Goal: Information Seeking & Learning: Check status

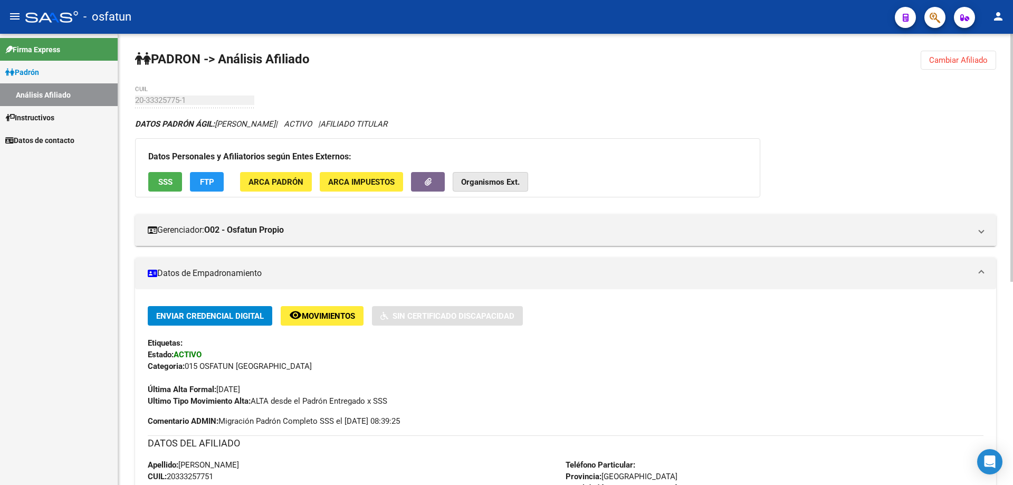
click at [486, 182] on strong "Organismos Ext." at bounding box center [490, 181] width 59 height 9
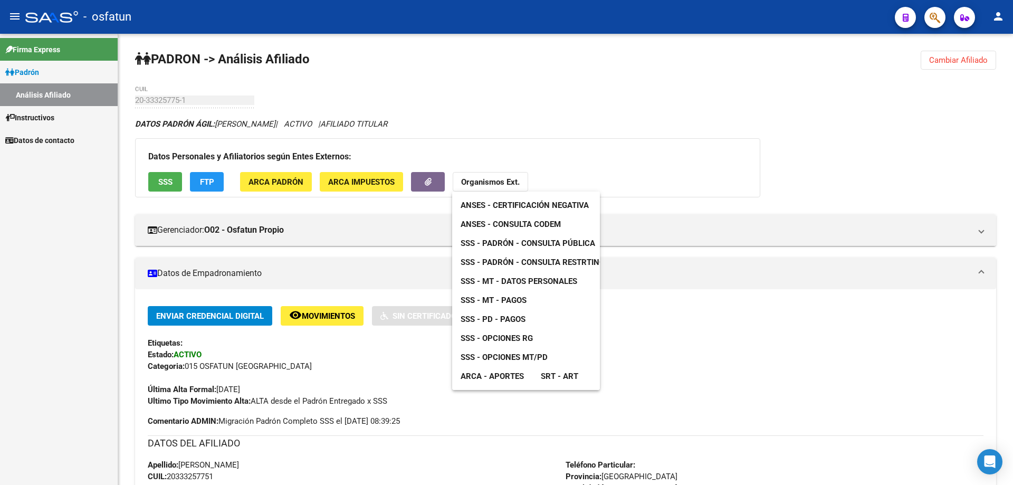
click at [491, 202] on span "ANSES - Certificación Negativa" at bounding box center [524, 204] width 128 height 9
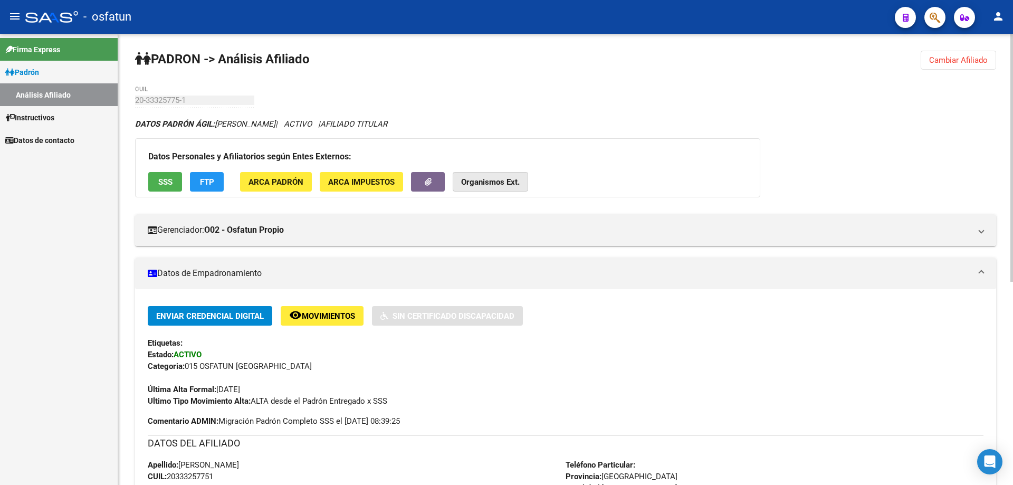
click at [503, 183] on strong "Organismos Ext." at bounding box center [490, 181] width 59 height 9
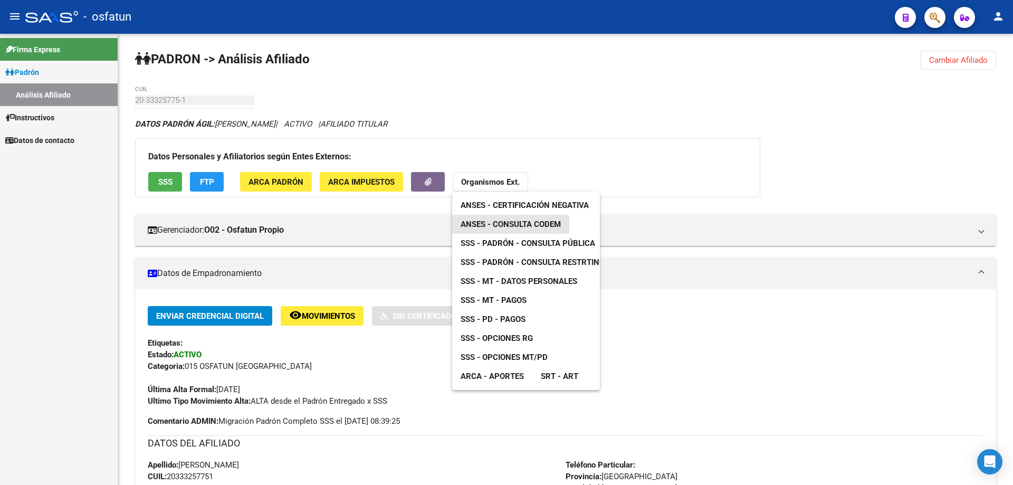
click at [502, 218] on link "ANSES - Consulta CODEM" at bounding box center [510, 224] width 117 height 19
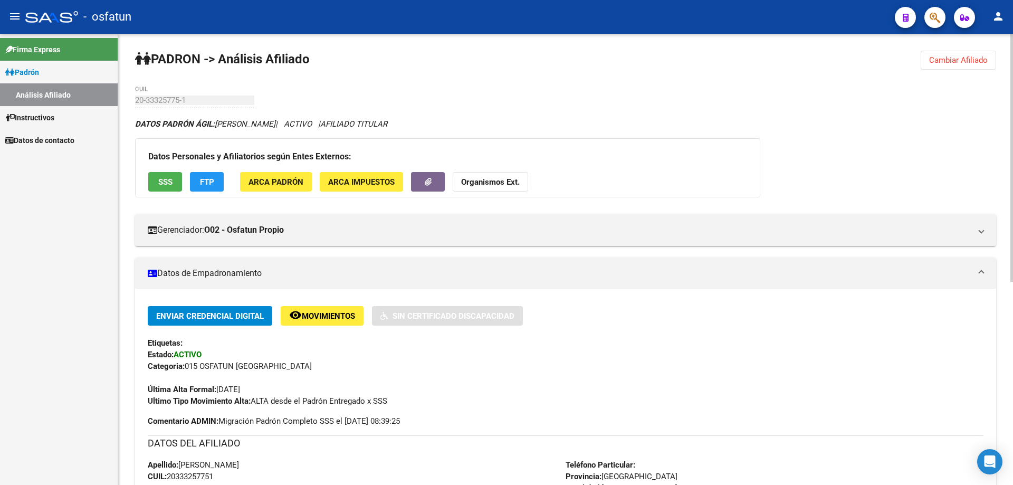
click at [488, 179] on strong "Organismos Ext." at bounding box center [490, 181] width 59 height 9
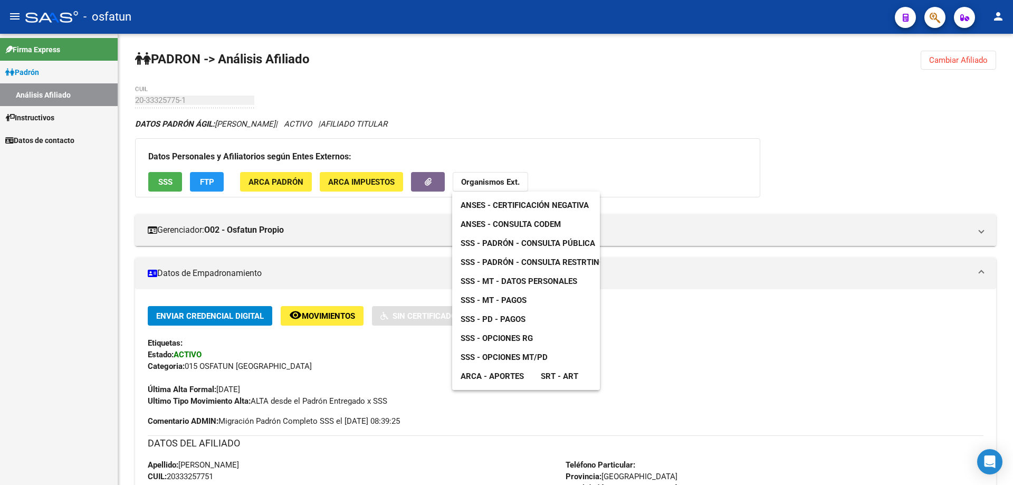
click at [493, 242] on span "SSS - Padrón - Consulta Pública" at bounding box center [527, 242] width 135 height 9
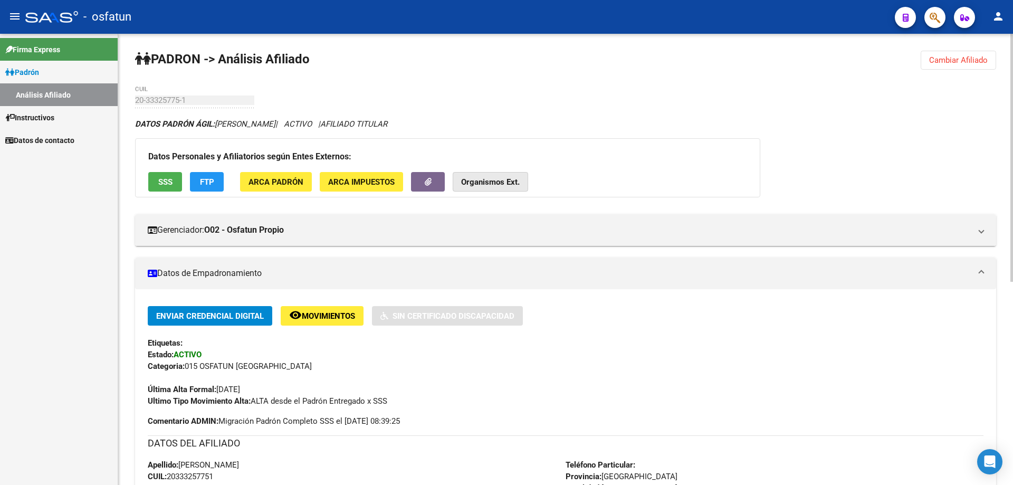
click at [478, 186] on strong "Organismos Ext." at bounding box center [490, 181] width 59 height 9
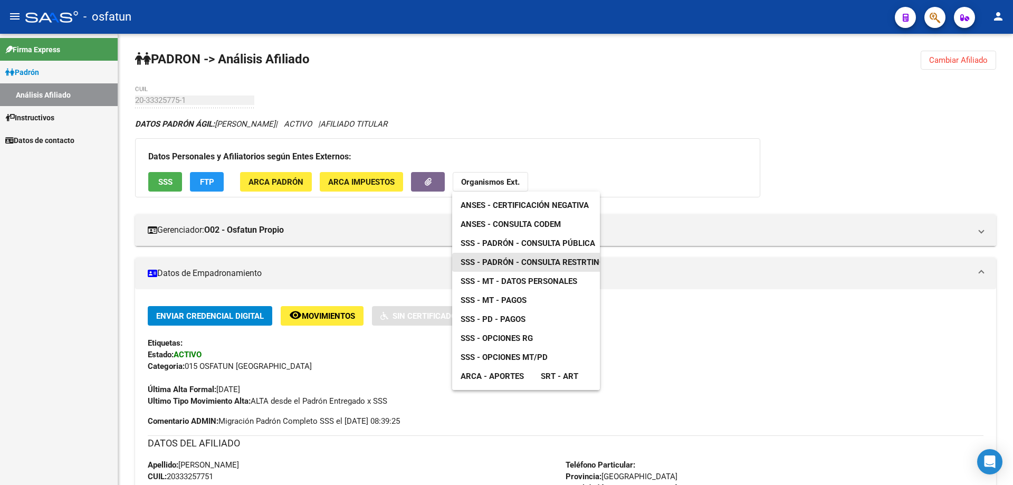
click at [502, 261] on span "SSS - Padrón - Consulta Restrtingida" at bounding box center [538, 261] width 157 height 9
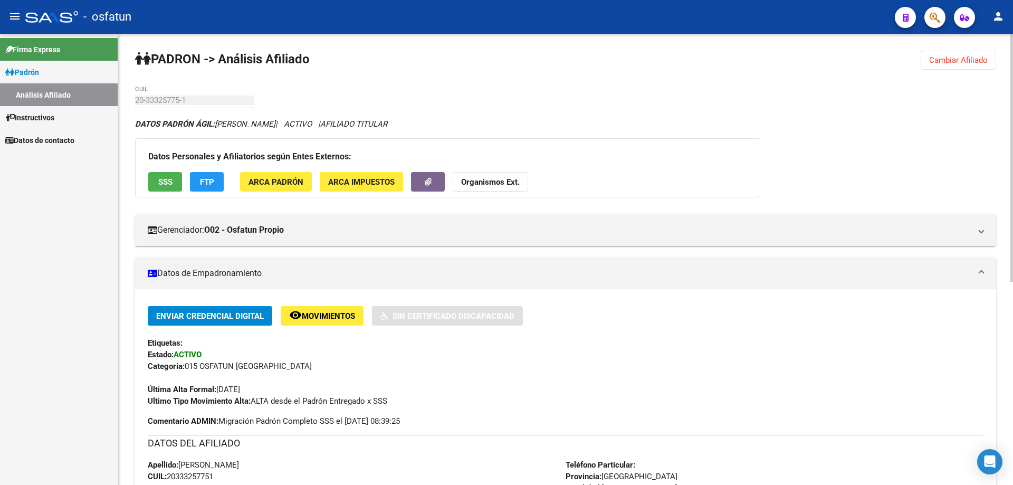
click at [503, 185] on strong "Organismos Ext." at bounding box center [490, 181] width 59 height 9
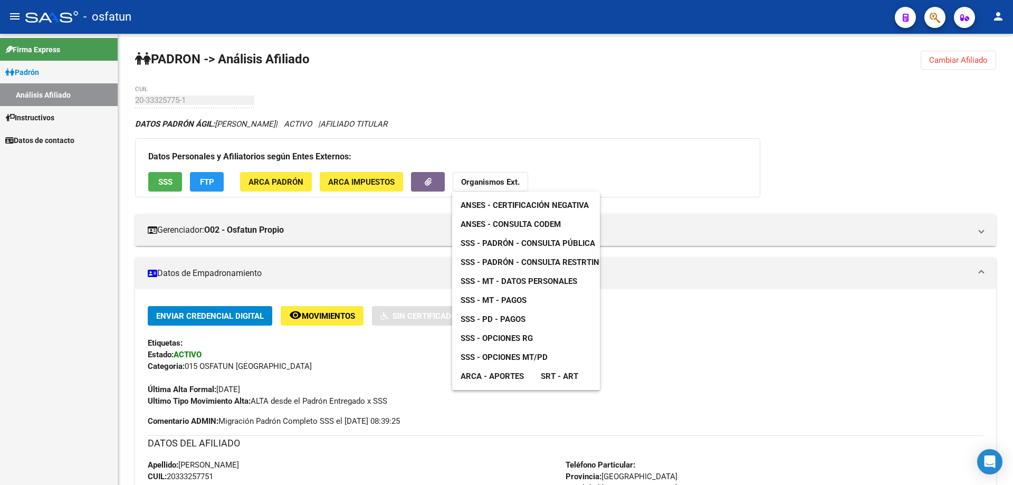
click at [521, 277] on span "SSS - MT - Datos Personales" at bounding box center [518, 280] width 117 height 9
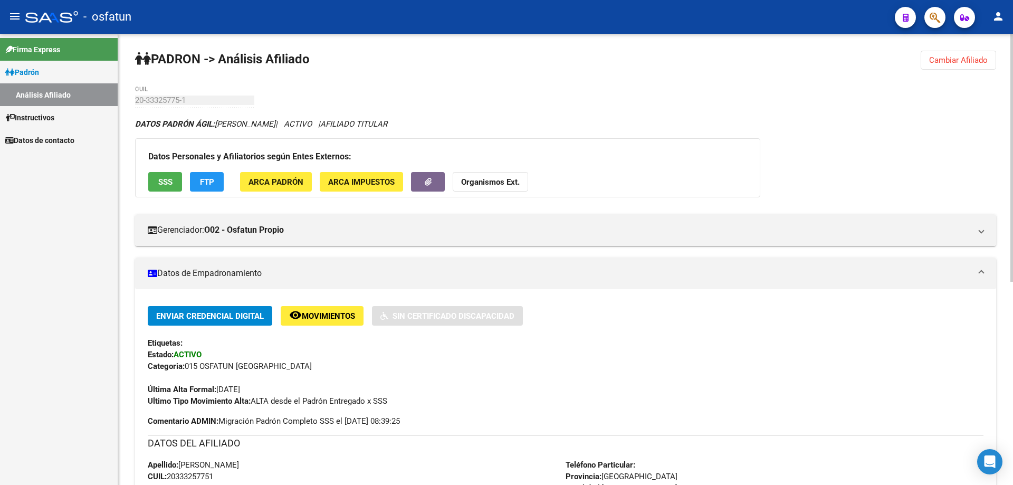
click at [516, 182] on strong "Organismos Ext." at bounding box center [490, 181] width 59 height 9
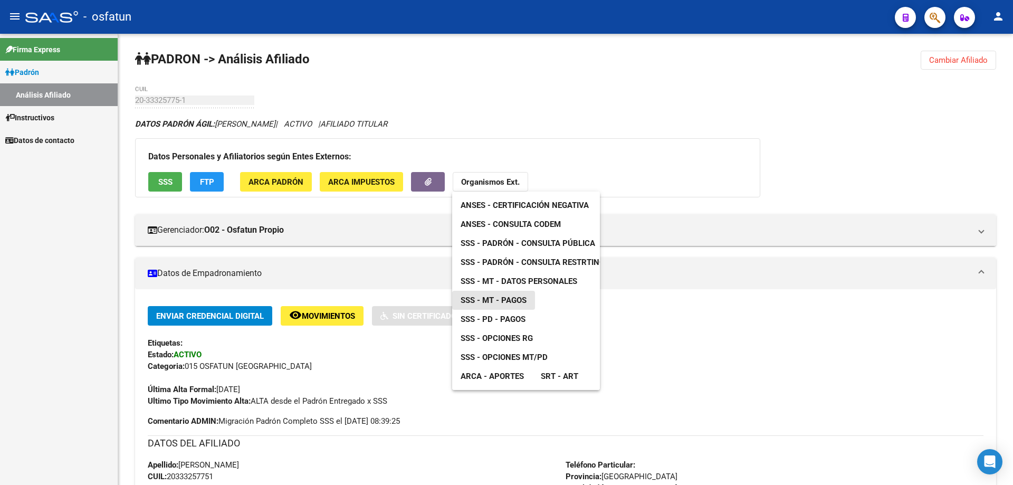
click at [508, 301] on span "SSS - MT - Pagos" at bounding box center [493, 299] width 66 height 9
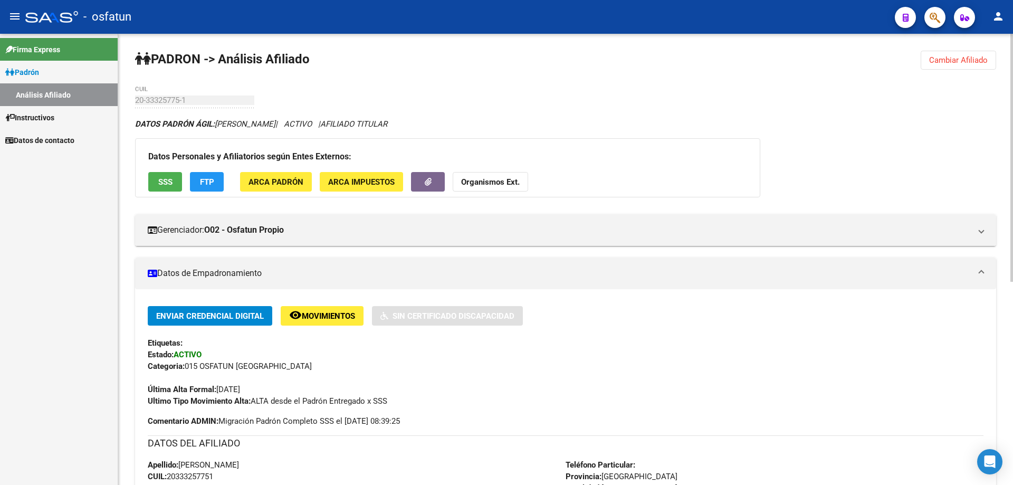
click at [491, 178] on strong "Organismos Ext." at bounding box center [490, 181] width 59 height 9
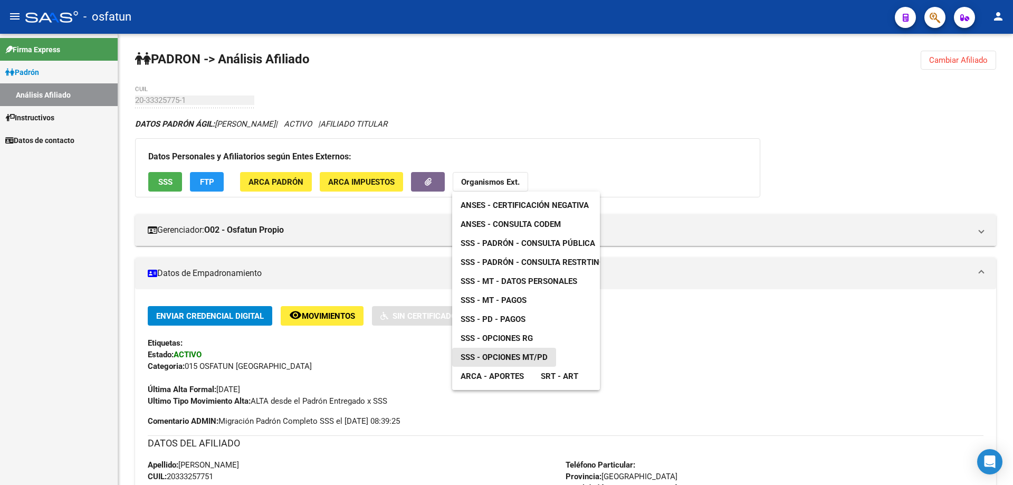
click at [514, 354] on span "SSS - Opciones MT/PD" at bounding box center [503, 356] width 87 height 9
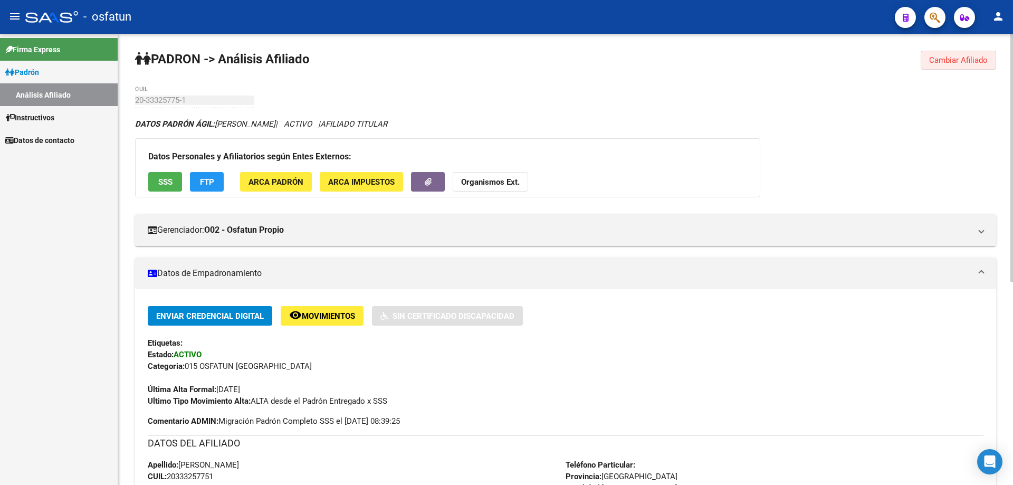
click at [984, 67] on button "Cambiar Afiliado" at bounding box center [957, 60] width 75 height 19
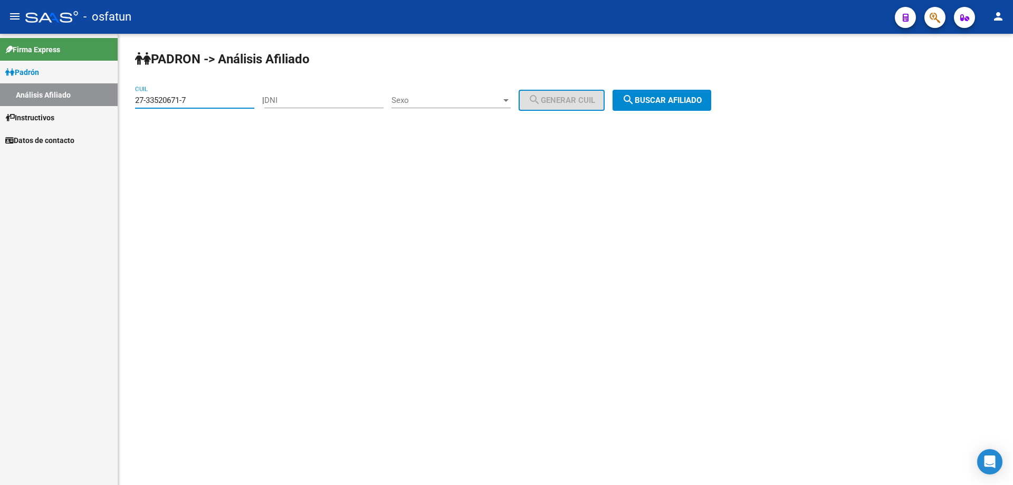
click at [708, 114] on div "PADRON -> Análisis Afiliado 27-33520671-7 CUIL | DNI Sexo Sexo search Generar C…" at bounding box center [565, 89] width 895 height 111
click at [709, 107] on button "search Buscar afiliado" at bounding box center [661, 100] width 99 height 21
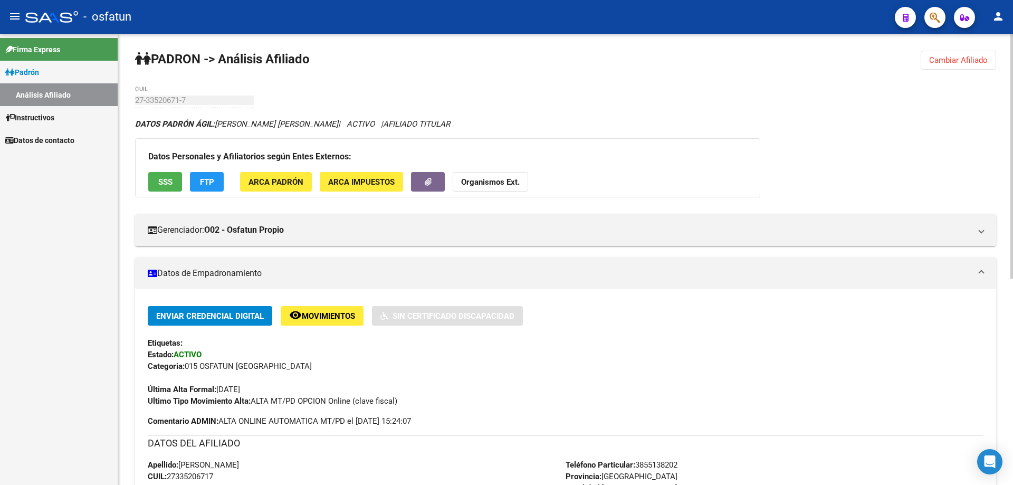
click at [515, 186] on strong "Organismos Ext." at bounding box center [490, 181] width 59 height 9
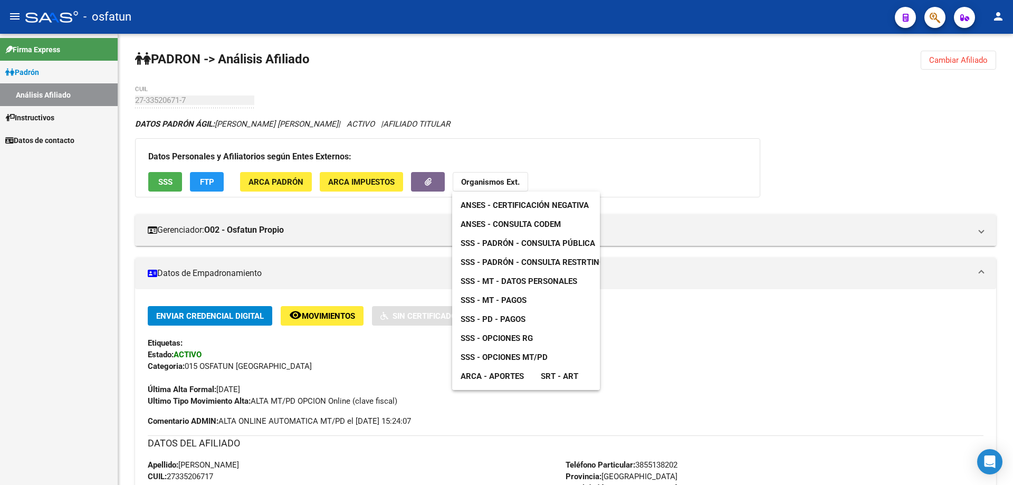
click at [516, 197] on link "ANSES - Certificación Negativa" at bounding box center [524, 205] width 145 height 19
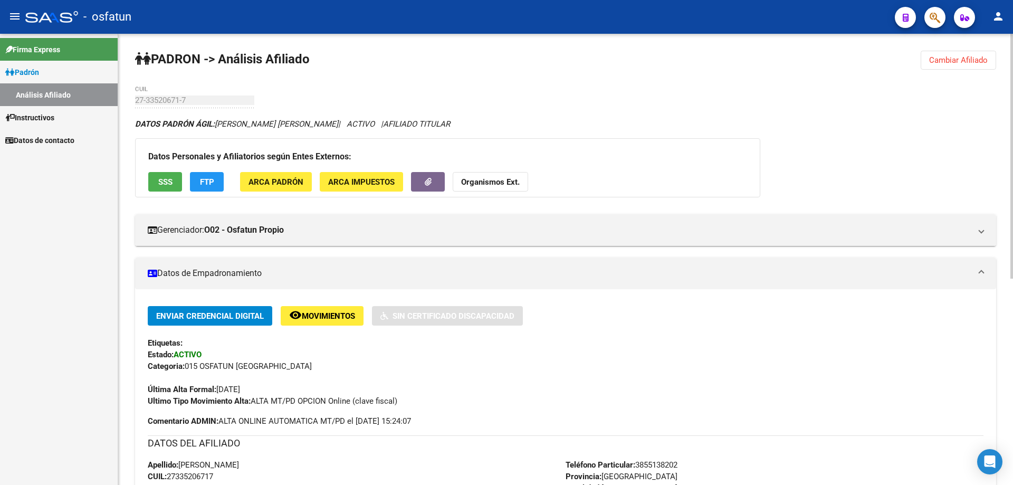
click at [472, 178] on strong "Organismos Ext." at bounding box center [490, 181] width 59 height 9
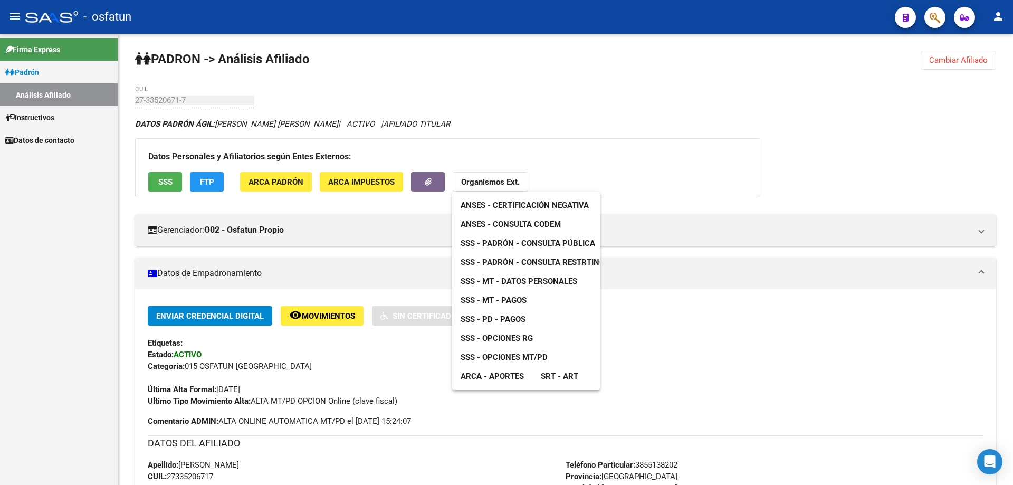
click at [492, 234] on link "SSS - Padrón - Consulta Pública" at bounding box center [527, 243] width 151 height 19
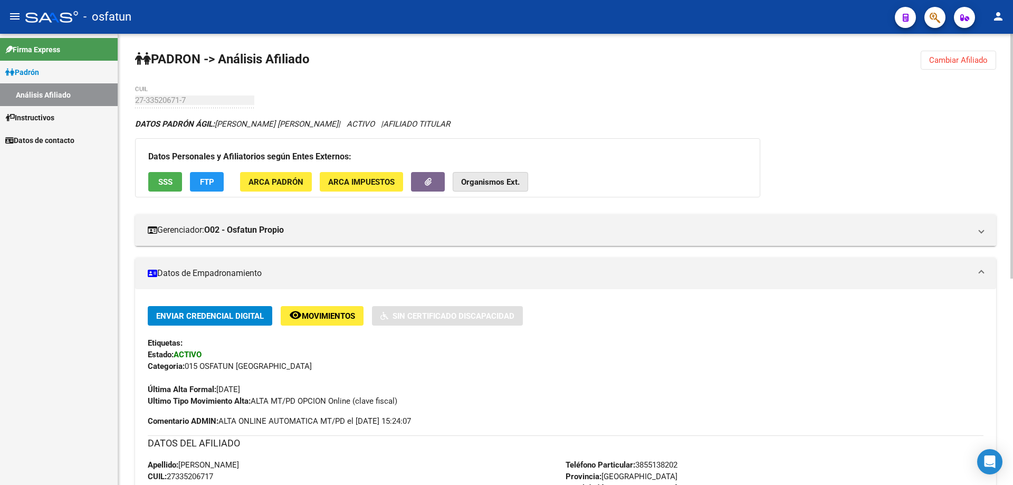
click at [506, 187] on button "Organismos Ext." at bounding box center [490, 182] width 75 height 20
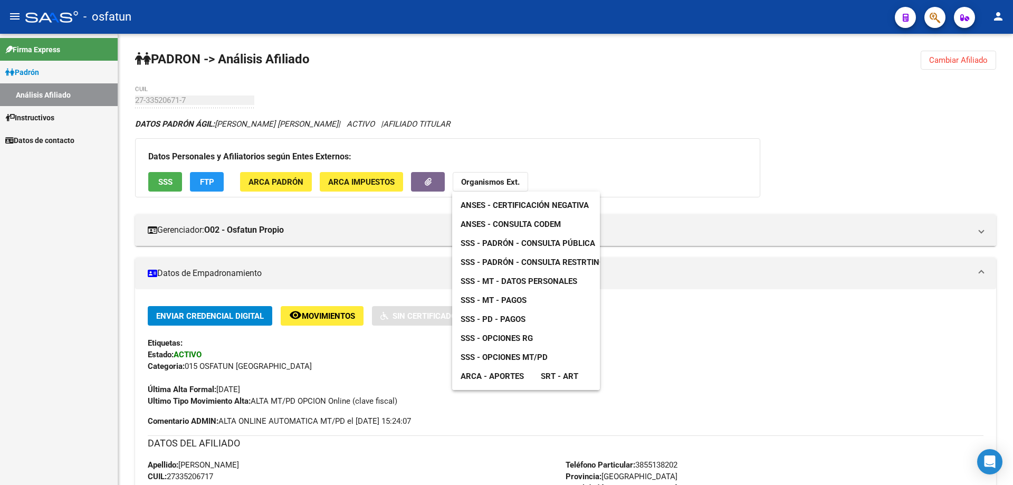
click at [512, 225] on span "ANSES - Consulta CODEM" at bounding box center [510, 223] width 100 height 9
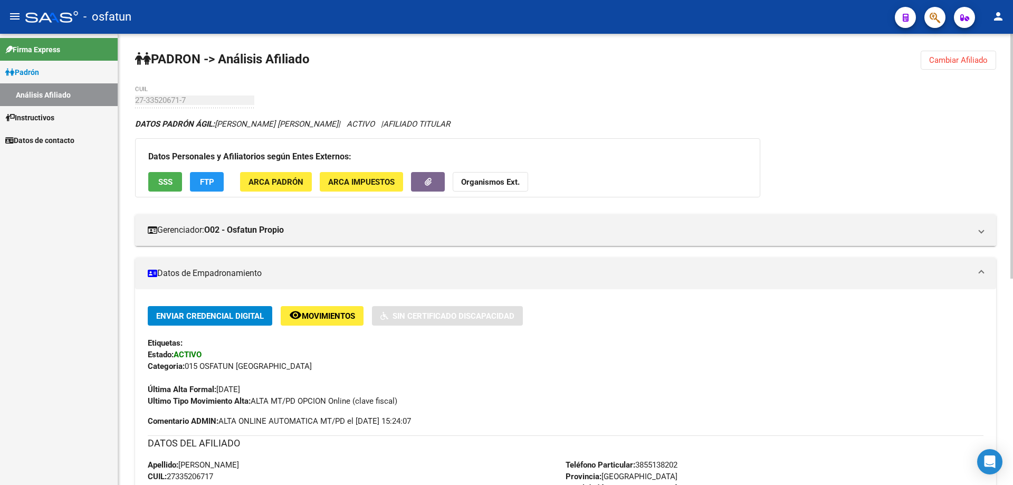
click at [490, 186] on strong "Organismos Ext." at bounding box center [490, 181] width 59 height 9
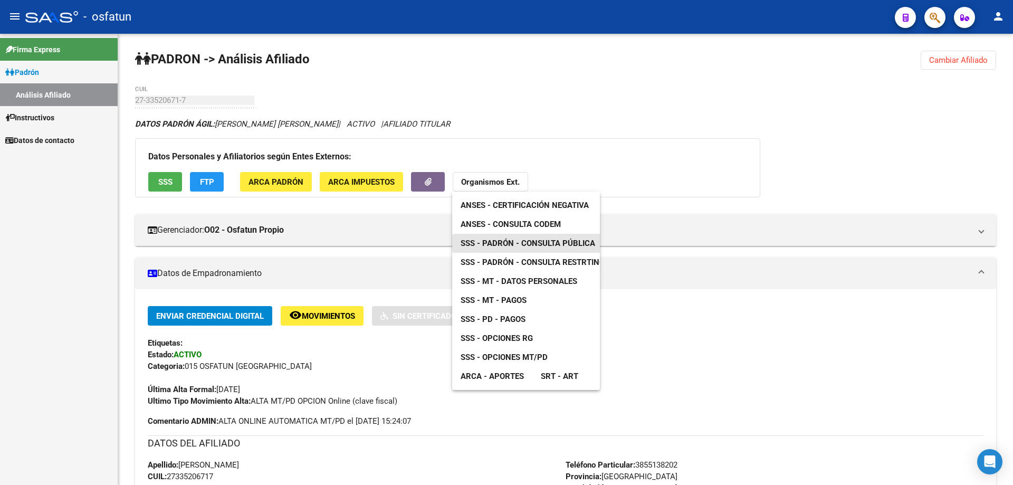
click at [501, 244] on span "SSS - Padrón - Consulta Pública" at bounding box center [527, 242] width 135 height 9
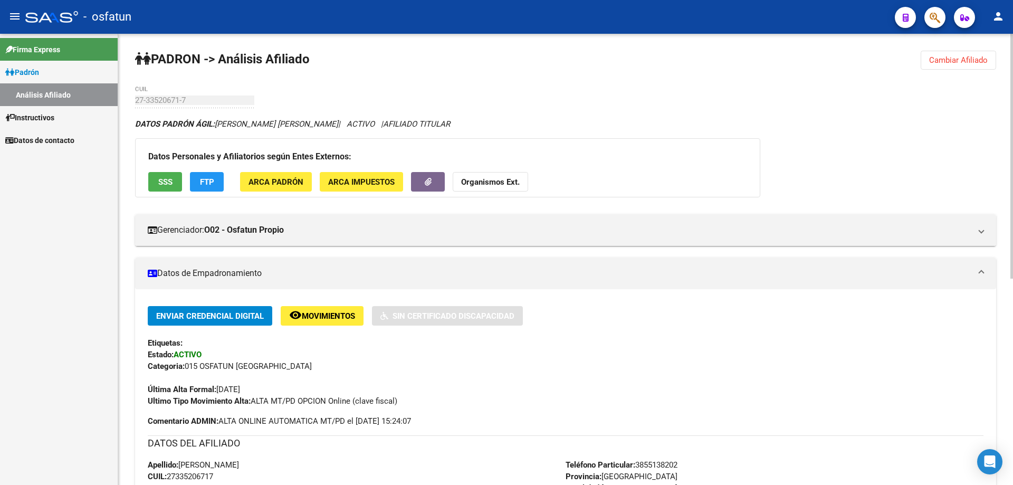
click at [474, 181] on strong "Organismos Ext." at bounding box center [490, 181] width 59 height 9
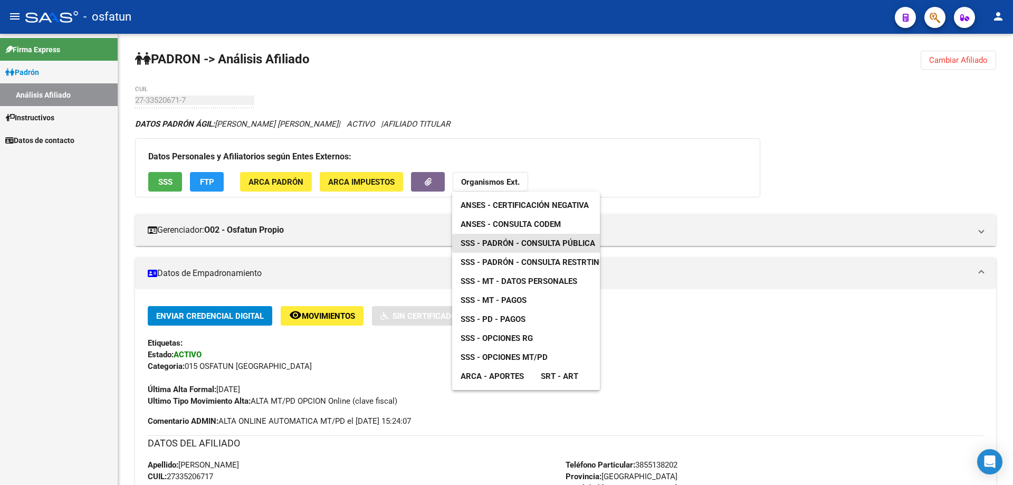
click at [554, 243] on span "SSS - Padrón - Consulta Pública" at bounding box center [527, 242] width 135 height 9
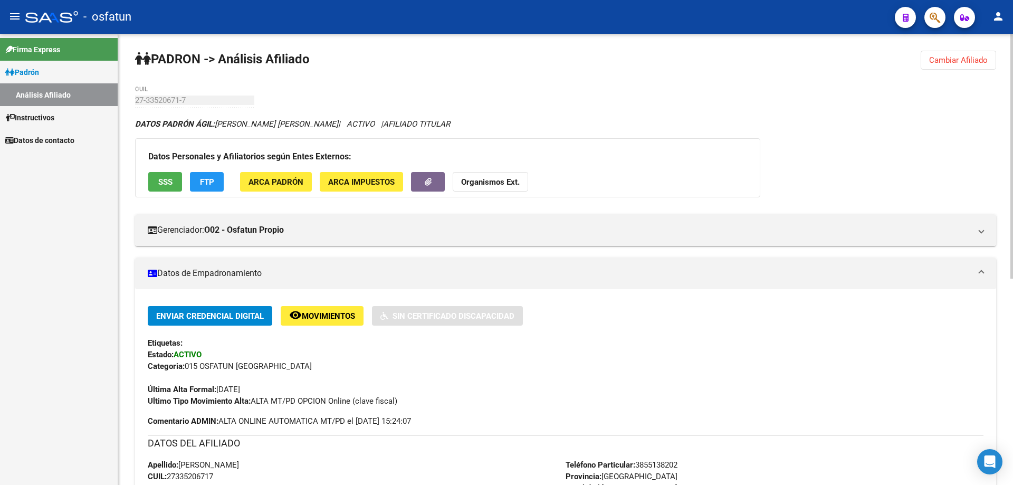
click at [489, 190] on button "Organismos Ext." at bounding box center [490, 182] width 75 height 20
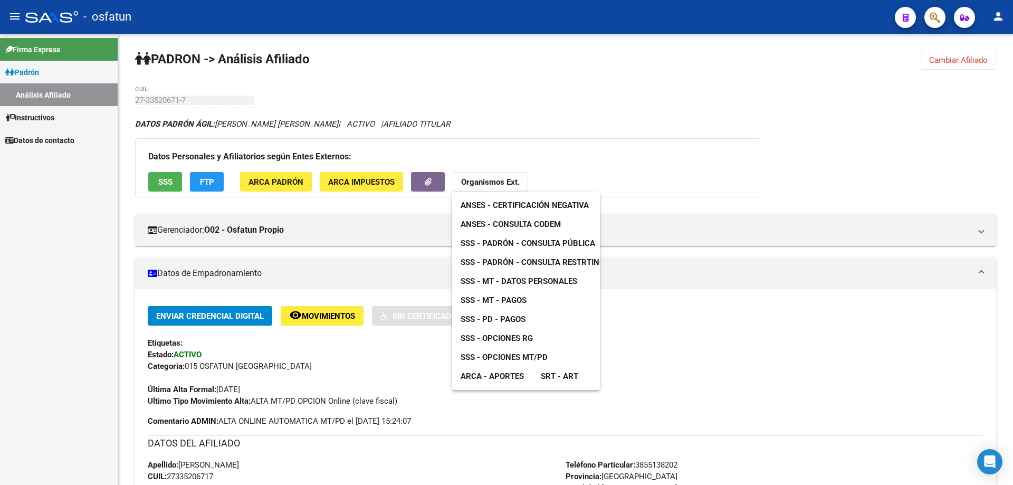
click at [500, 282] on span "SSS - MT - Datos Personales" at bounding box center [518, 280] width 117 height 9
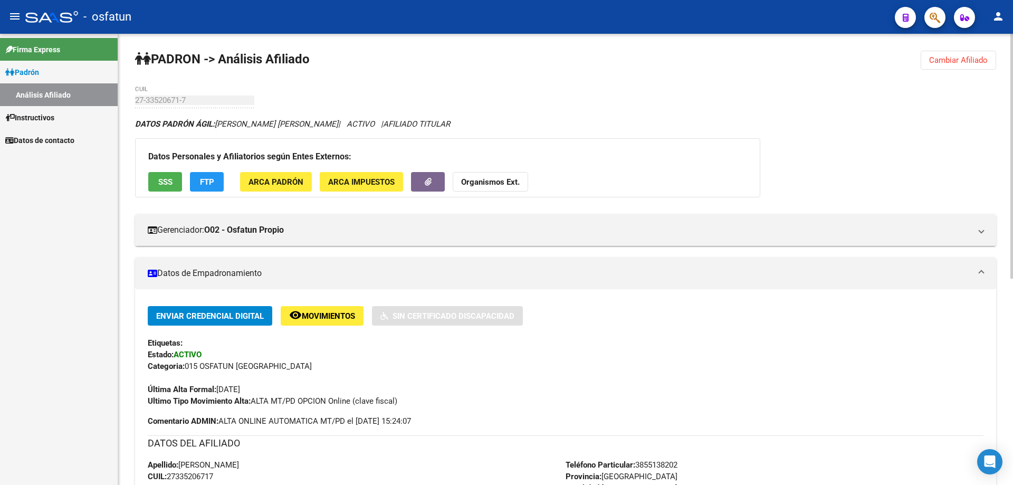
click at [505, 182] on strong "Organismos Ext." at bounding box center [490, 181] width 59 height 9
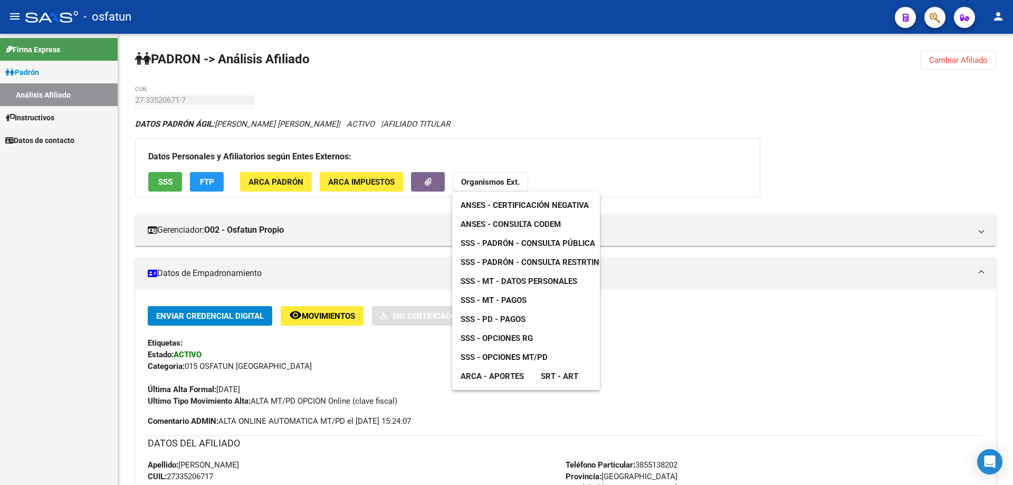
click at [530, 282] on span "SSS - MT - Datos Personales" at bounding box center [518, 280] width 117 height 9
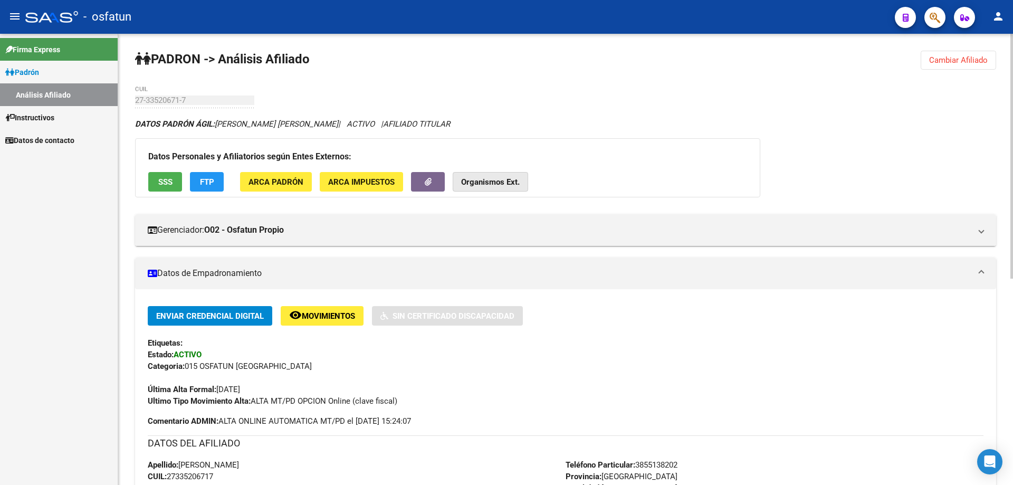
click at [500, 187] on button "Organismos Ext." at bounding box center [490, 182] width 75 height 20
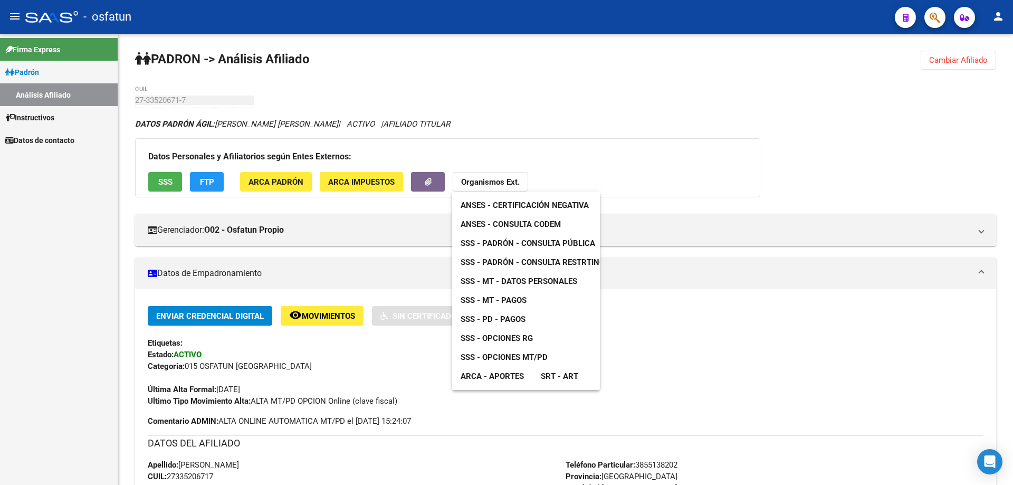
click at [512, 299] on span "SSS - MT - Pagos" at bounding box center [493, 299] width 66 height 9
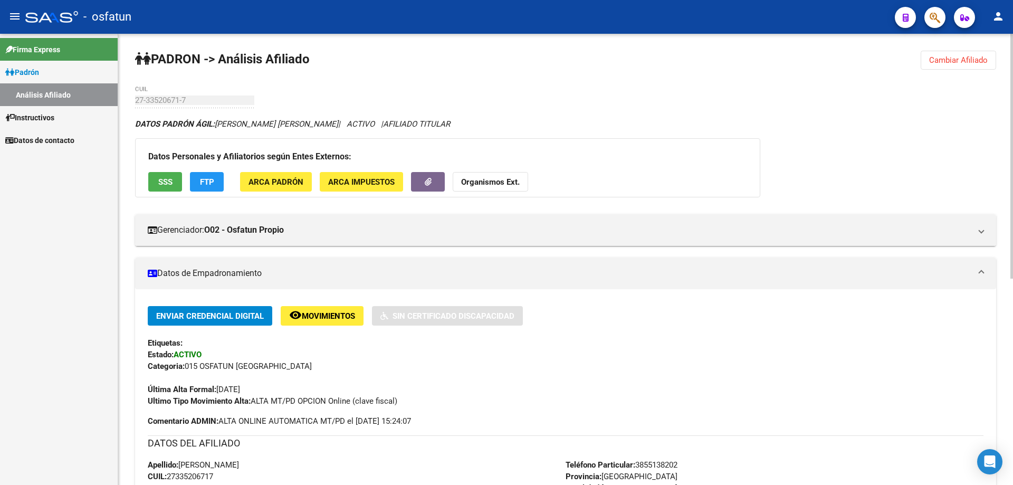
click at [496, 179] on strong "Organismos Ext." at bounding box center [490, 181] width 59 height 9
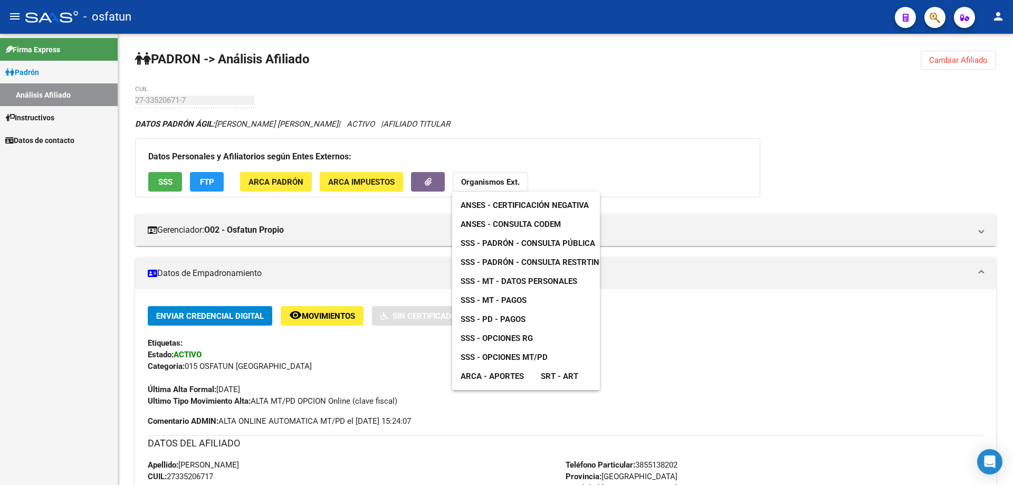
click at [500, 299] on span "SSS - MT - Pagos" at bounding box center [493, 299] width 66 height 9
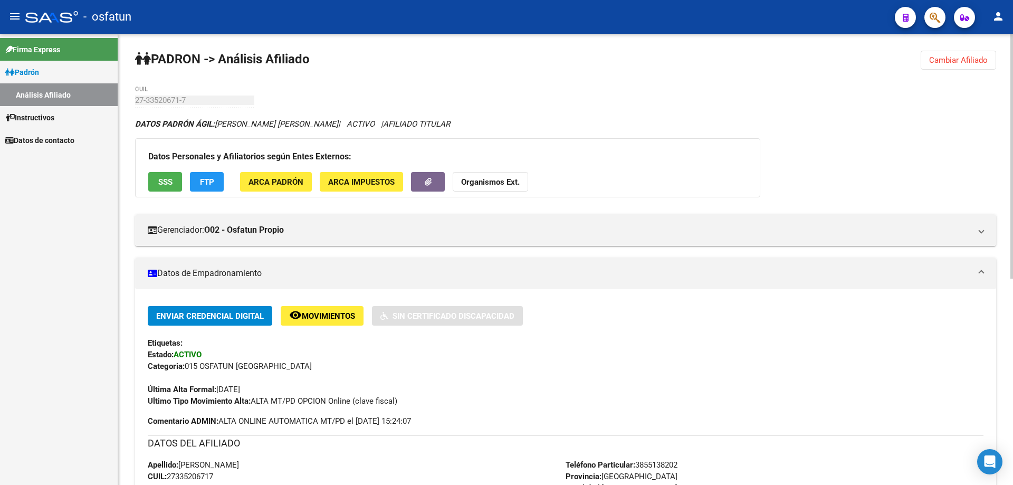
click at [501, 188] on button "Organismos Ext." at bounding box center [490, 182] width 75 height 20
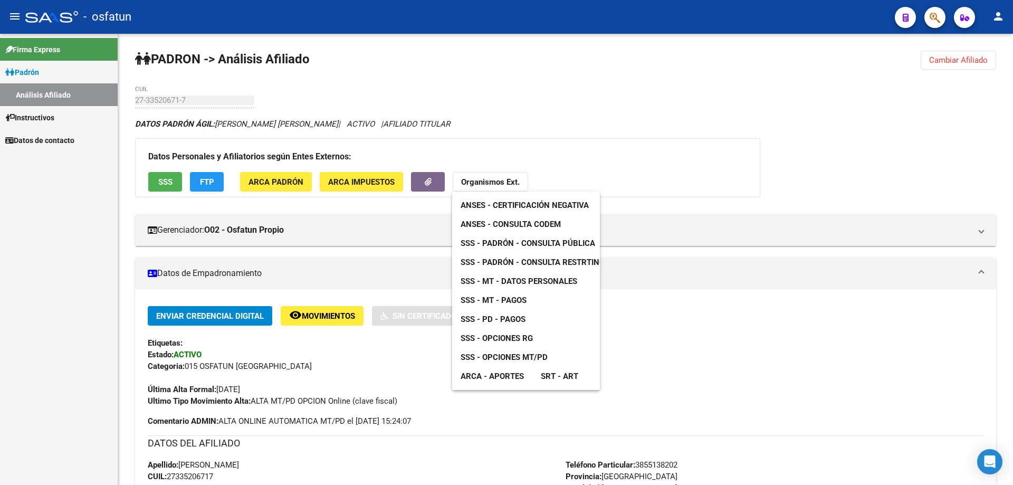
click at [527, 353] on span "SSS - Opciones MT/PD" at bounding box center [503, 356] width 87 height 9
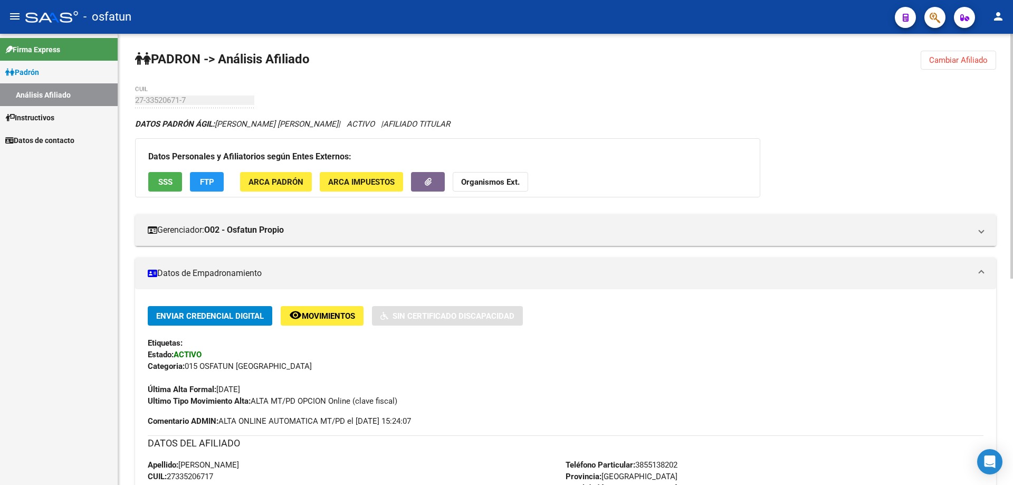
click at [936, 66] on button "Cambiar Afiliado" at bounding box center [957, 60] width 75 height 19
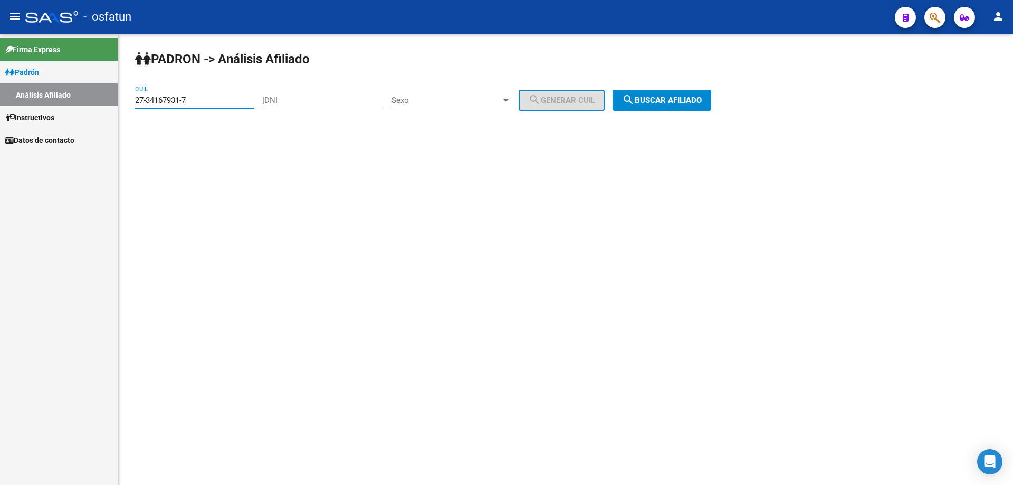
click at [199, 97] on input "27-34167931-7" at bounding box center [194, 99] width 119 height 9
click at [702, 97] on span "search Buscar afiliado" at bounding box center [662, 99] width 80 height 9
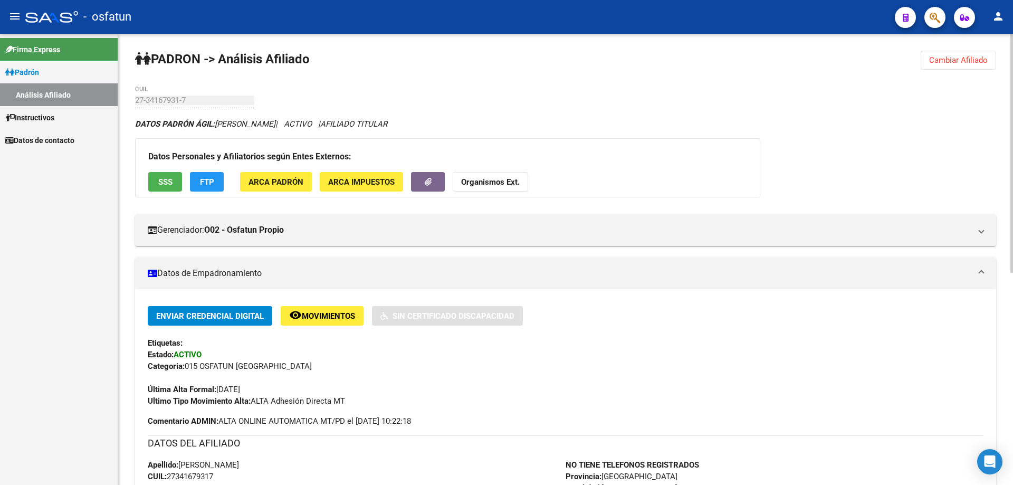
click at [472, 180] on strong "Organismos Ext." at bounding box center [490, 181] width 59 height 9
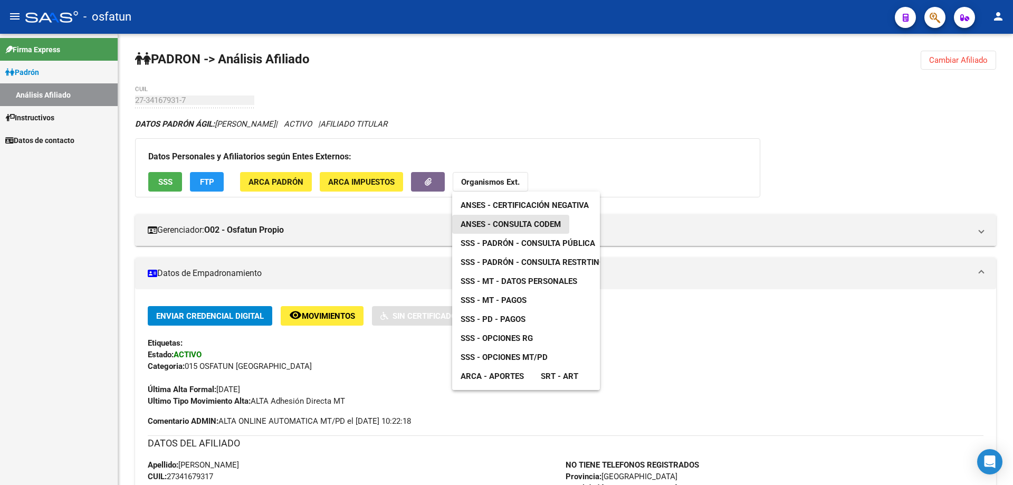
click at [492, 224] on span "ANSES - Consulta CODEM" at bounding box center [510, 223] width 100 height 9
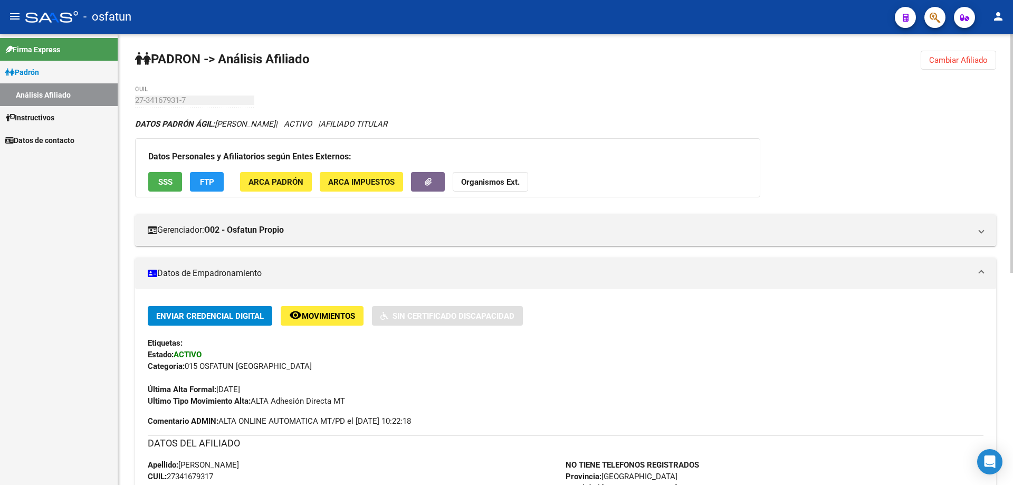
click at [495, 177] on strong "Organismos Ext." at bounding box center [490, 181] width 59 height 9
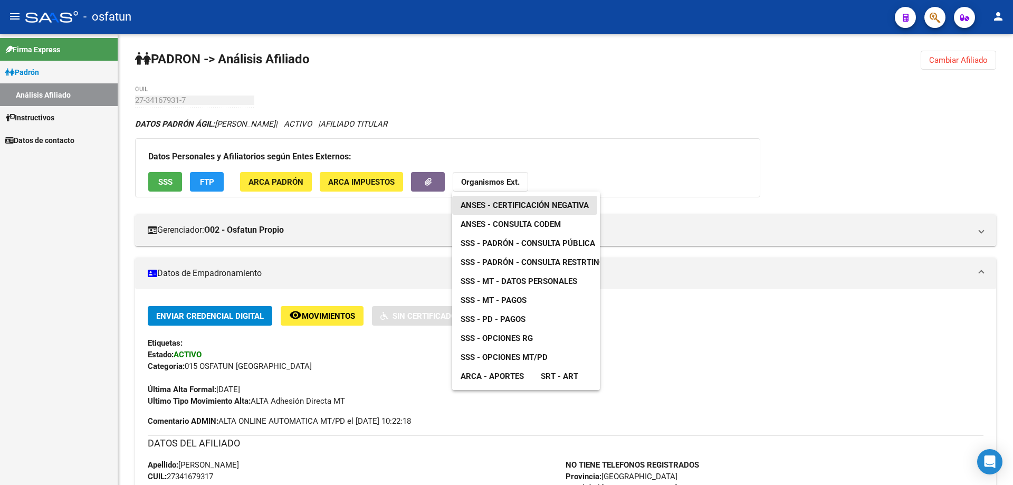
click at [494, 205] on span "ANSES - Certificación Negativa" at bounding box center [524, 204] width 128 height 9
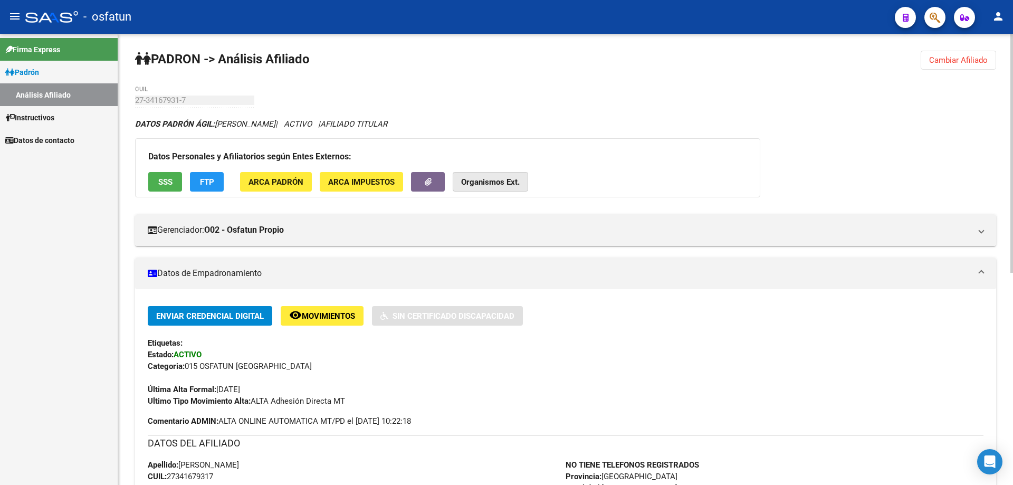
click at [500, 189] on button "Organismos Ext." at bounding box center [490, 182] width 75 height 20
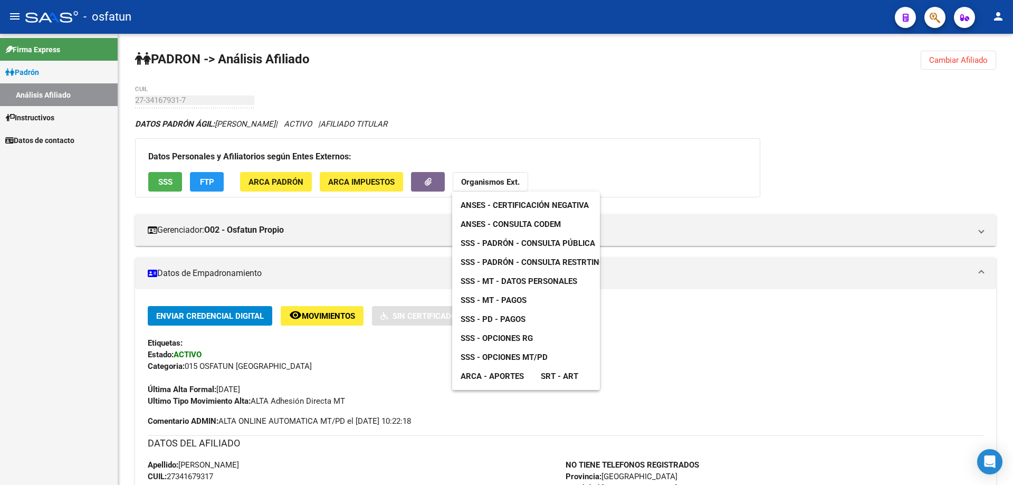
click at [501, 247] on span "SSS - Padrón - Consulta Pública" at bounding box center [527, 242] width 135 height 9
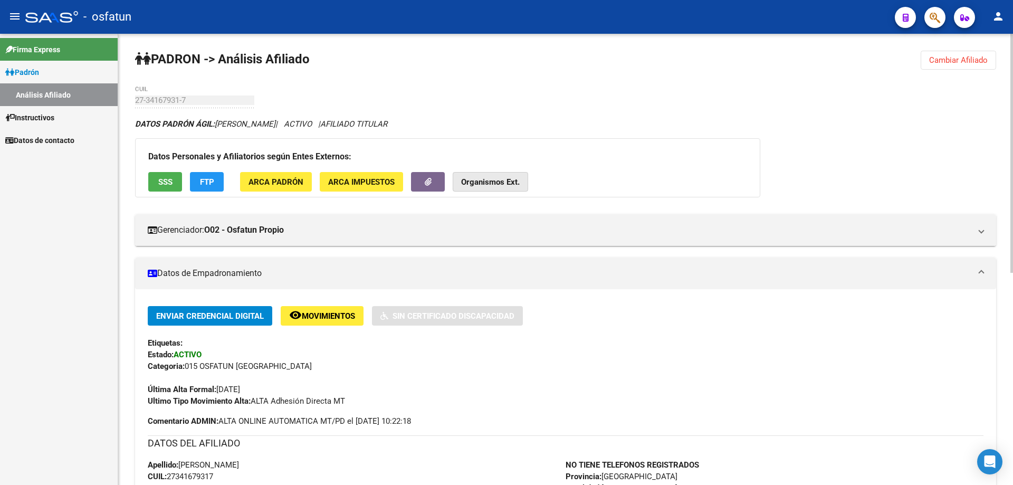
click at [485, 184] on strong "Organismos Ext." at bounding box center [490, 181] width 59 height 9
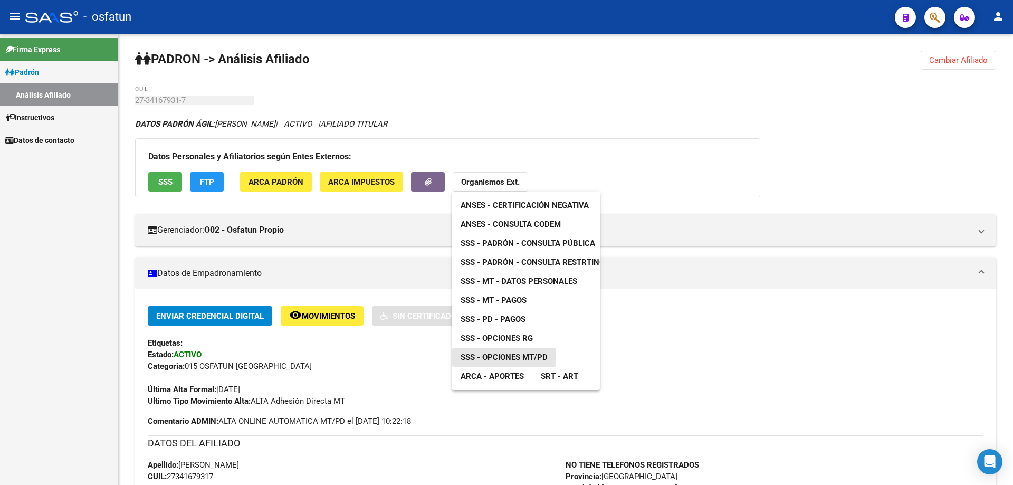
click at [517, 358] on span "SSS - Opciones MT/PD" at bounding box center [503, 356] width 87 height 9
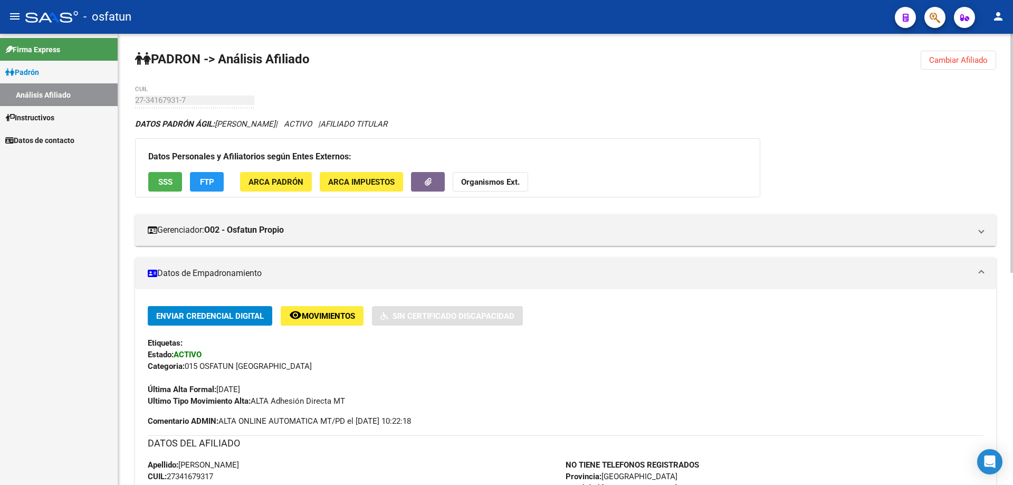
click at [500, 179] on strong "Organismos Ext." at bounding box center [490, 181] width 59 height 9
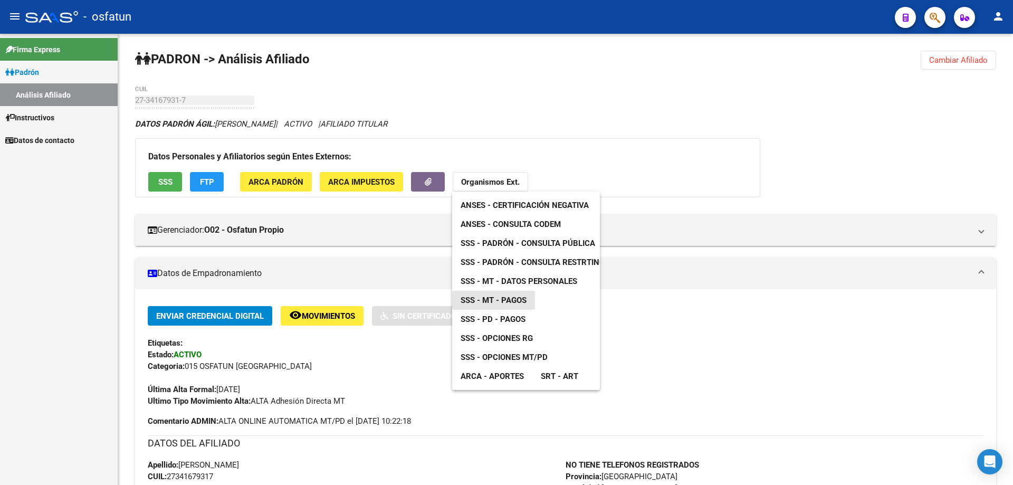
click at [526, 295] on span "SSS - MT - Pagos" at bounding box center [493, 299] width 66 height 9
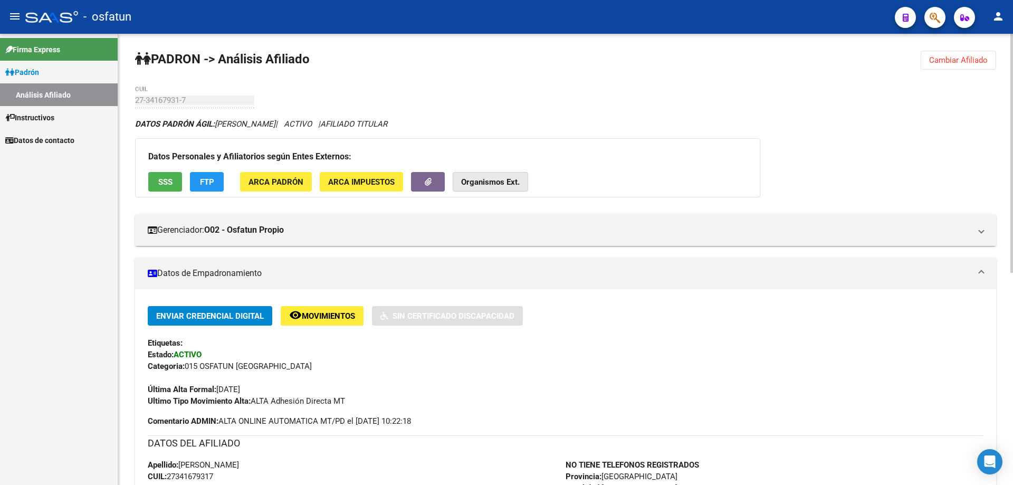
click at [492, 172] on button "Organismos Ext." at bounding box center [490, 182] width 75 height 20
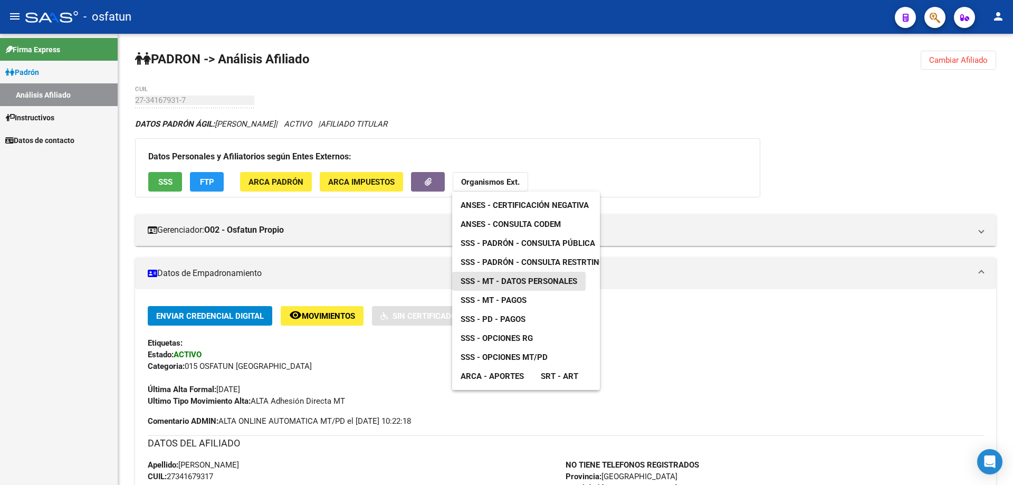
click at [525, 276] on span "SSS - MT - Datos Personales" at bounding box center [518, 280] width 117 height 9
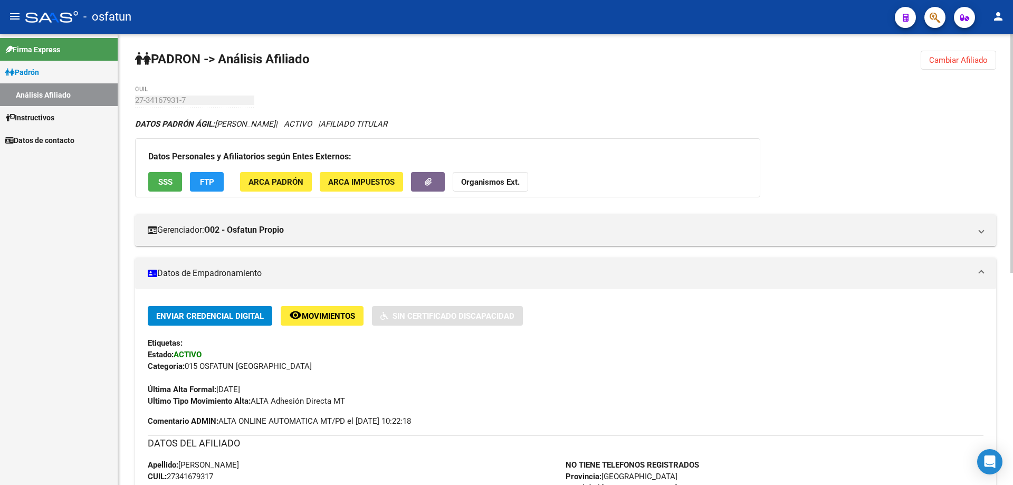
click at [948, 64] on span "Cambiar Afiliado" at bounding box center [958, 59] width 59 height 9
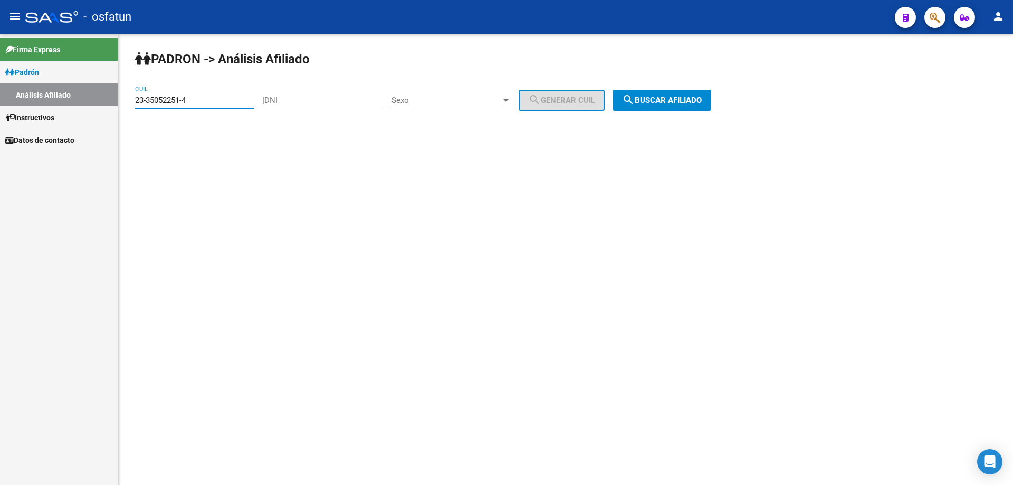
click at [197, 104] on input "23-35052251-4" at bounding box center [194, 99] width 119 height 9
click at [195, 104] on input "23-35052251-4" at bounding box center [194, 99] width 119 height 9
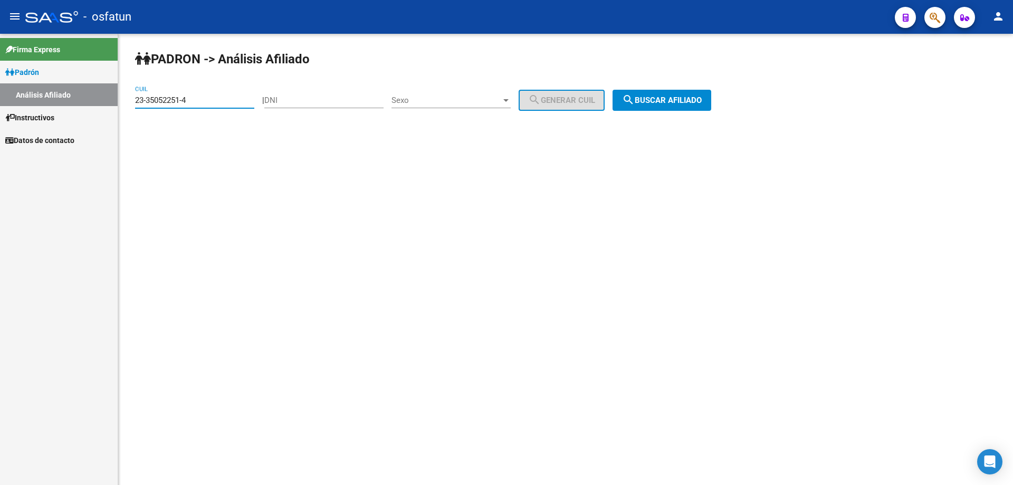
click at [678, 95] on span "search Buscar afiliado" at bounding box center [662, 99] width 80 height 9
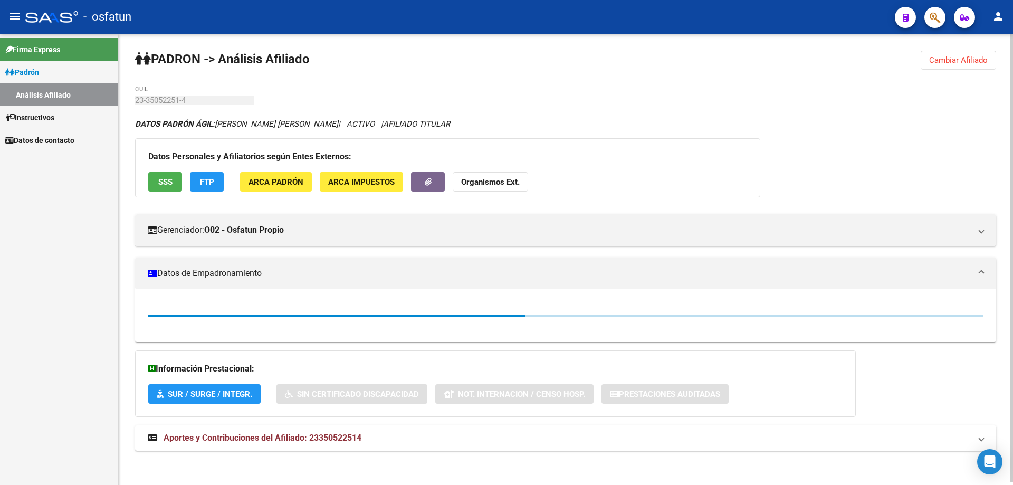
click at [507, 185] on strong "Organismos Ext." at bounding box center [490, 181] width 59 height 9
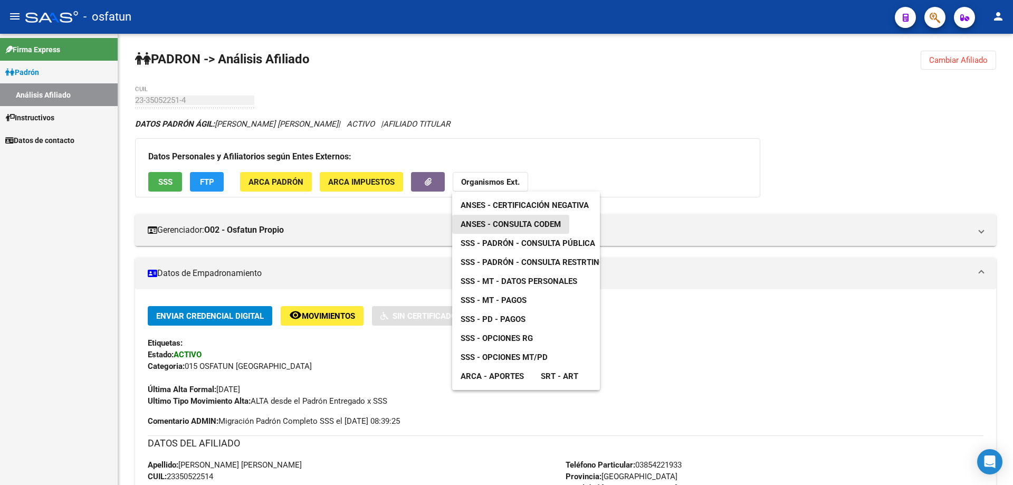
click at [506, 222] on span "ANSES - Consulta CODEM" at bounding box center [510, 223] width 100 height 9
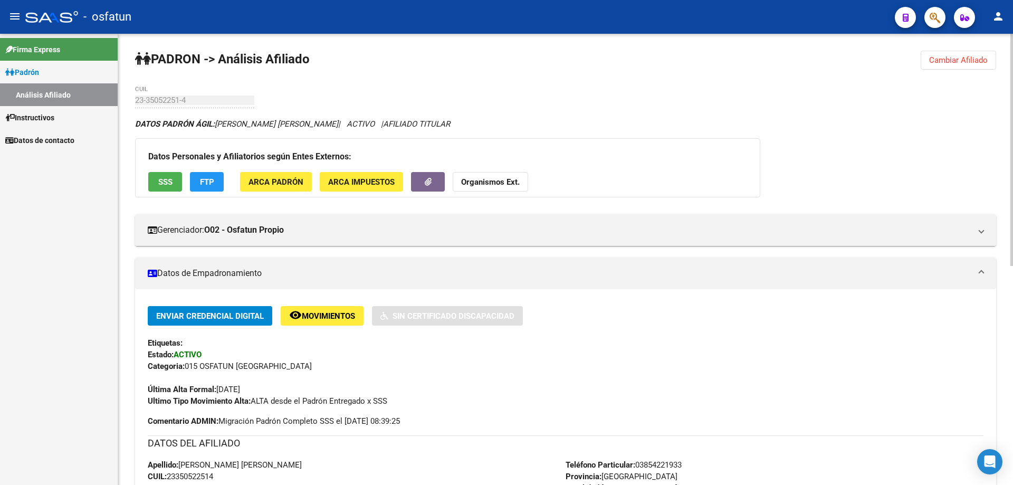
click at [493, 184] on strong "Organismos Ext." at bounding box center [490, 181] width 59 height 9
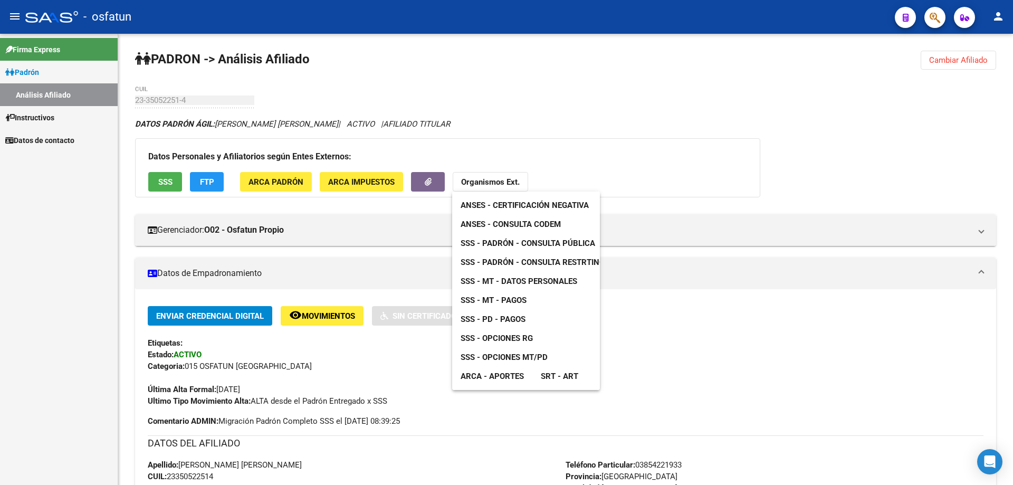
click at [497, 205] on span "ANSES - Certificación Negativa" at bounding box center [524, 204] width 128 height 9
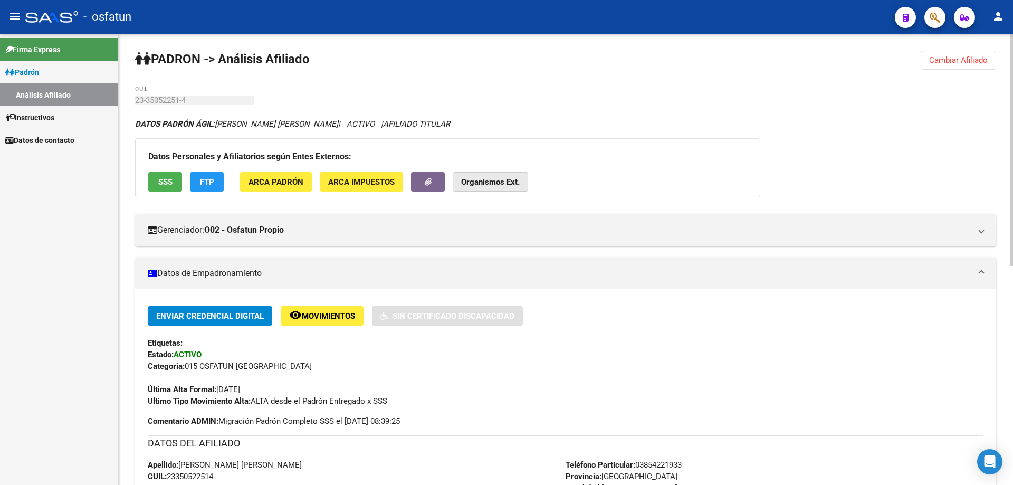
click at [498, 185] on strong "Organismos Ext." at bounding box center [490, 181] width 59 height 9
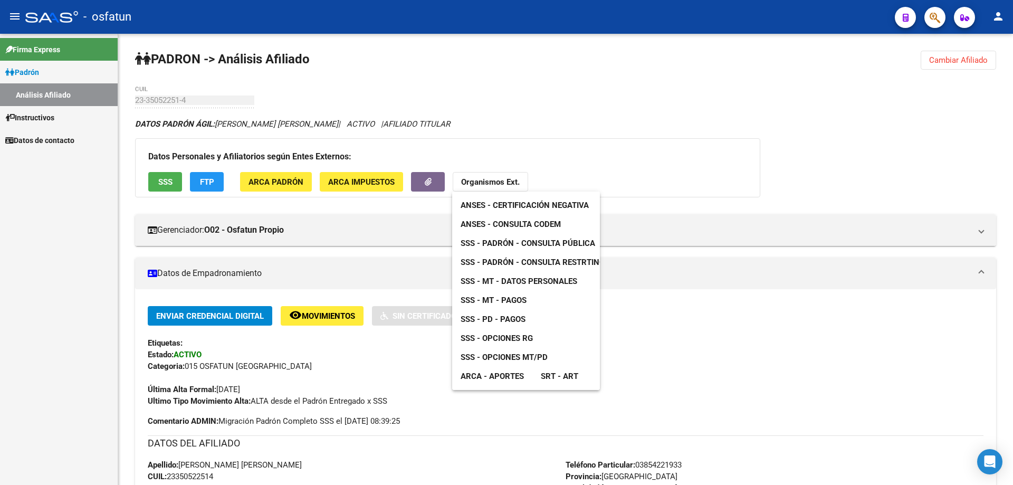
click at [498, 241] on span "SSS - Padrón - Consulta Pública" at bounding box center [527, 242] width 135 height 9
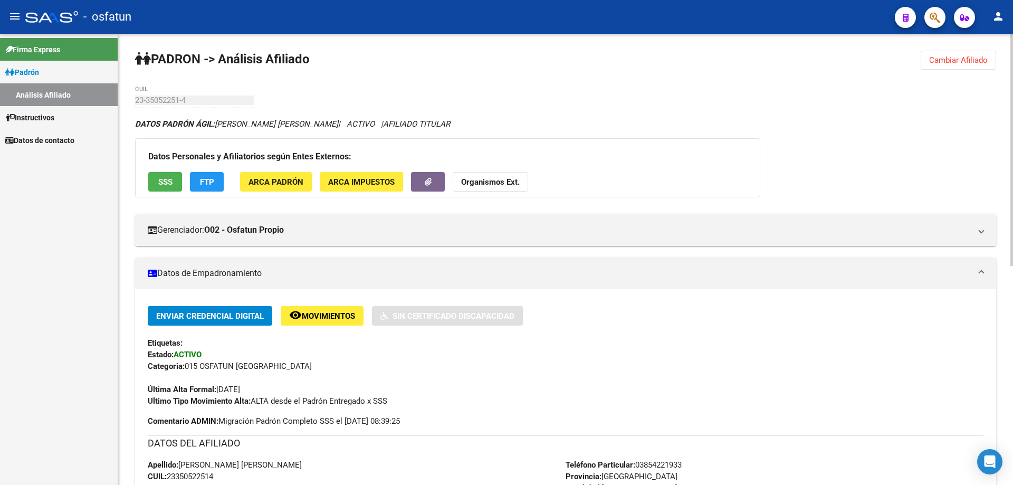
click at [492, 176] on button "Organismos Ext." at bounding box center [490, 182] width 75 height 20
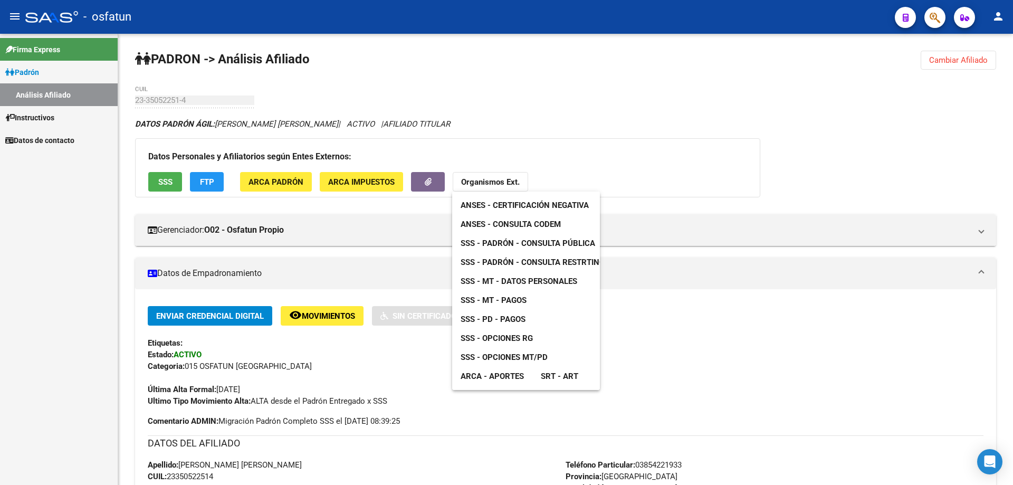
click at [515, 240] on span "SSS - Padrón - Consulta Pública" at bounding box center [527, 242] width 135 height 9
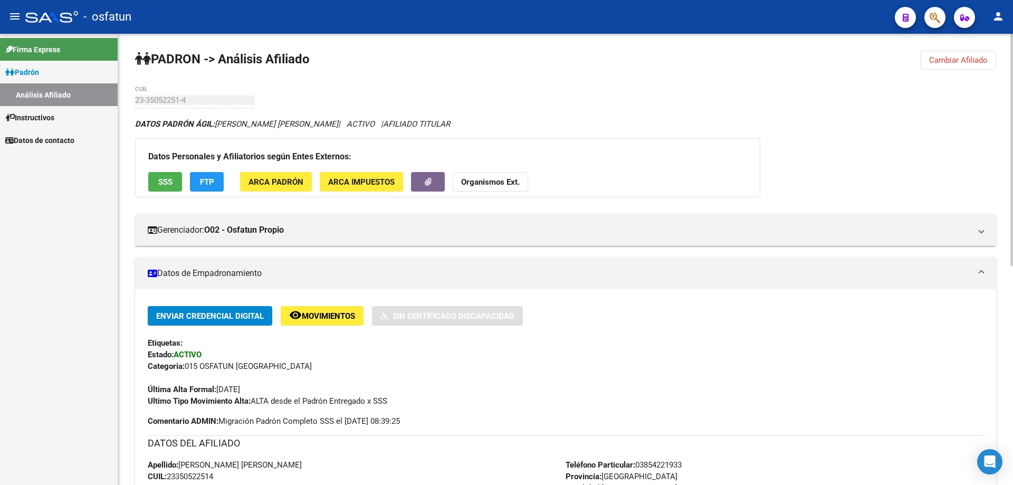
click at [495, 183] on strong "Organismos Ext." at bounding box center [490, 181] width 59 height 9
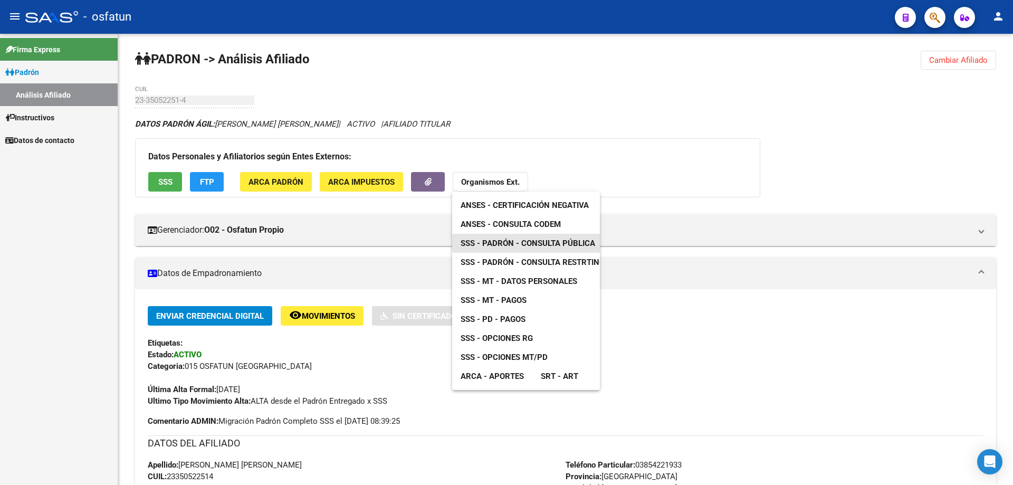
click at [527, 240] on span "SSS - Padrón - Consulta Pública" at bounding box center [527, 242] width 135 height 9
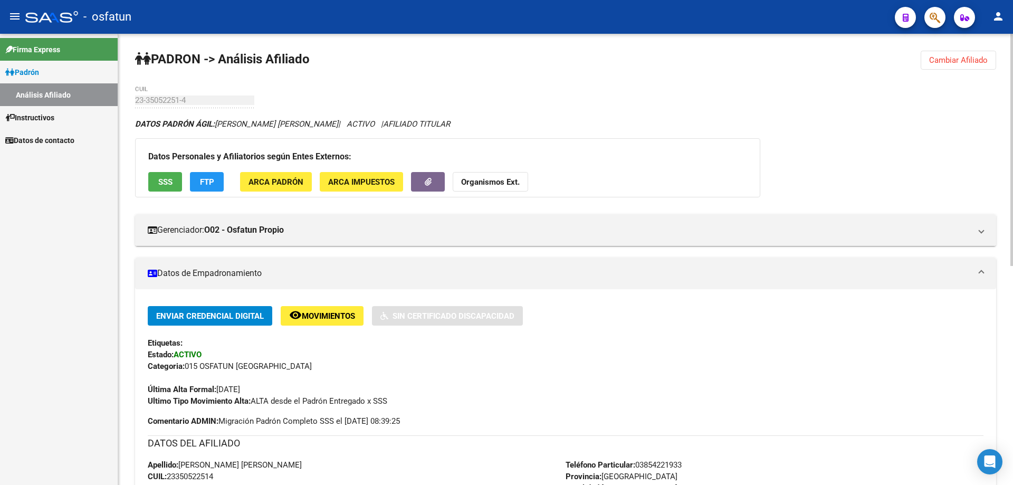
click at [494, 178] on strong "Organismos Ext." at bounding box center [490, 181] width 59 height 9
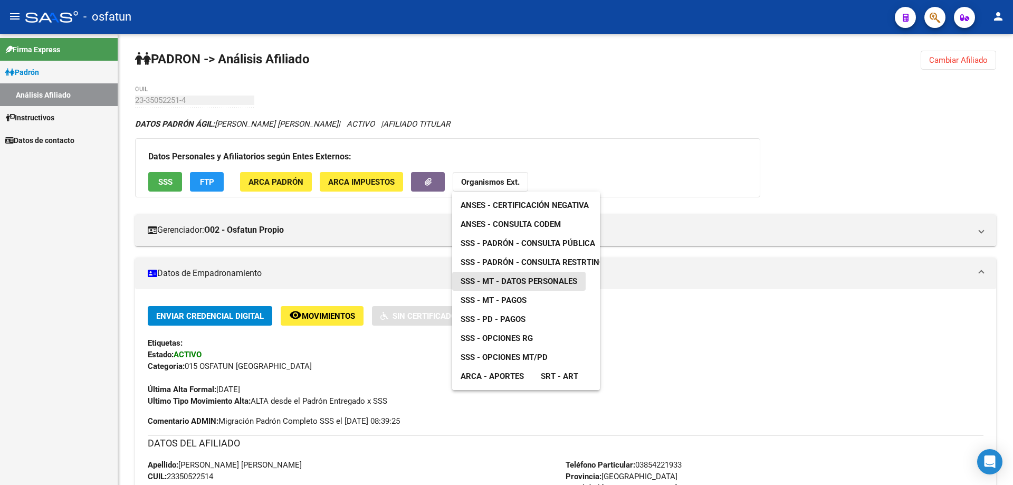
click at [520, 283] on span "SSS - MT - Datos Personales" at bounding box center [518, 280] width 117 height 9
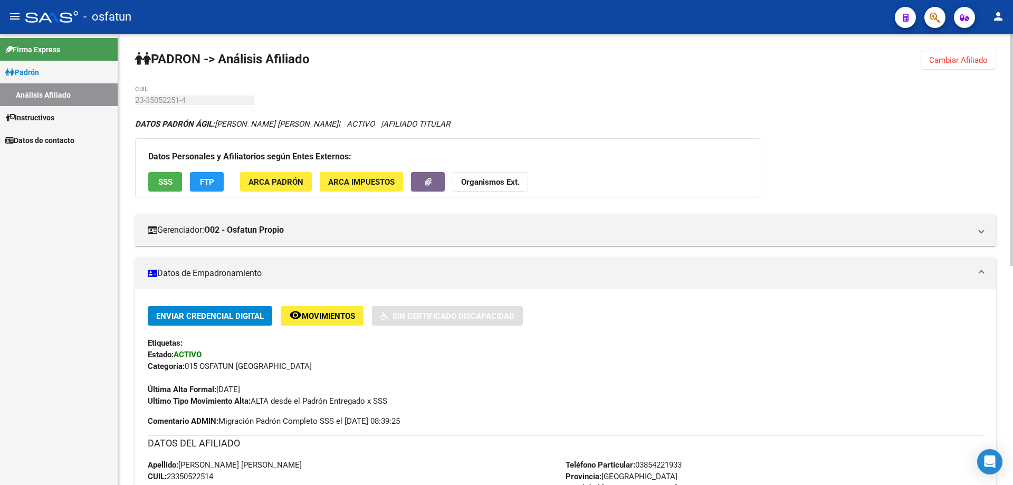
click at [507, 185] on strong "Organismos Ext." at bounding box center [490, 181] width 59 height 9
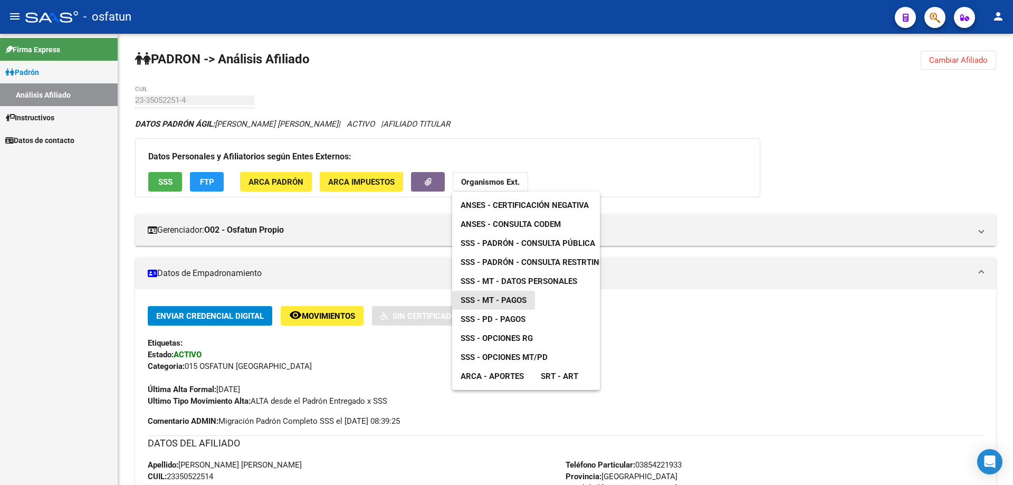
click at [513, 302] on span "SSS - MT - Pagos" at bounding box center [493, 299] width 66 height 9
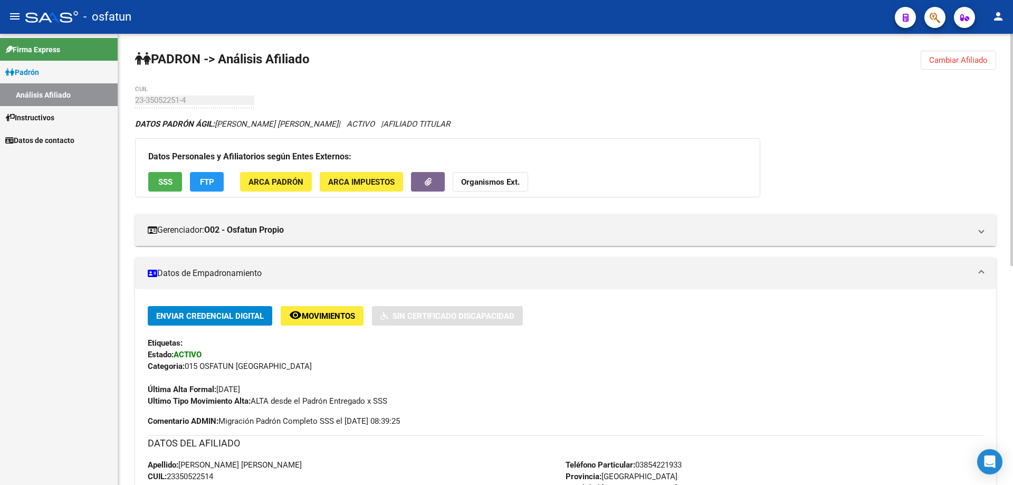
click at [483, 174] on button "Organismos Ext." at bounding box center [490, 182] width 75 height 20
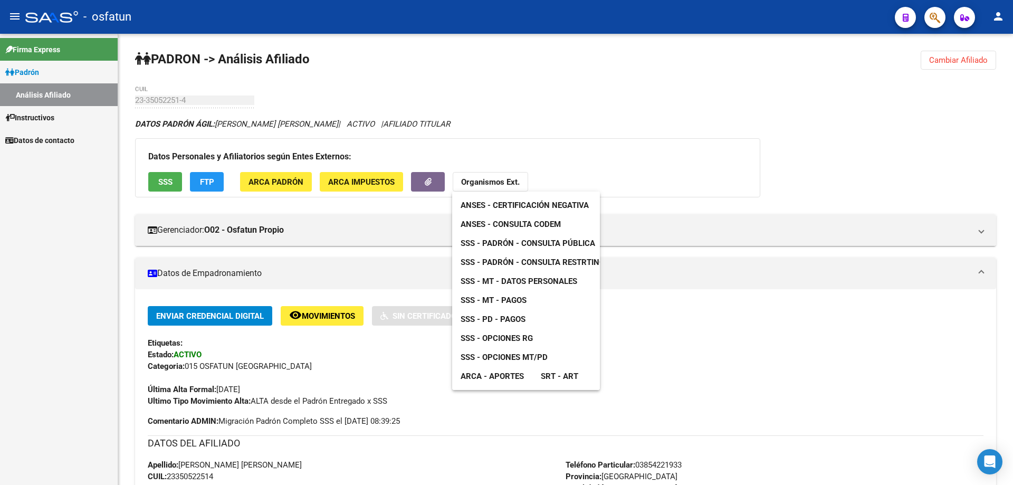
click at [535, 363] on link "SSS - Opciones MT/PD" at bounding box center [504, 357] width 104 height 19
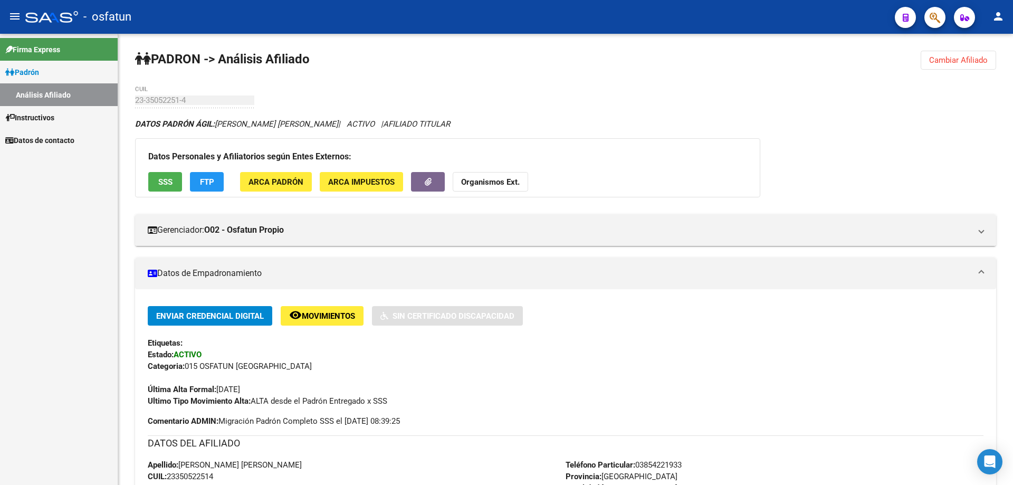
click at [100, 273] on div "Firma Express Padrón Análisis Afiliado Instructivos Datos de contacto" at bounding box center [59, 259] width 118 height 451
click at [517, 183] on strong "Organismos Ext." at bounding box center [490, 181] width 59 height 9
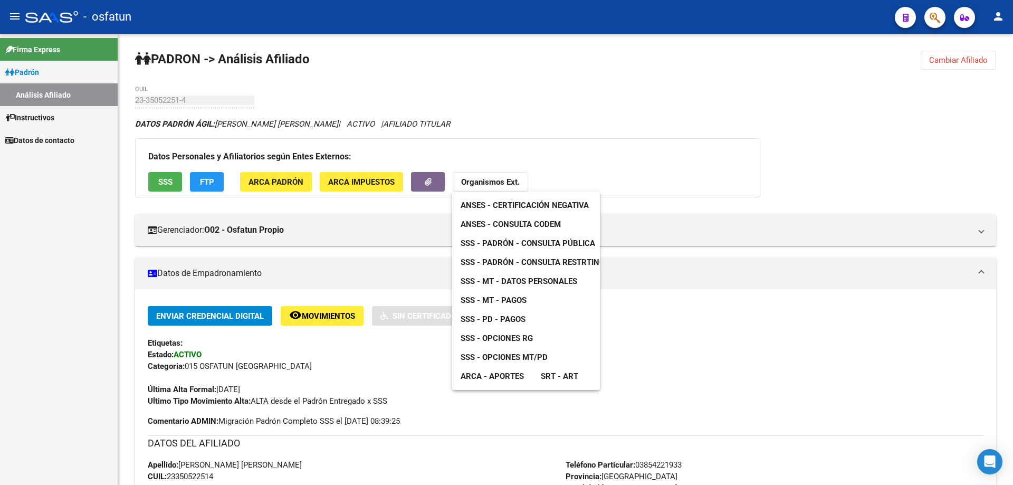
click at [525, 201] on span "ANSES - Certificación Negativa" at bounding box center [524, 204] width 128 height 9
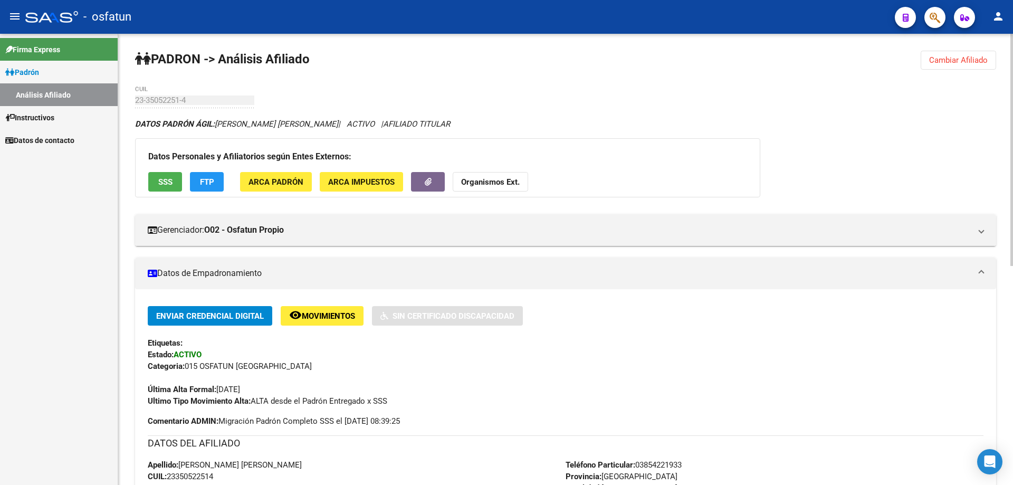
click at [523, 180] on button "Organismos Ext." at bounding box center [490, 182] width 75 height 20
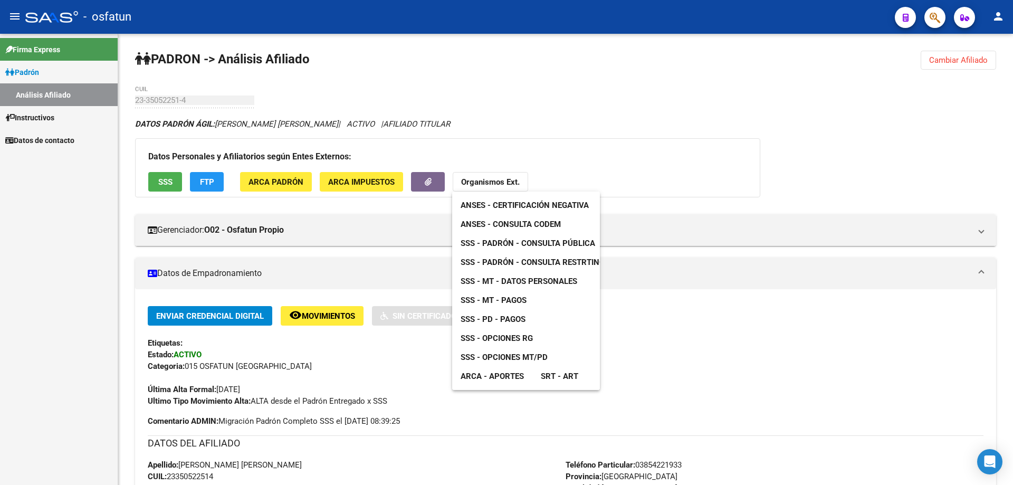
click at [527, 223] on span "ANSES - Consulta CODEM" at bounding box center [510, 223] width 100 height 9
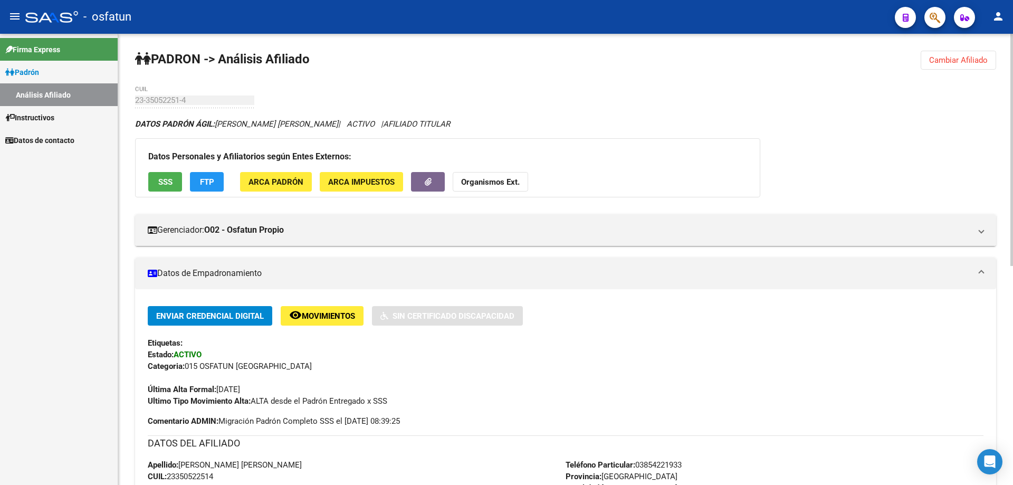
click at [493, 184] on strong "Organismos Ext." at bounding box center [490, 181] width 59 height 9
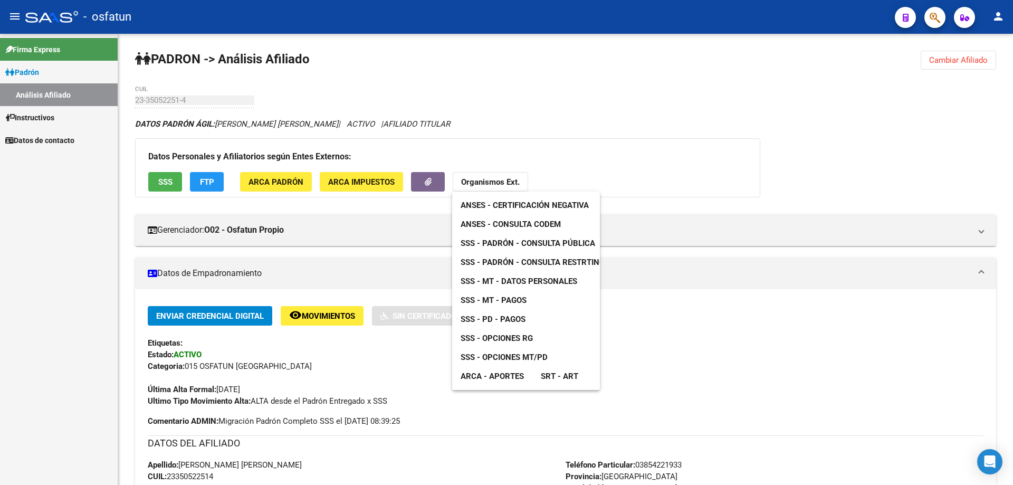
click at [521, 244] on span "SSS - Padrón - Consulta Pública" at bounding box center [527, 242] width 135 height 9
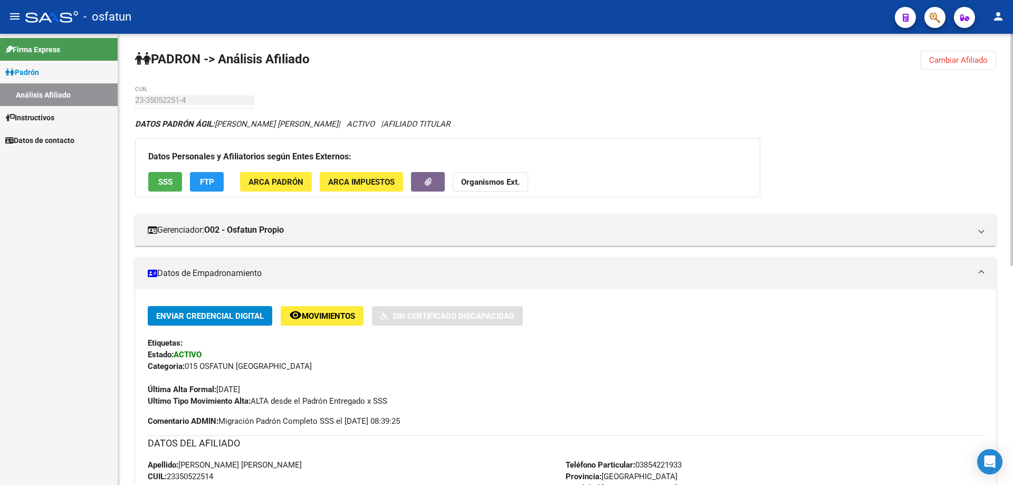
click at [193, 95] on div "23-35052251-4 CUIL" at bounding box center [194, 96] width 119 height 23
click at [190, 90] on div "23-35052251-4 CUIL" at bounding box center [194, 96] width 119 height 23
click at [494, 187] on button "Organismos Ext." at bounding box center [490, 182] width 75 height 20
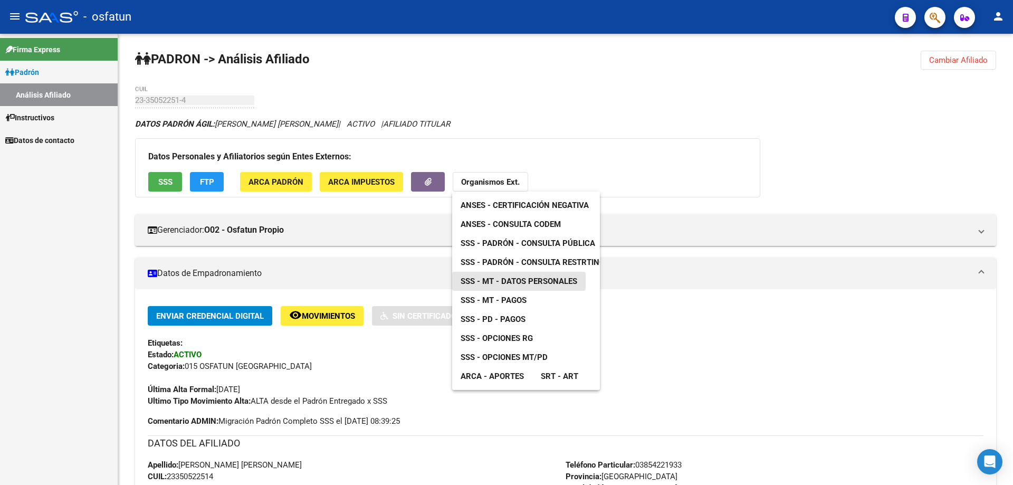
click at [510, 276] on span "SSS - MT - Datos Personales" at bounding box center [518, 280] width 117 height 9
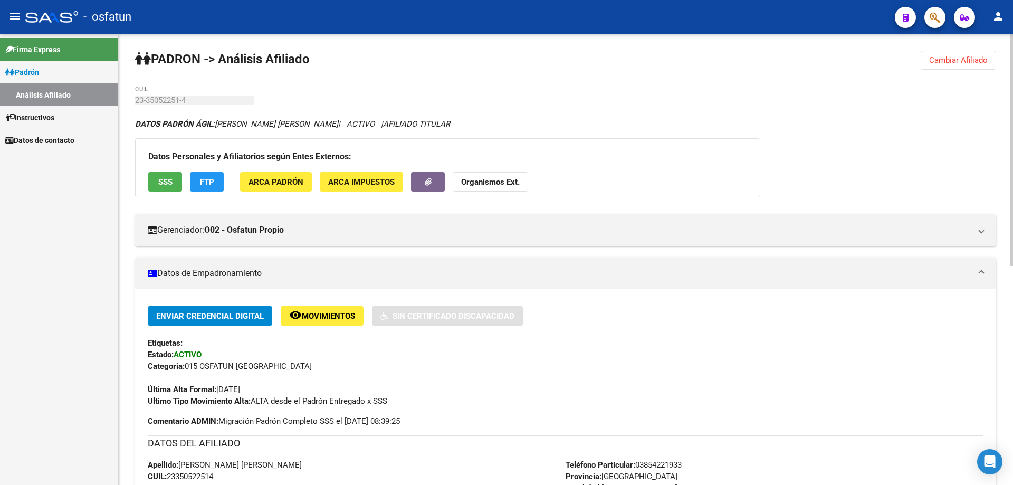
click at [968, 60] on span "Cambiar Afiliado" at bounding box center [958, 59] width 59 height 9
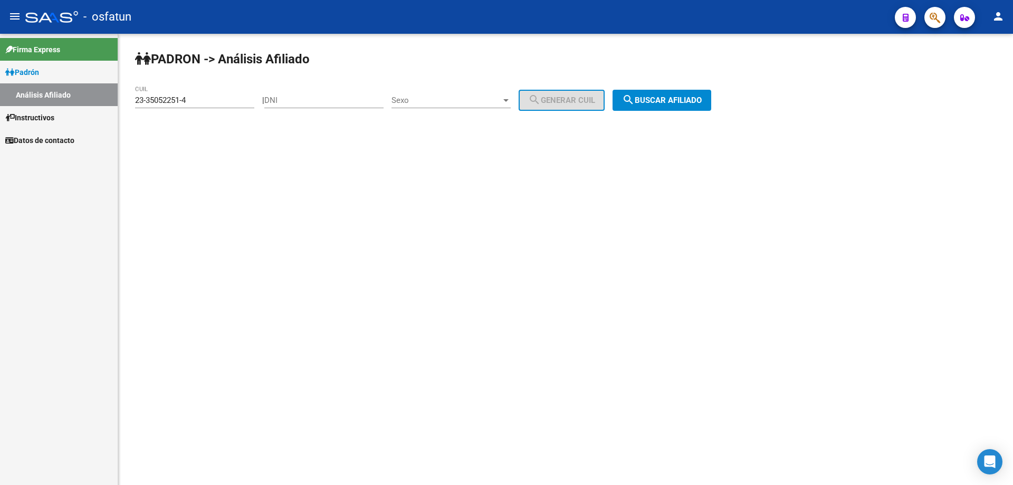
click at [208, 100] on input "23-35052251-4" at bounding box center [194, 99] width 119 height 9
click at [208, 100] on input "20-35199479-8" at bounding box center [194, 99] width 119 height 9
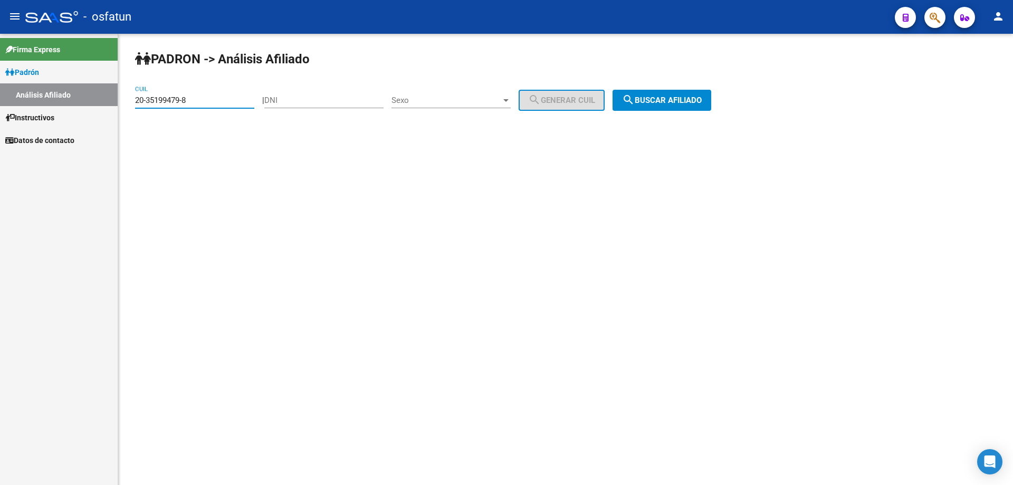
click at [208, 100] on input "20-35199479-8" at bounding box center [194, 99] width 119 height 9
click at [676, 95] on button "search Buscar afiliado" at bounding box center [661, 100] width 99 height 21
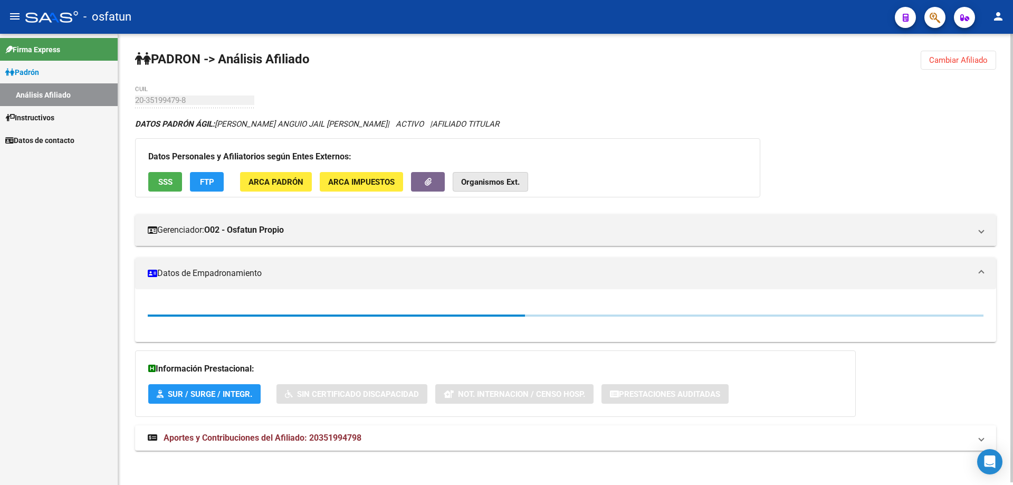
click at [486, 182] on strong "Organismos Ext." at bounding box center [490, 181] width 59 height 9
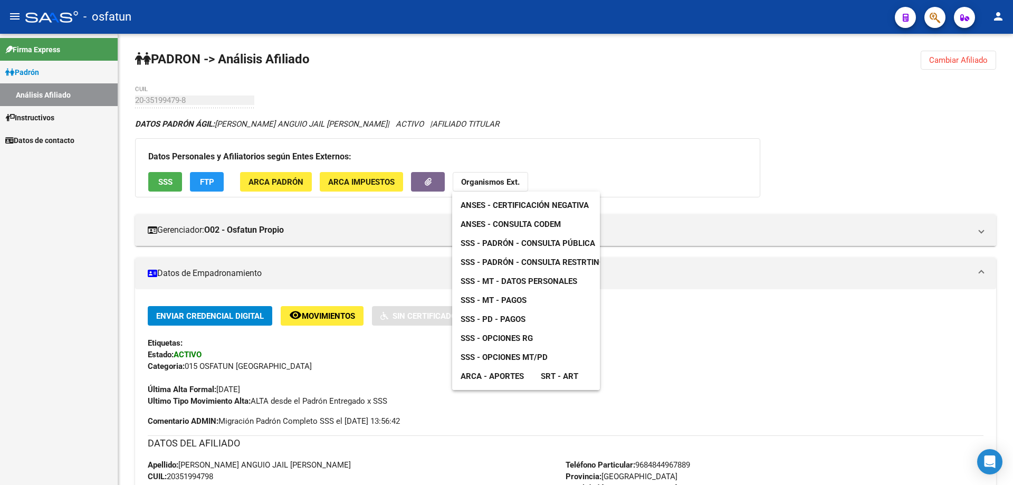
click at [496, 243] on span "SSS - Padrón - Consulta Pública" at bounding box center [527, 242] width 135 height 9
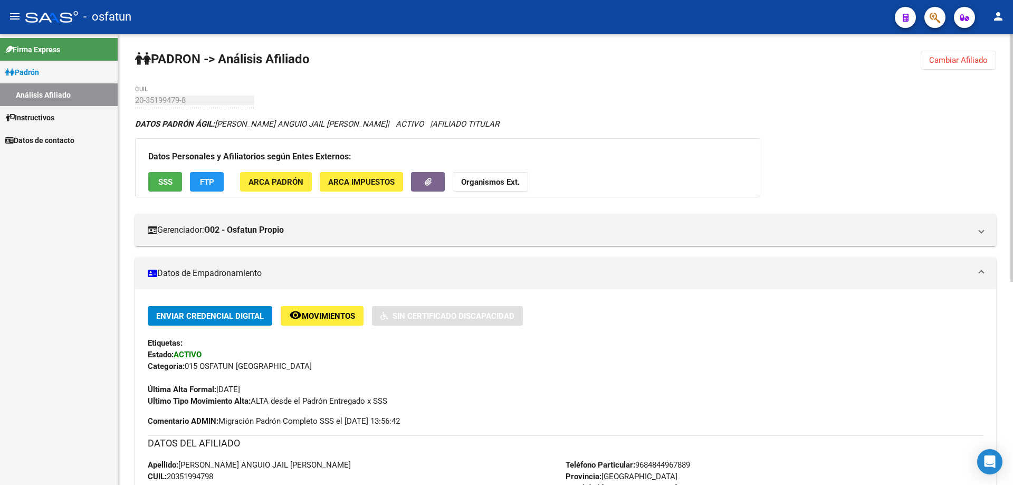
click at [495, 182] on strong "Organismos Ext." at bounding box center [490, 181] width 59 height 9
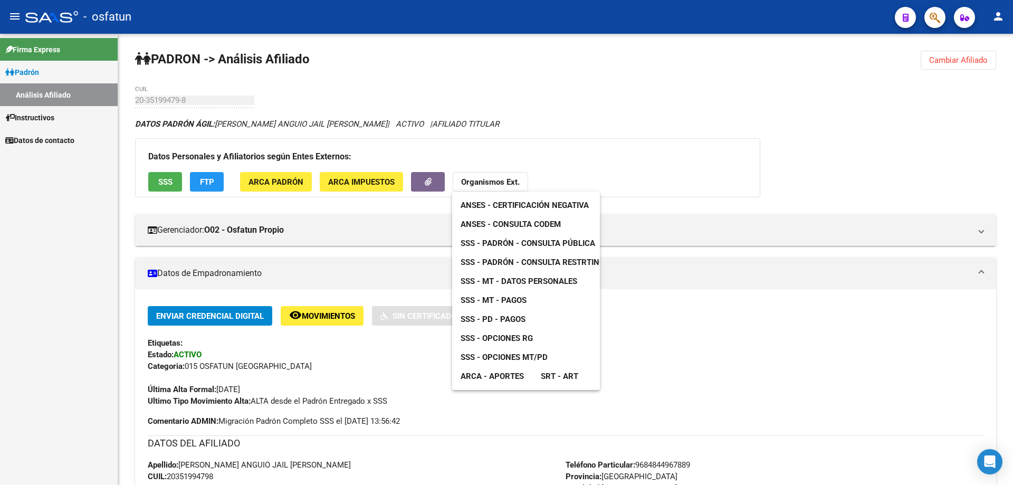
click at [516, 298] on span "SSS - MT - Pagos" at bounding box center [493, 299] width 66 height 9
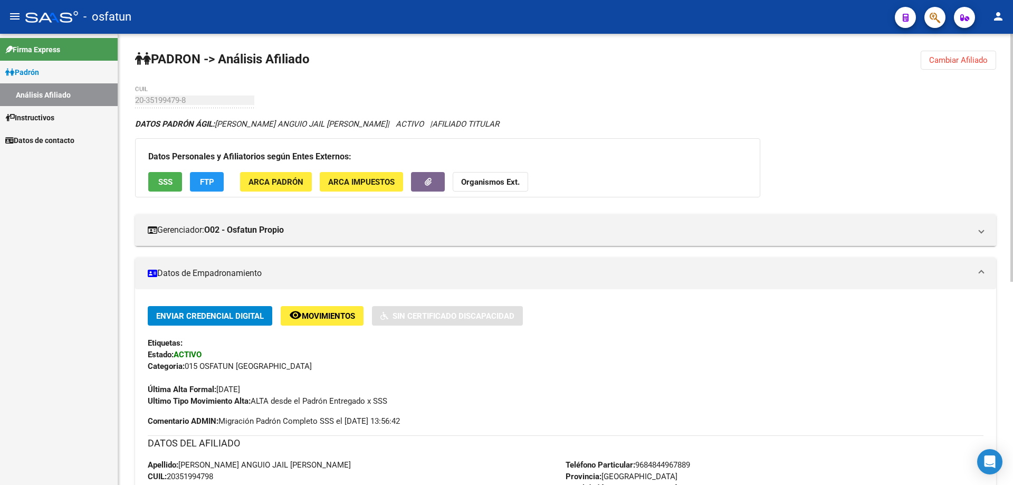
click at [486, 189] on button "Organismos Ext." at bounding box center [490, 182] width 75 height 20
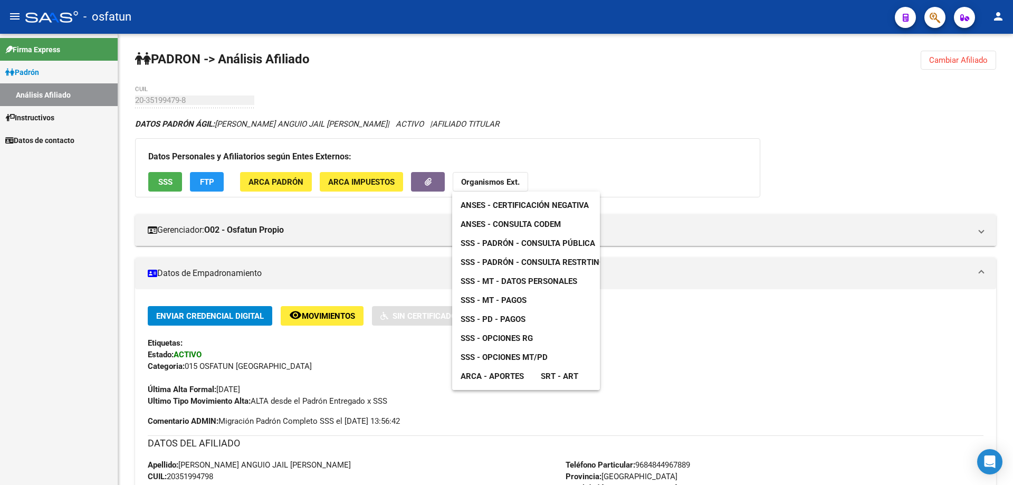
click at [516, 354] on span "SSS - Opciones MT/PD" at bounding box center [503, 356] width 87 height 9
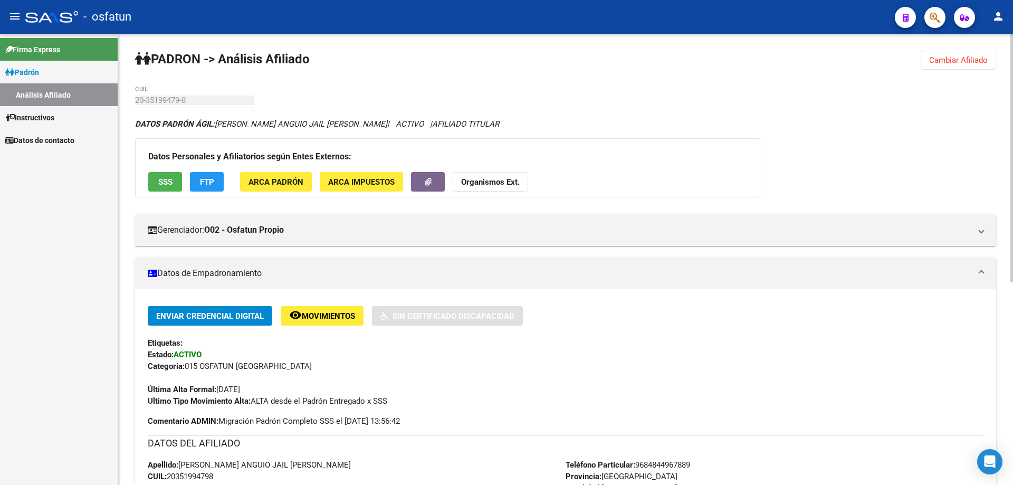
click at [972, 61] on span "Cambiar Afiliado" at bounding box center [958, 59] width 59 height 9
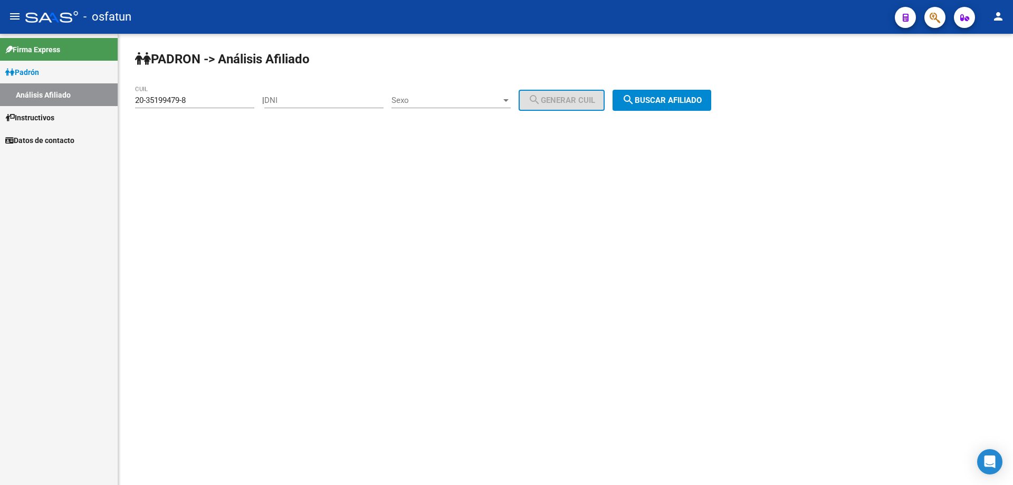
click at [216, 104] on input "20-35199479-8" at bounding box center [194, 99] width 119 height 9
click at [216, 102] on input "20-35199479-8" at bounding box center [194, 99] width 119 height 9
click at [215, 100] on input "20-35199479-8" at bounding box center [194, 99] width 119 height 9
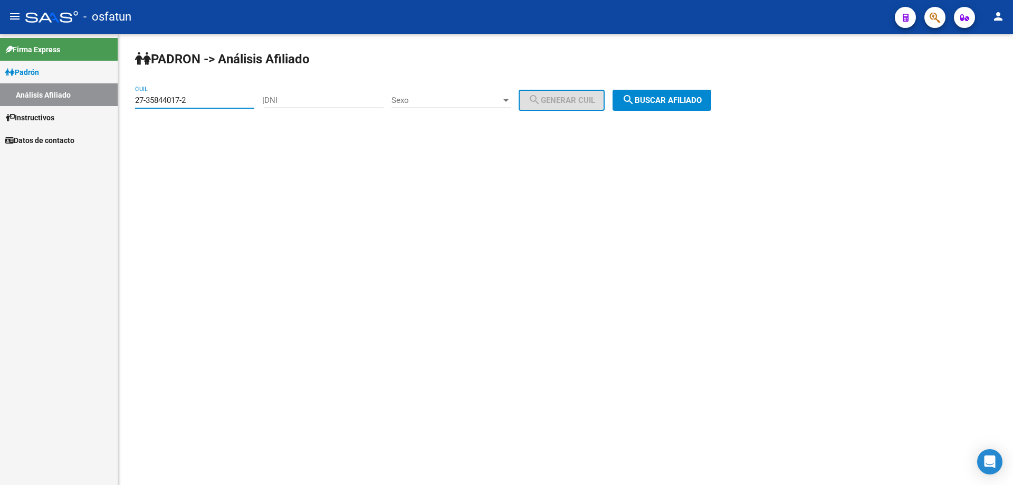
click at [670, 108] on button "search Buscar afiliado" at bounding box center [661, 100] width 99 height 21
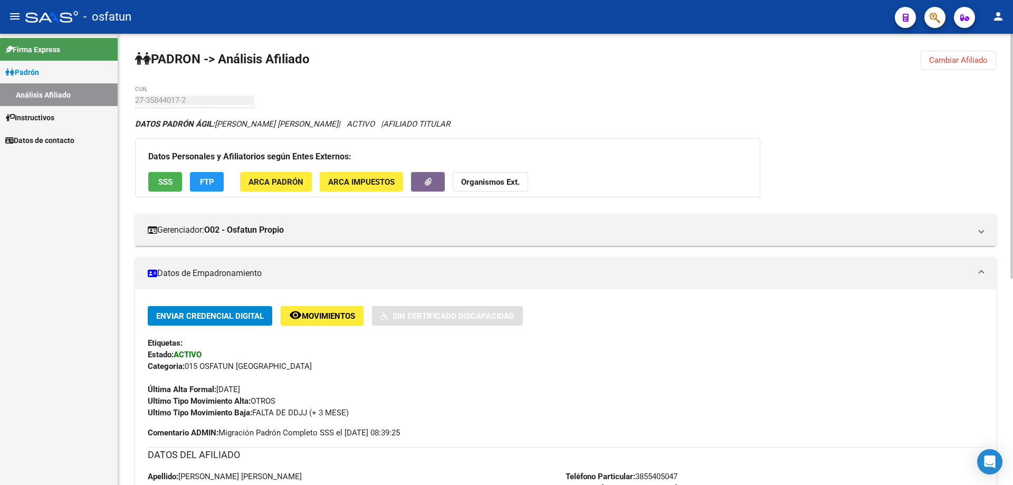
click at [500, 187] on button "Organismos Ext." at bounding box center [490, 182] width 75 height 20
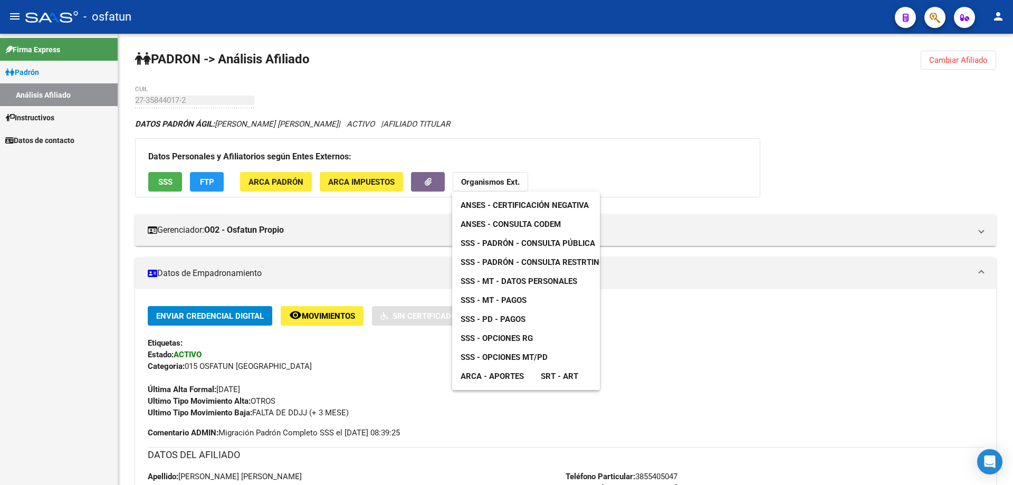
click at [502, 197] on link "ANSES - Certificación Negativa" at bounding box center [524, 205] width 145 height 19
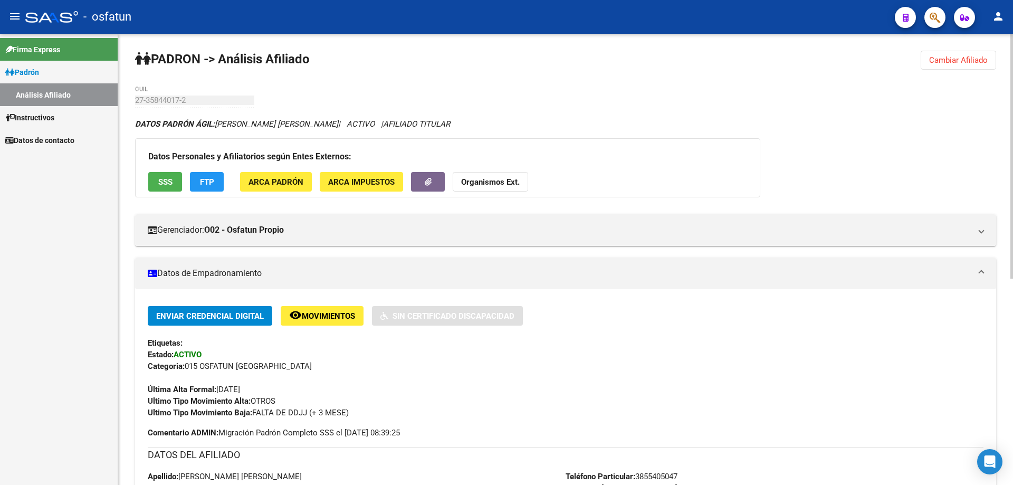
click at [510, 185] on strong "Organismos Ext." at bounding box center [490, 181] width 59 height 9
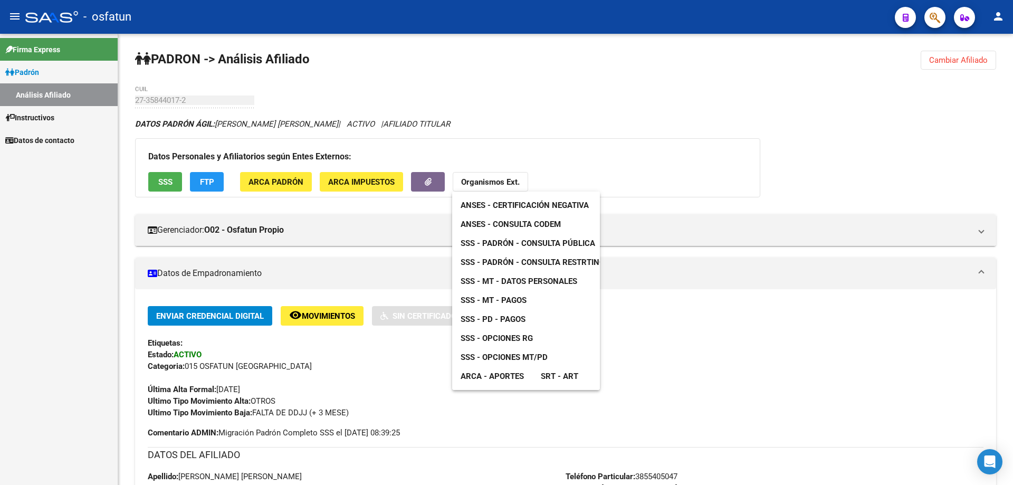
click at [510, 222] on span "ANSES - Consulta CODEM" at bounding box center [510, 223] width 100 height 9
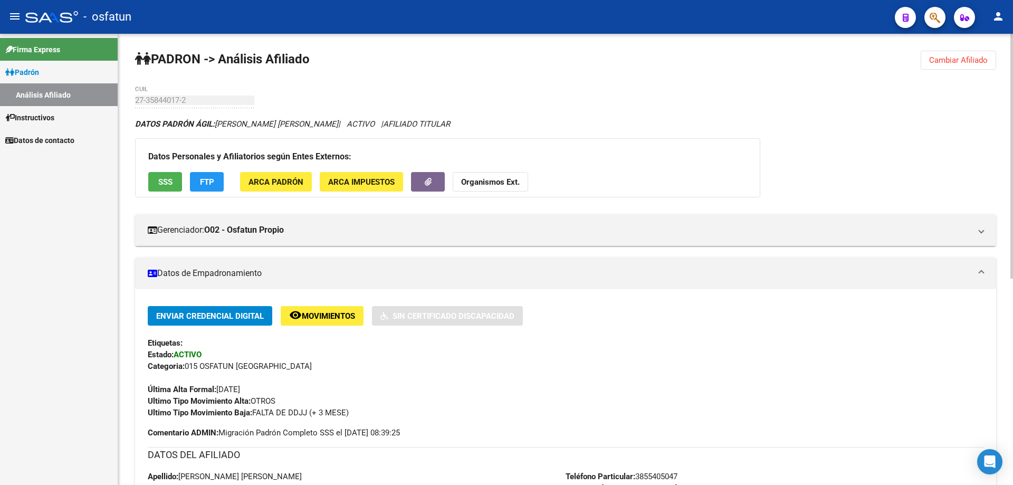
click at [499, 181] on strong "Organismos Ext." at bounding box center [490, 181] width 59 height 9
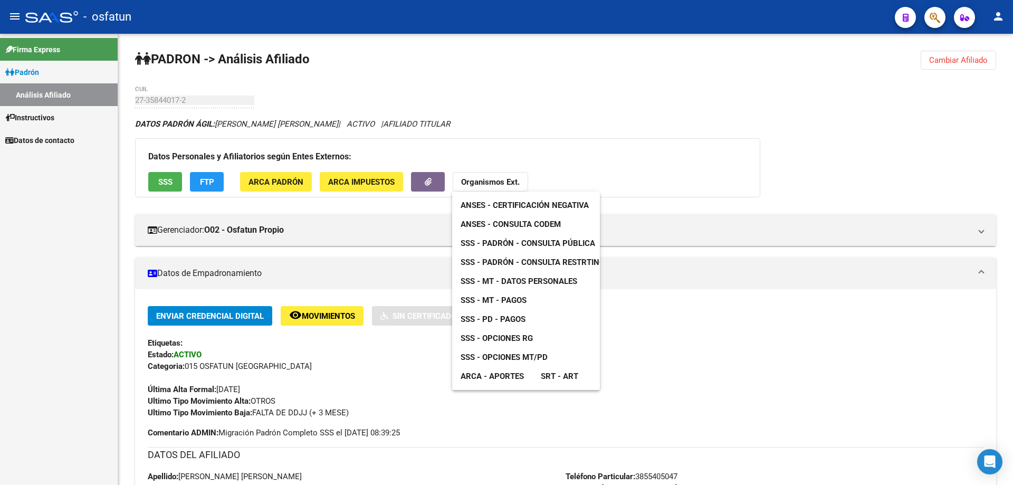
click at [525, 241] on span "SSS - Padrón - Consulta Pública" at bounding box center [527, 242] width 135 height 9
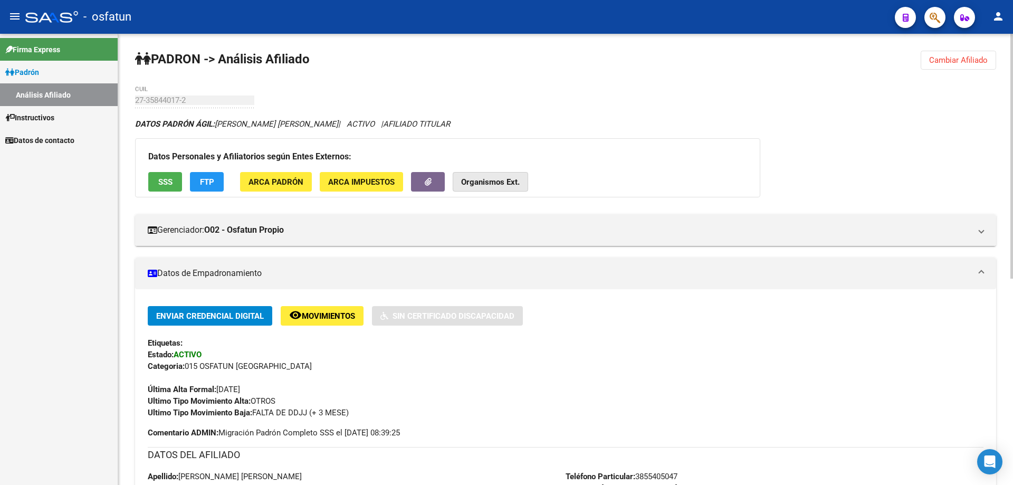
click at [485, 176] on button "Organismos Ext." at bounding box center [490, 182] width 75 height 20
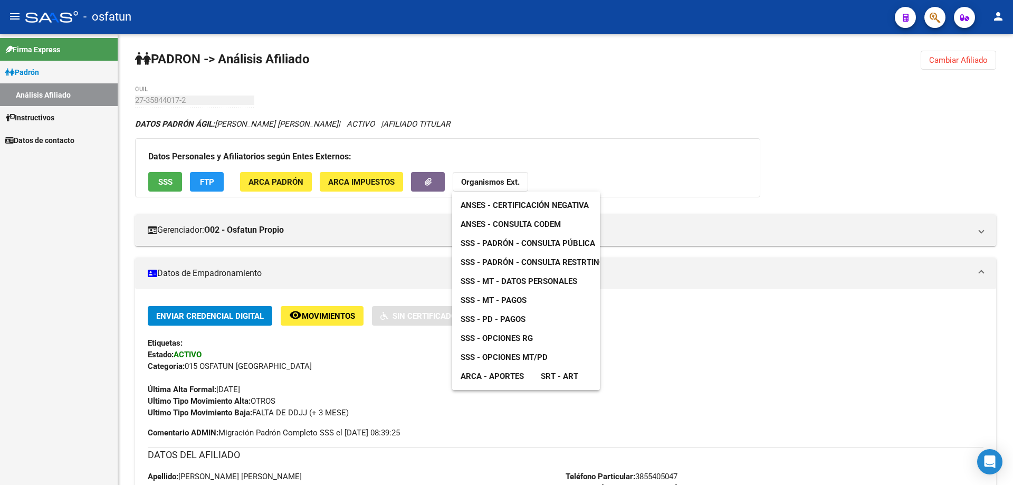
click at [503, 277] on span "SSS - MT - Datos Personales" at bounding box center [518, 280] width 117 height 9
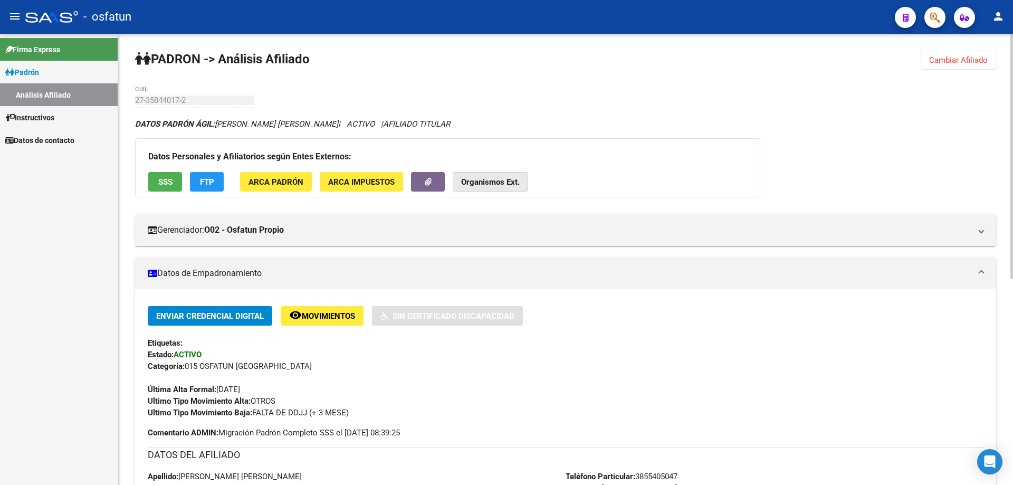
click at [454, 176] on button "Organismos Ext." at bounding box center [490, 182] width 75 height 20
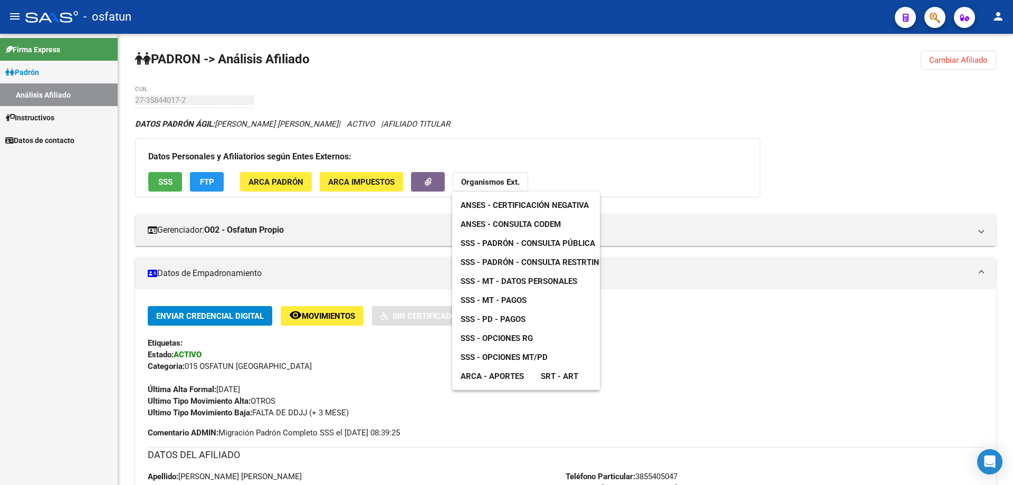
click at [503, 320] on span "SSS - PD - Pagos" at bounding box center [492, 318] width 65 height 9
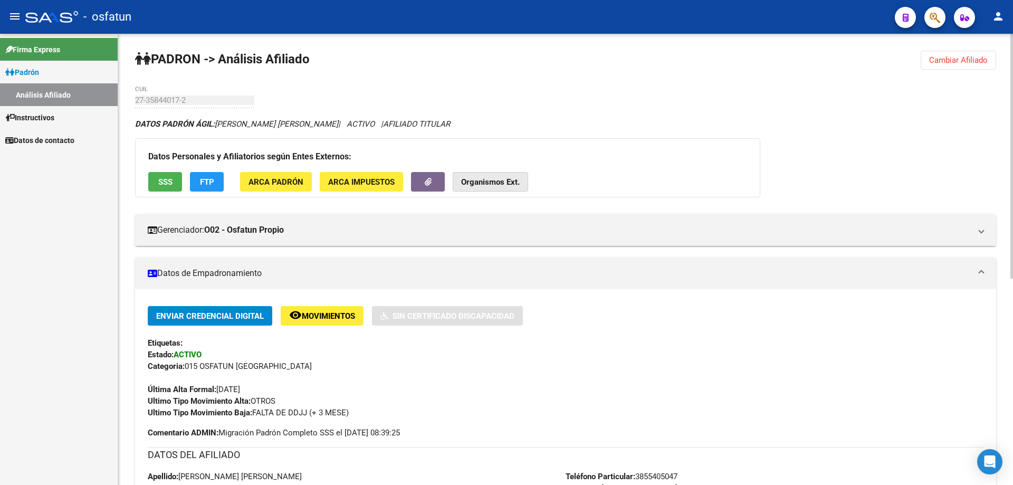
click at [464, 178] on strong "Organismos Ext." at bounding box center [490, 181] width 59 height 9
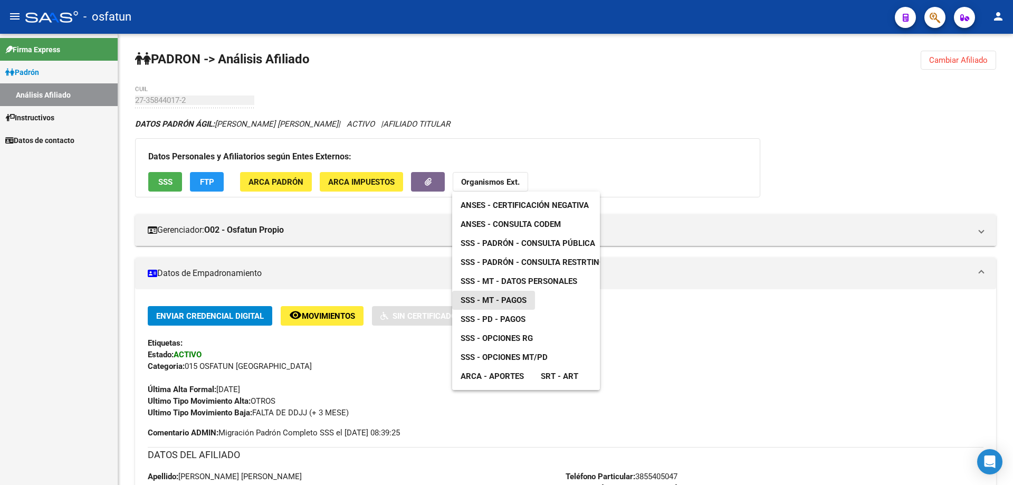
click at [502, 297] on span "SSS - MT - Pagos" at bounding box center [493, 299] width 66 height 9
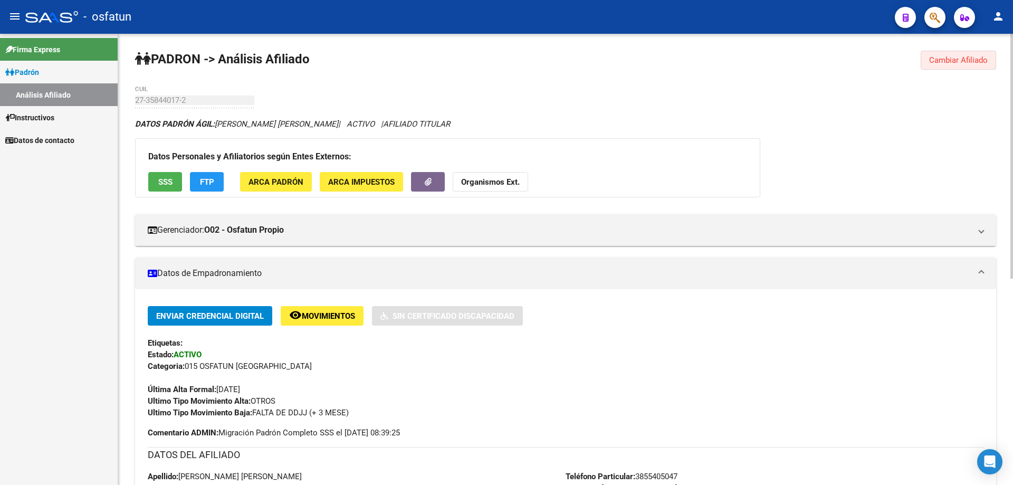
click at [975, 55] on button "Cambiar Afiliado" at bounding box center [957, 60] width 75 height 19
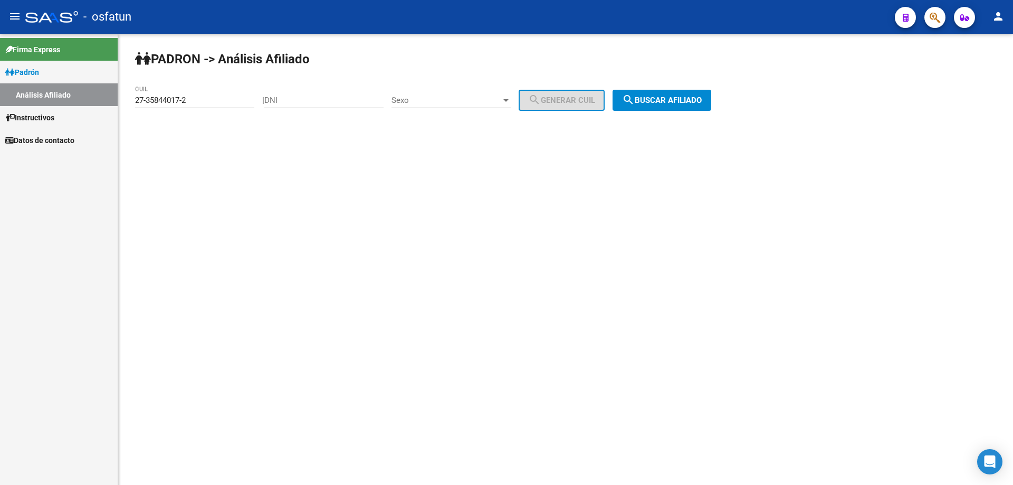
click at [198, 105] on div "27-35844017-2 CUIL" at bounding box center [194, 96] width 119 height 23
type input "27-36122389-1"
click at [660, 105] on button "search Buscar afiliado" at bounding box center [661, 100] width 99 height 21
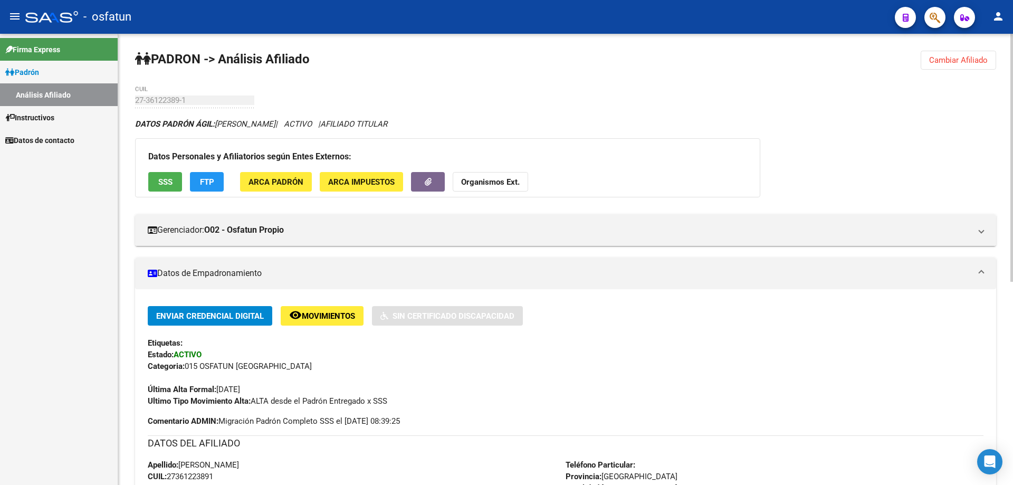
click at [471, 188] on button "Organismos Ext." at bounding box center [490, 182] width 75 height 20
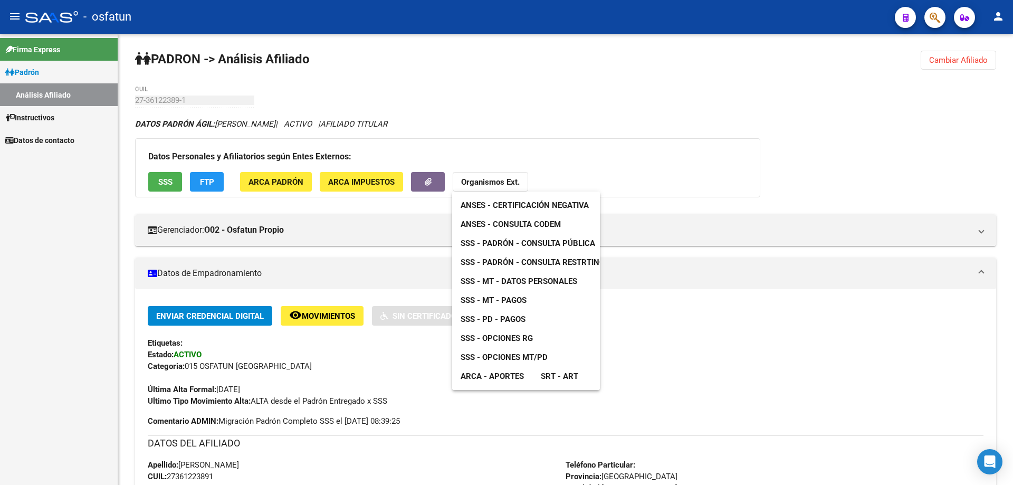
click at [481, 204] on span "ANSES - Certificación Negativa" at bounding box center [524, 204] width 128 height 9
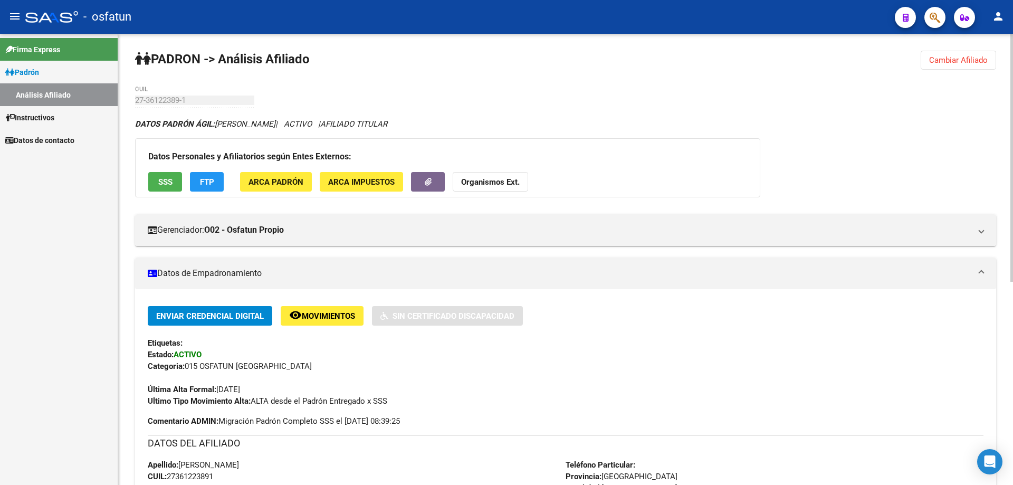
click at [485, 181] on strong "Organismos Ext." at bounding box center [490, 181] width 59 height 9
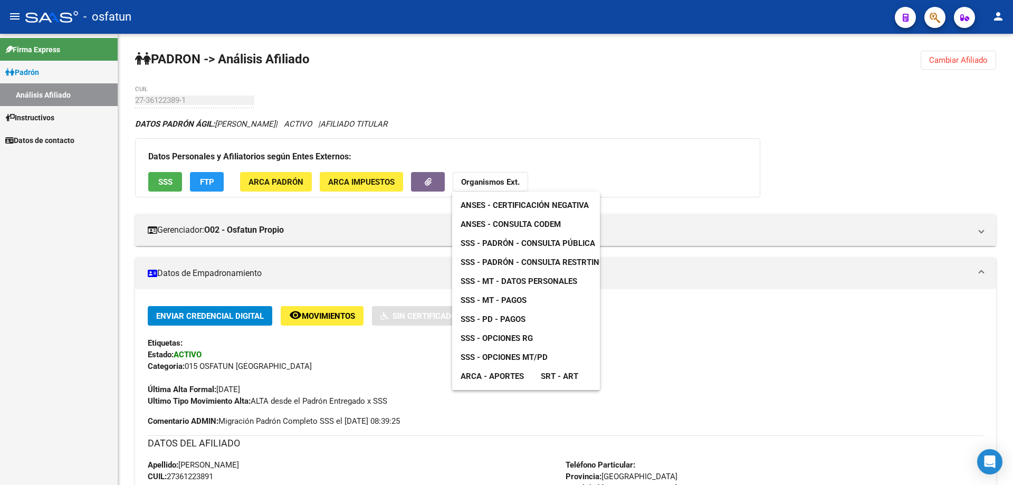
click at [498, 222] on span "ANSES - Consulta CODEM" at bounding box center [510, 223] width 100 height 9
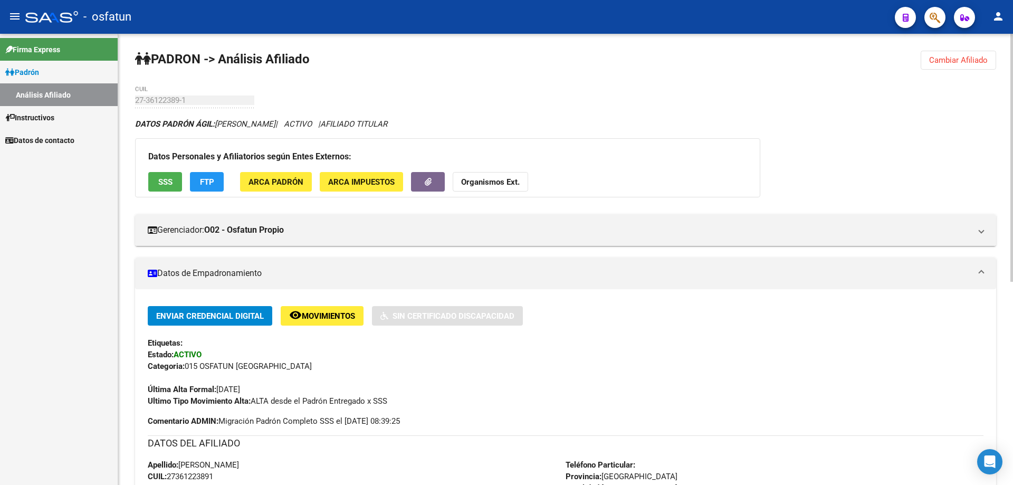
click at [498, 177] on strong "Organismos Ext." at bounding box center [490, 181] width 59 height 9
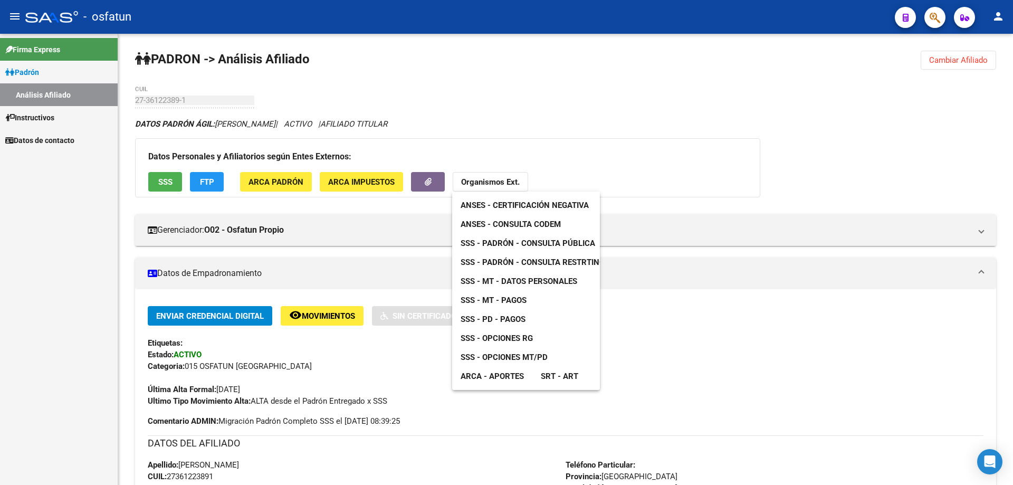
click at [507, 241] on span "SSS - Padrón - Consulta Pública" at bounding box center [527, 242] width 135 height 9
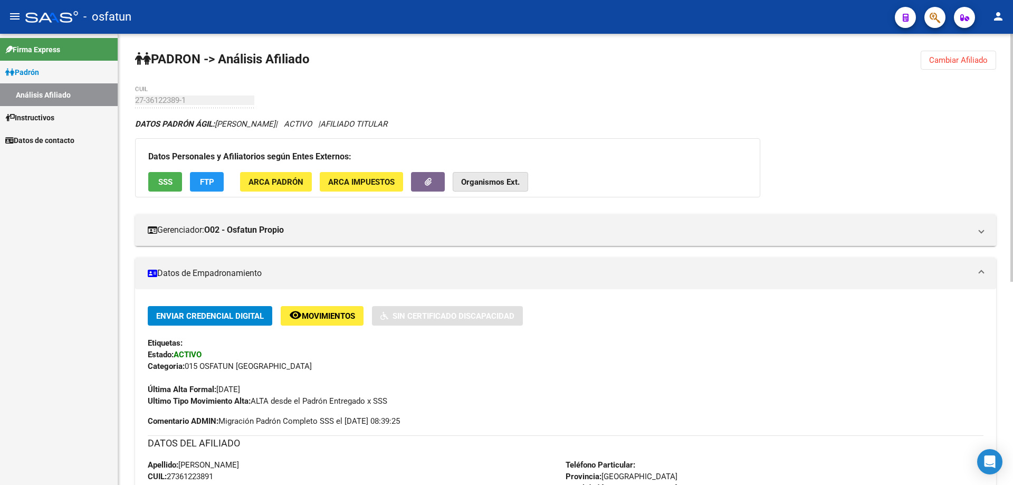
click at [511, 177] on strong "Organismos Ext." at bounding box center [490, 181] width 59 height 9
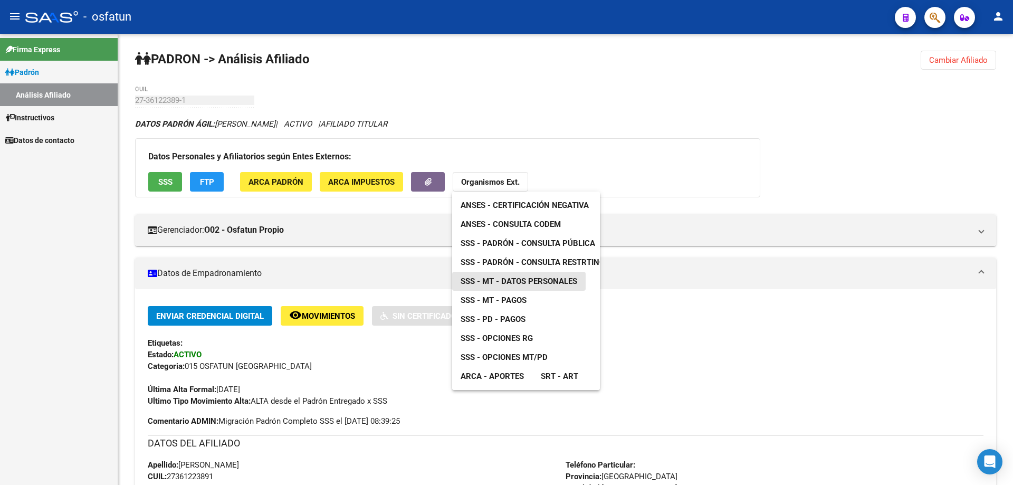
click at [531, 278] on span "SSS - MT - Datos Personales" at bounding box center [518, 280] width 117 height 9
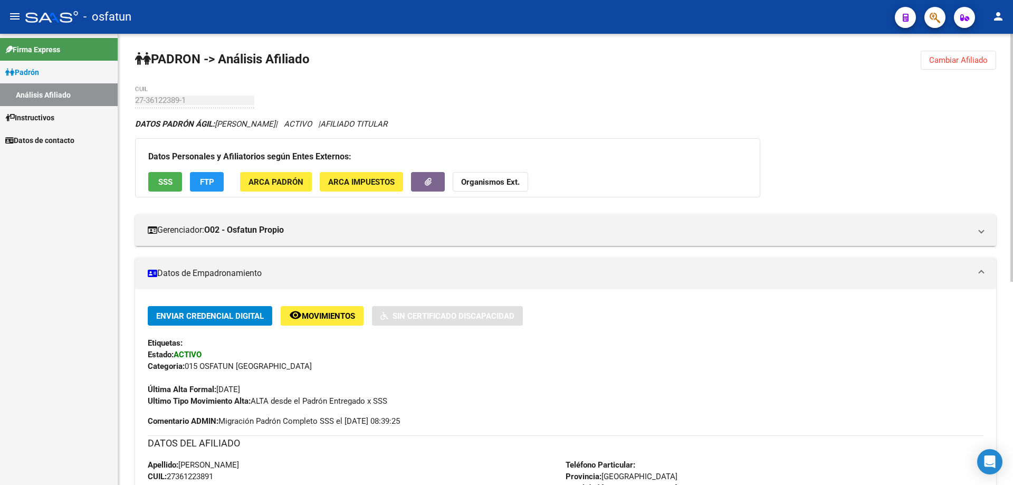
click at [491, 194] on div "Datos Personales y Afiliatorios según Entes Externos: SSS FTP ARCA Padrón ARCA …" at bounding box center [447, 167] width 625 height 59
click at [492, 186] on strong "Organismos Ext." at bounding box center [490, 181] width 59 height 9
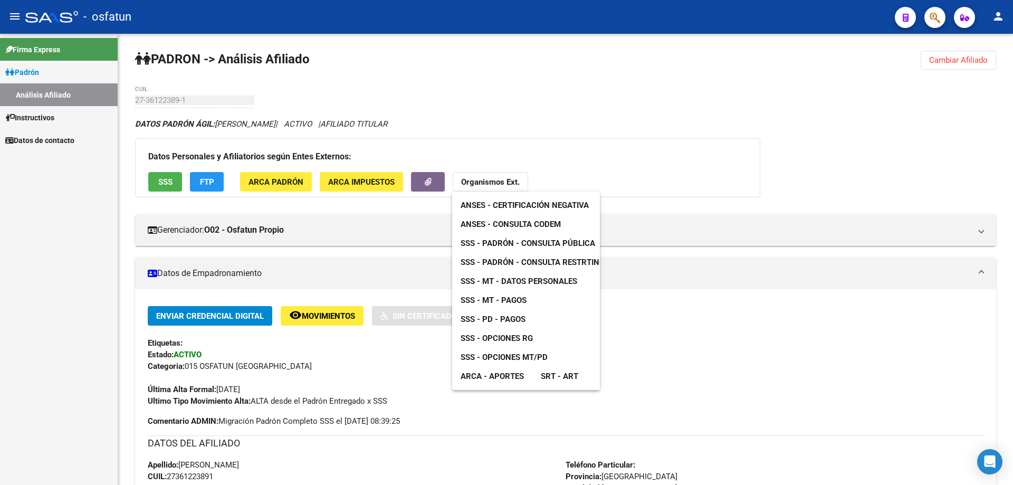
click at [506, 302] on span "SSS - MT - Pagos" at bounding box center [493, 299] width 66 height 9
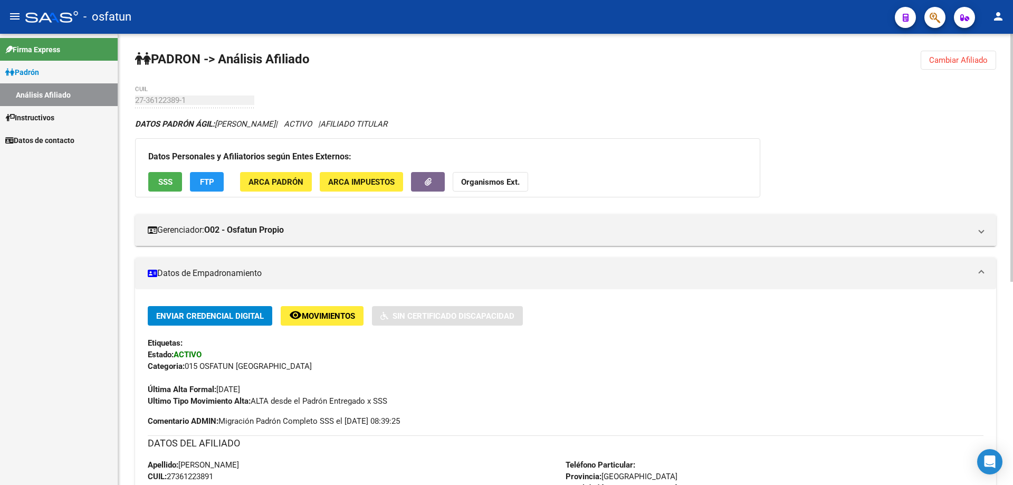
click at [496, 187] on button "Organismos Ext." at bounding box center [490, 182] width 75 height 20
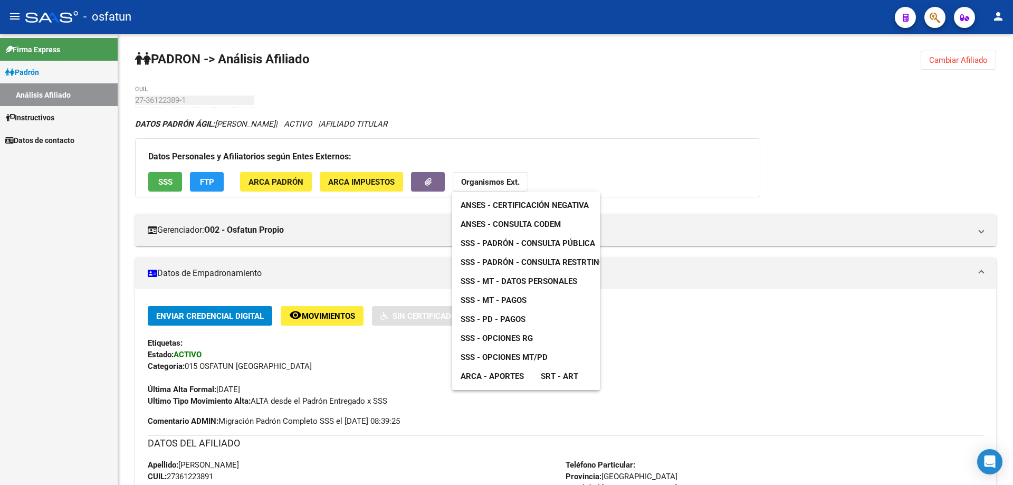
click at [517, 357] on span "SSS - Opciones MT/PD" at bounding box center [503, 356] width 87 height 9
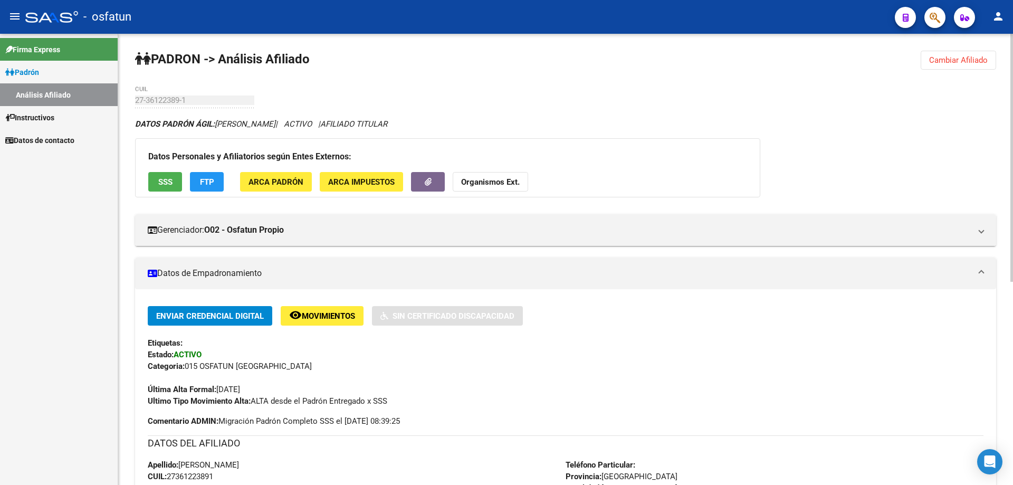
click at [959, 57] on span "Cambiar Afiliado" at bounding box center [958, 59] width 59 height 9
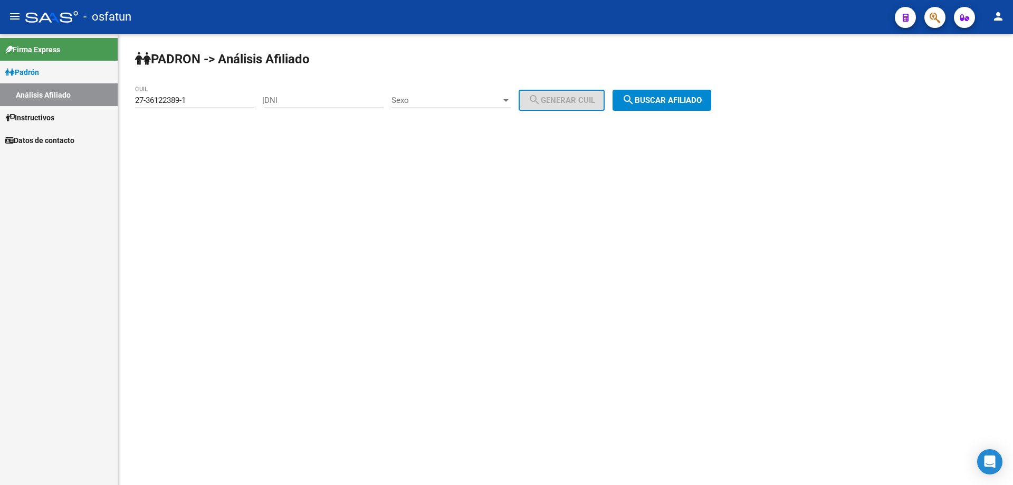
click at [195, 105] on div "27-36122389-1 CUIL" at bounding box center [194, 96] width 119 height 23
click at [710, 94] on button "search Buscar afiliado" at bounding box center [661, 100] width 99 height 21
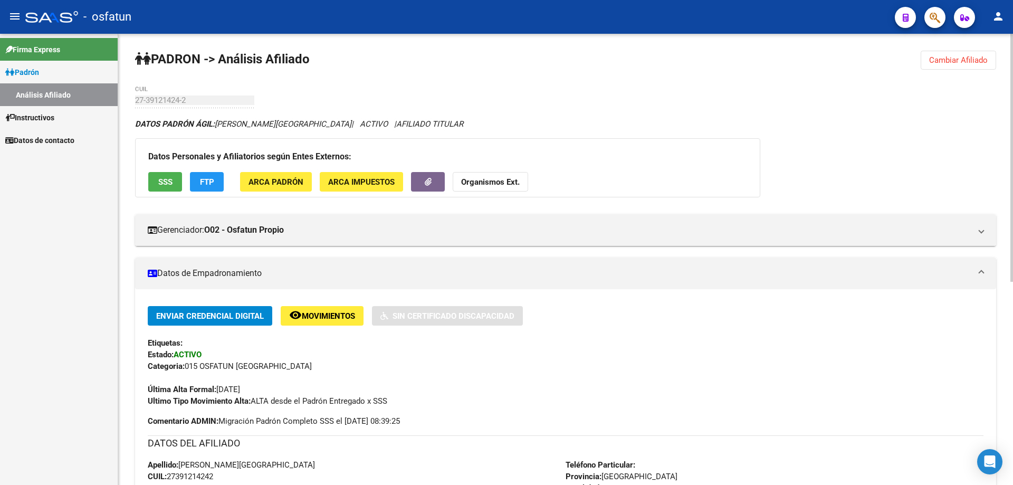
click at [494, 179] on strong "Organismos Ext." at bounding box center [490, 181] width 59 height 9
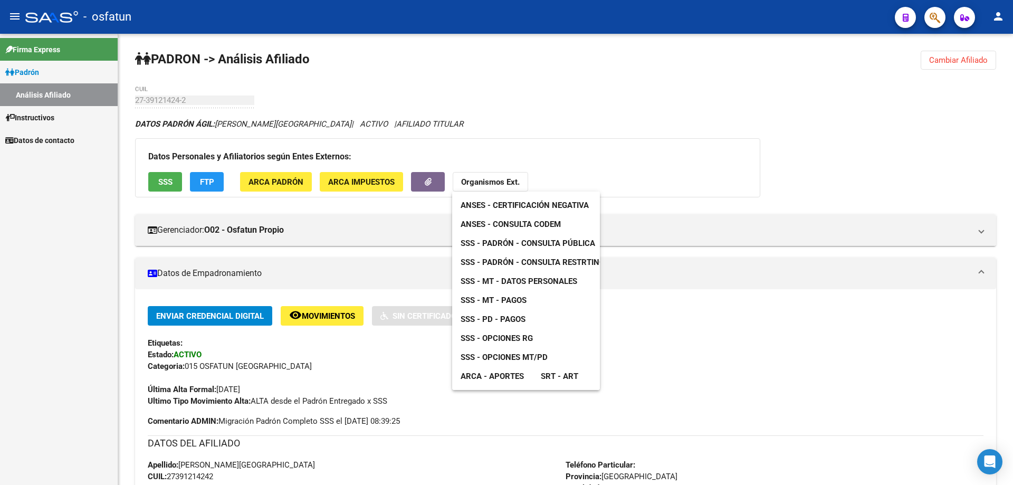
click at [500, 207] on span "ANSES - Certificación Negativa" at bounding box center [524, 204] width 128 height 9
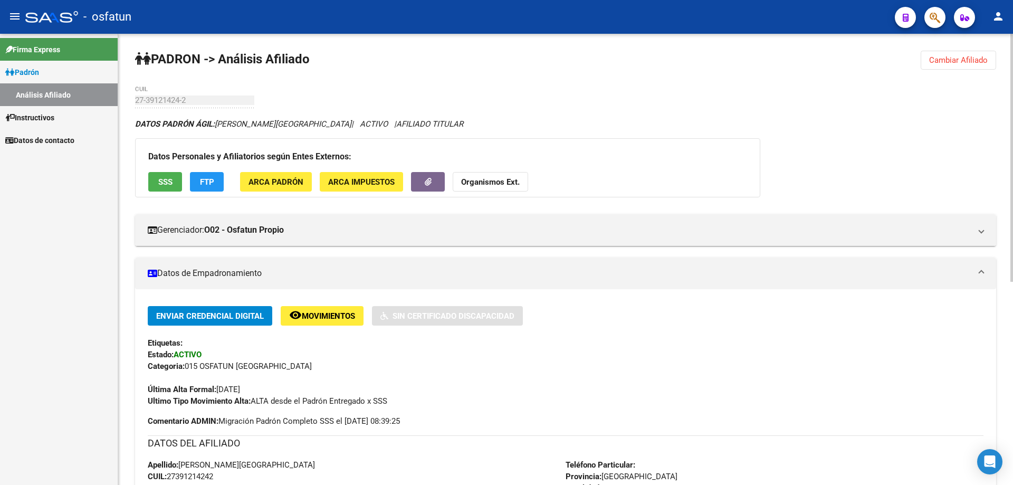
click at [500, 181] on strong "Organismos Ext." at bounding box center [490, 181] width 59 height 9
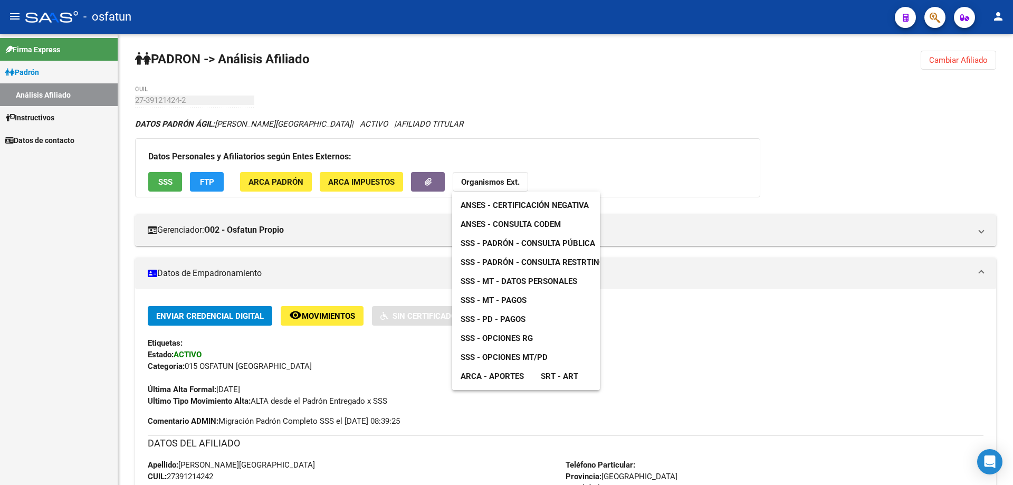
click at [515, 227] on span "ANSES - Consulta CODEM" at bounding box center [510, 223] width 100 height 9
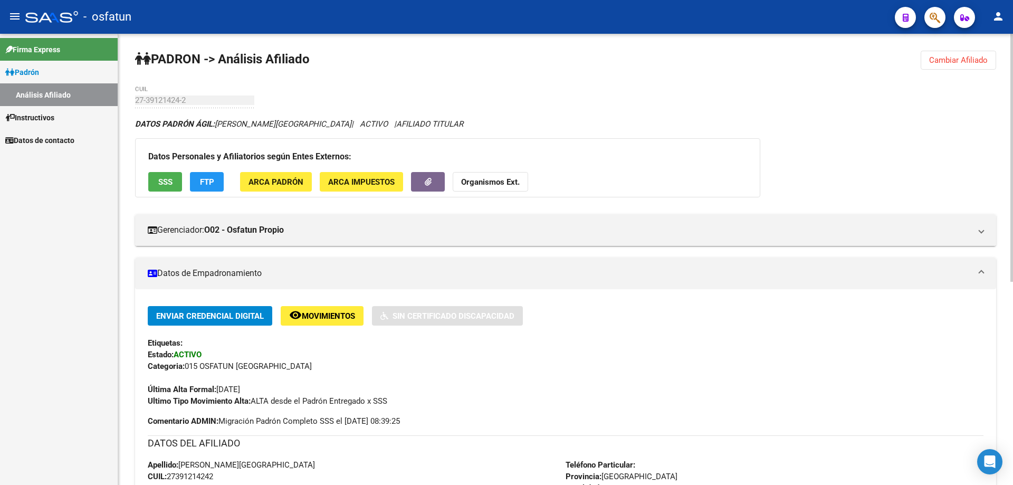
click at [505, 185] on strong "Organismos Ext." at bounding box center [490, 181] width 59 height 9
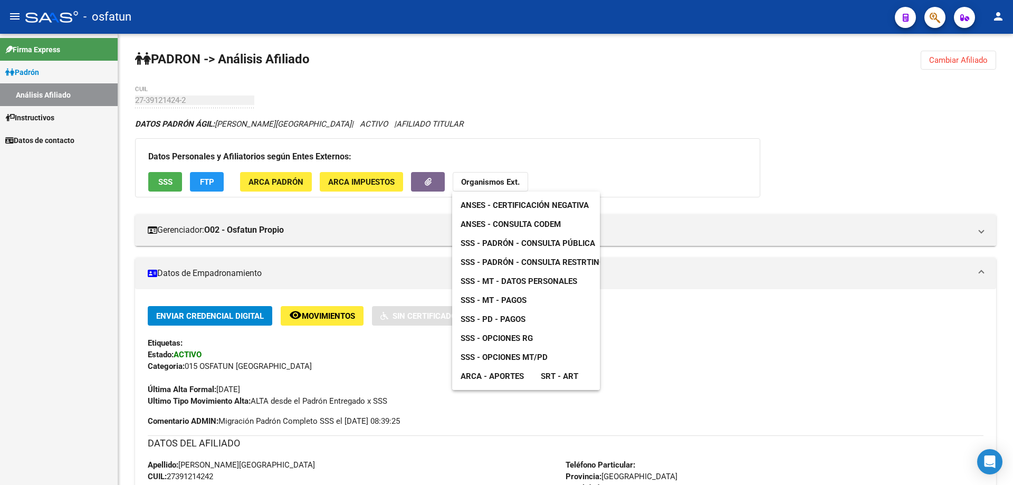
click at [505, 241] on span "SSS - Padrón - Consulta Pública" at bounding box center [527, 242] width 135 height 9
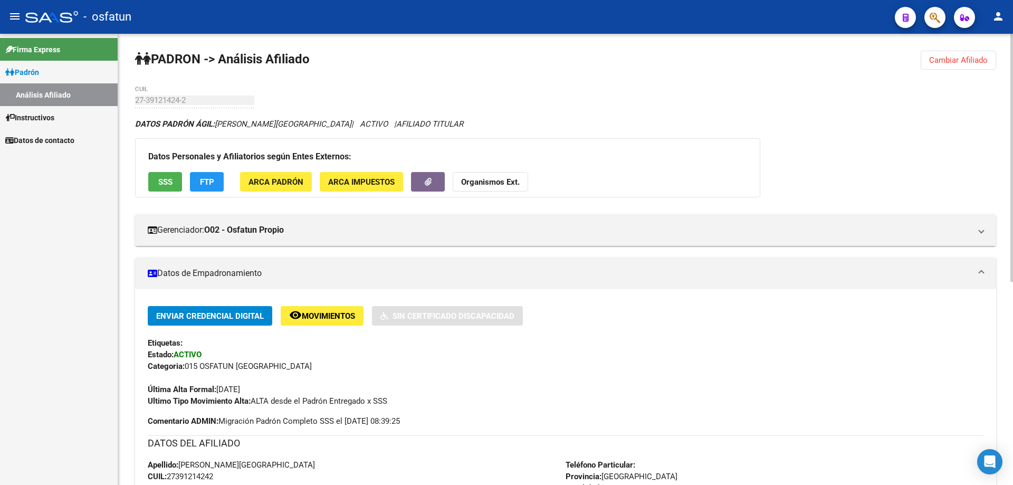
click at [504, 187] on button "Organismos Ext." at bounding box center [490, 182] width 75 height 20
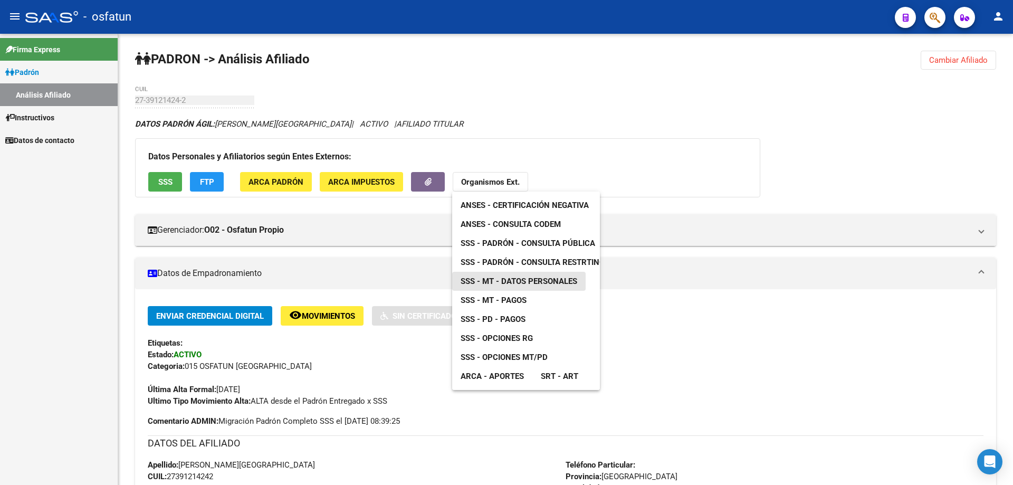
click at [529, 285] on span "SSS - MT - Datos Personales" at bounding box center [518, 280] width 117 height 9
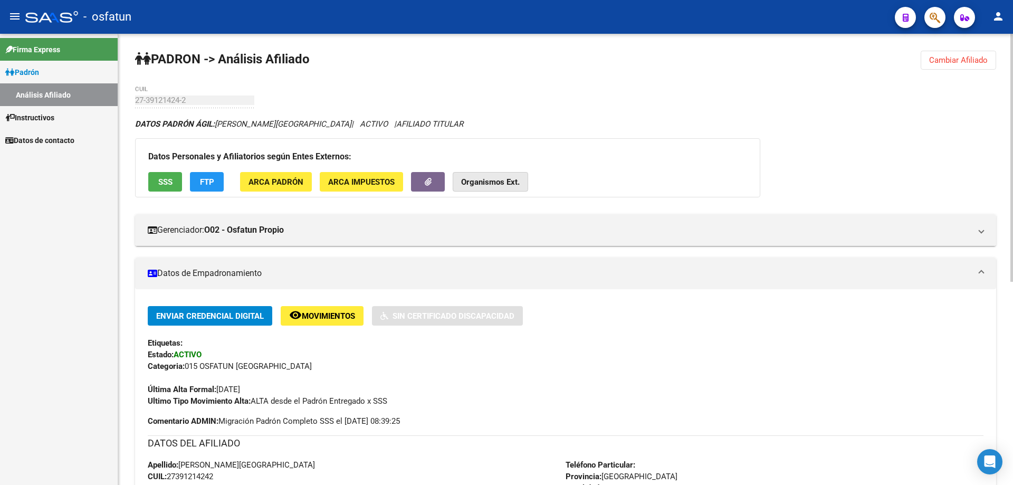
click at [467, 181] on strong "Organismos Ext." at bounding box center [490, 181] width 59 height 9
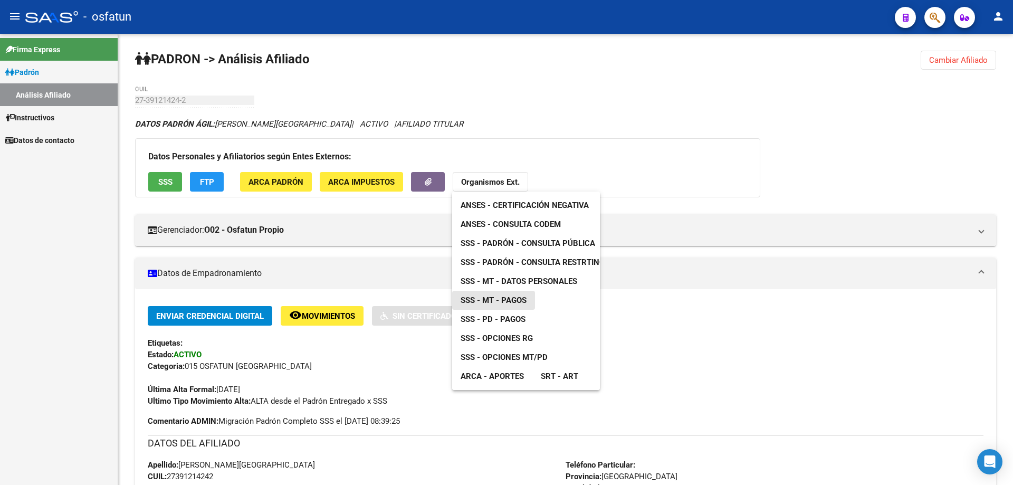
click at [507, 294] on link "SSS - MT - Pagos" at bounding box center [493, 300] width 83 height 19
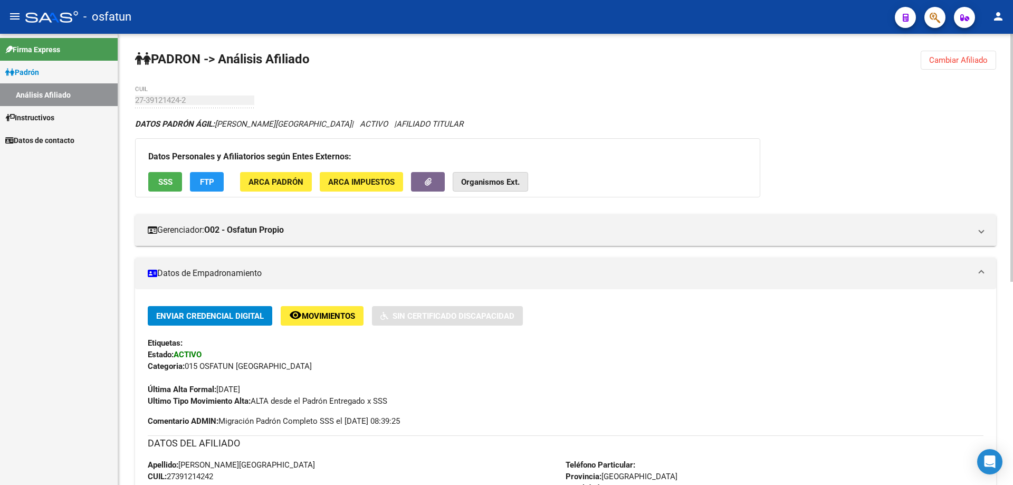
click at [497, 176] on button "Organismos Ext." at bounding box center [490, 182] width 75 height 20
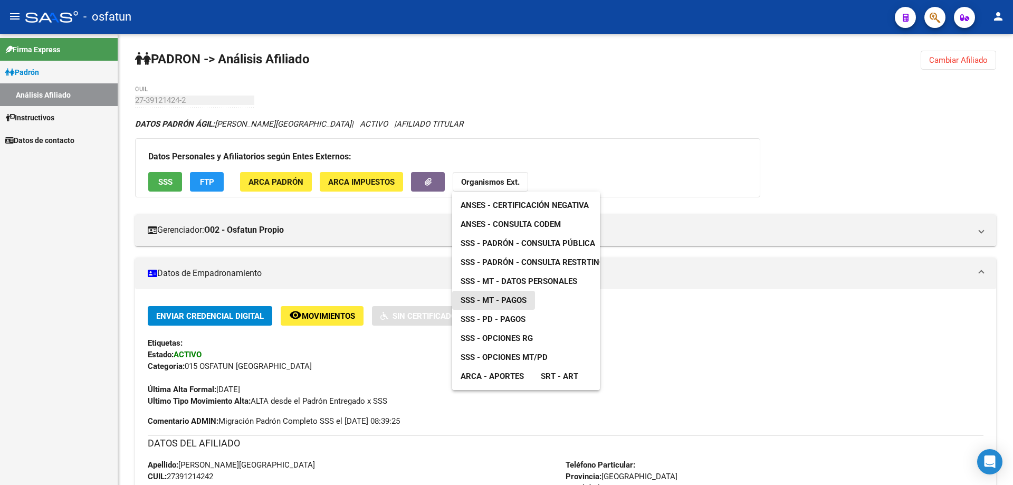
click at [510, 300] on span "SSS - MT - Pagos" at bounding box center [493, 299] width 66 height 9
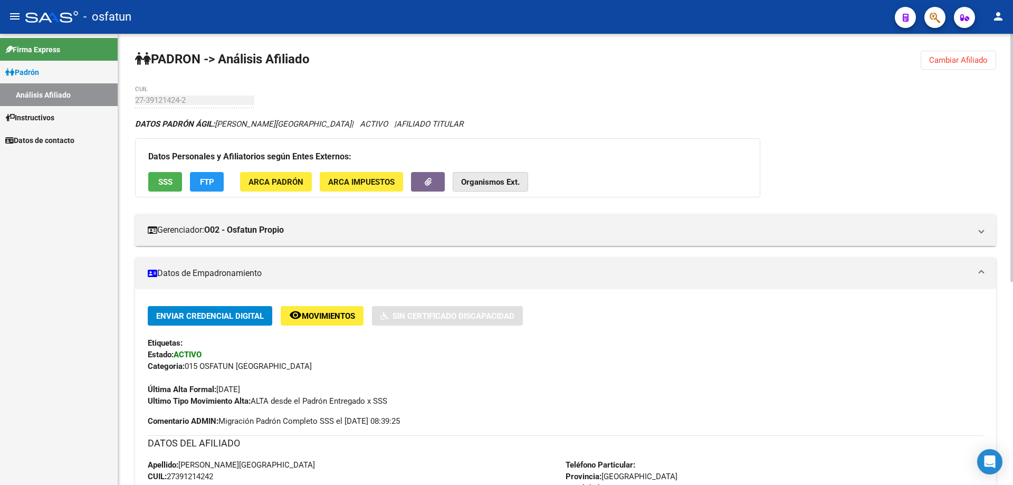
click at [508, 183] on strong "Organismos Ext." at bounding box center [490, 181] width 59 height 9
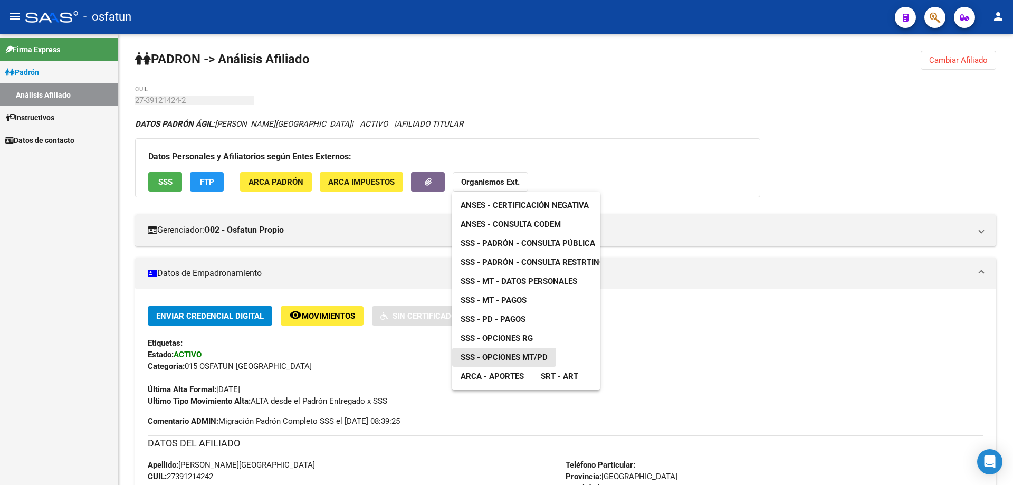
click at [507, 357] on span "SSS - Opciones MT/PD" at bounding box center [503, 356] width 87 height 9
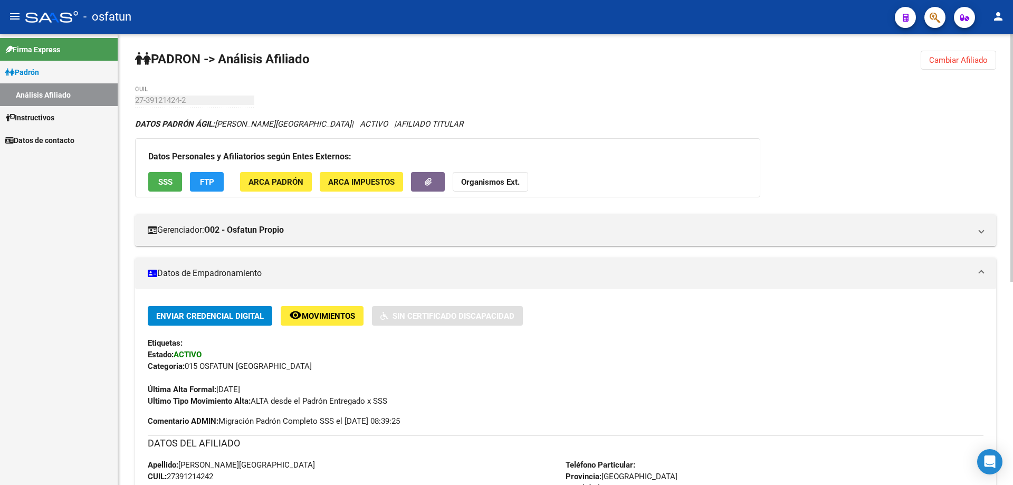
click at [475, 181] on strong "Organismos Ext." at bounding box center [490, 181] width 59 height 9
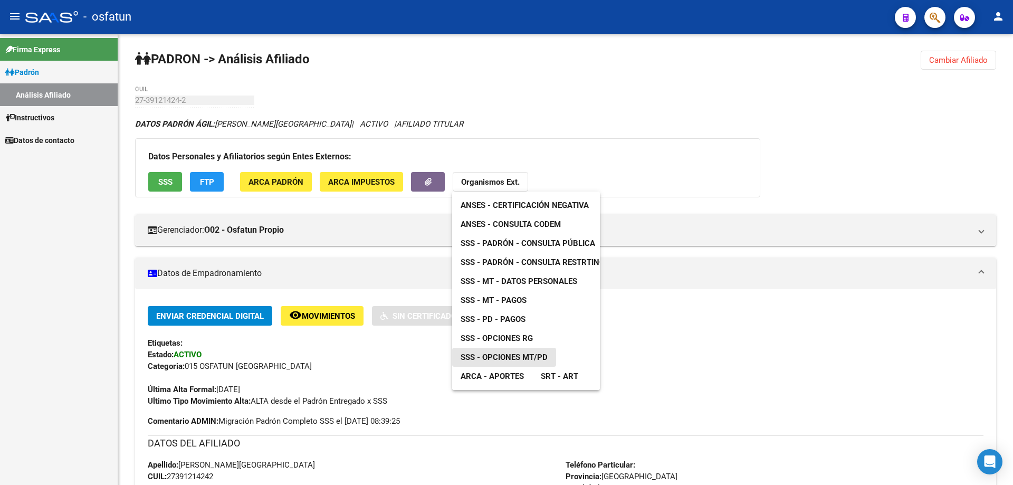
click at [516, 361] on span "SSS - Opciones MT/PD" at bounding box center [503, 356] width 87 height 9
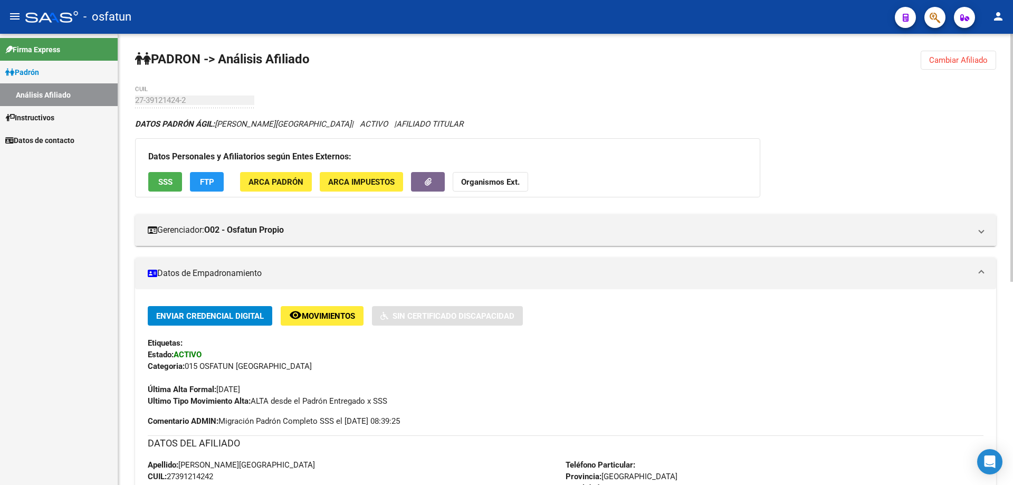
click at [963, 61] on span "Cambiar Afiliado" at bounding box center [958, 59] width 59 height 9
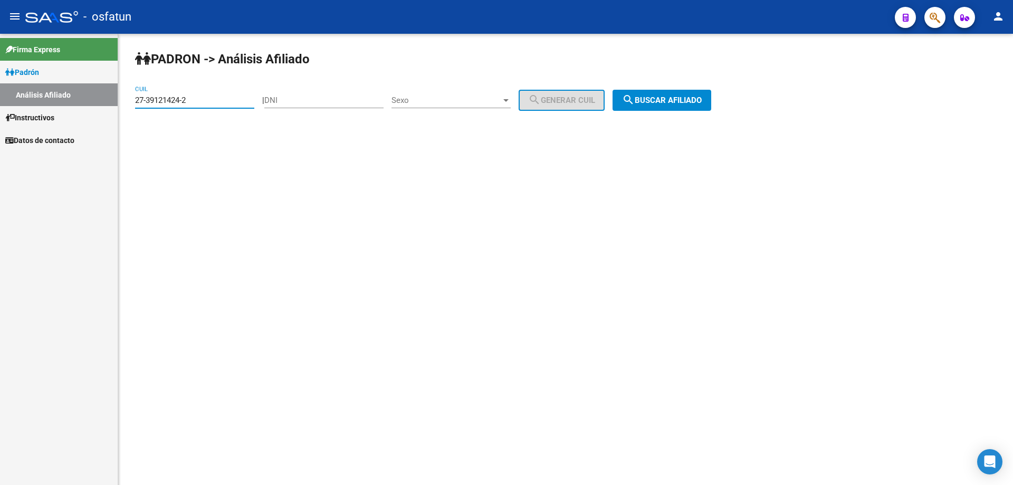
click at [188, 102] on input "27-39121424-2" at bounding box center [194, 99] width 119 height 9
click at [199, 100] on input "27-39121424-2" at bounding box center [194, 99] width 119 height 9
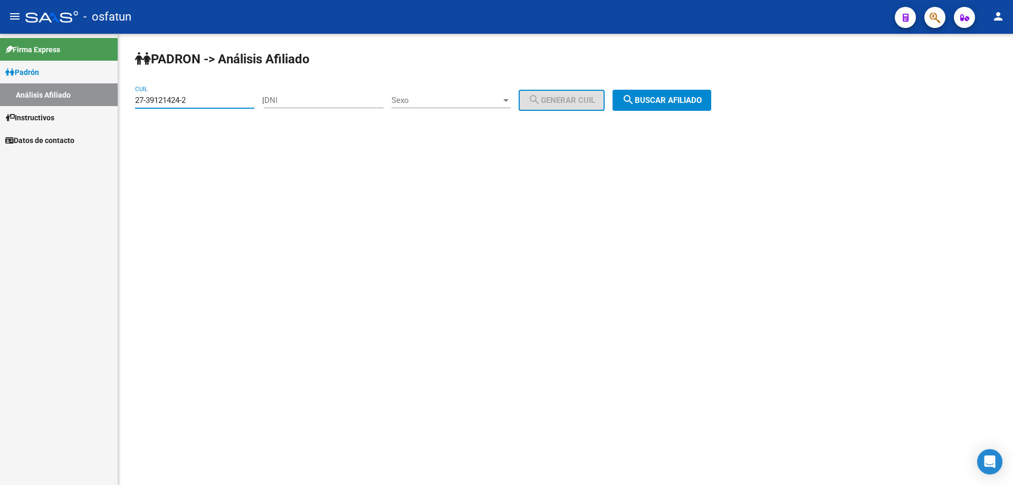
click at [199, 100] on input "27-39121424-2" at bounding box center [194, 99] width 119 height 9
click at [199, 100] on input "27-39899195-3" at bounding box center [194, 99] width 119 height 9
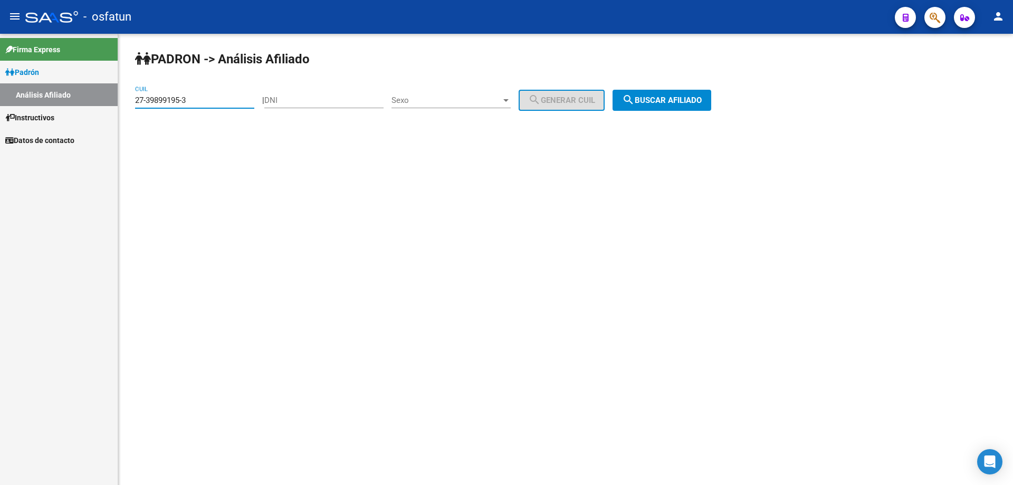
click at [702, 104] on span "search Buscar afiliado" at bounding box center [662, 99] width 80 height 9
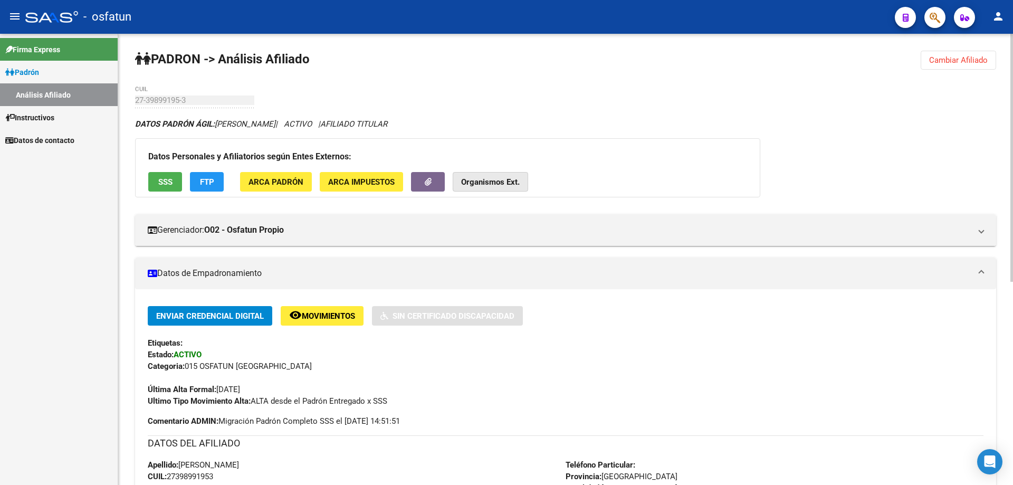
click at [499, 181] on strong "Organismos Ext." at bounding box center [490, 181] width 59 height 9
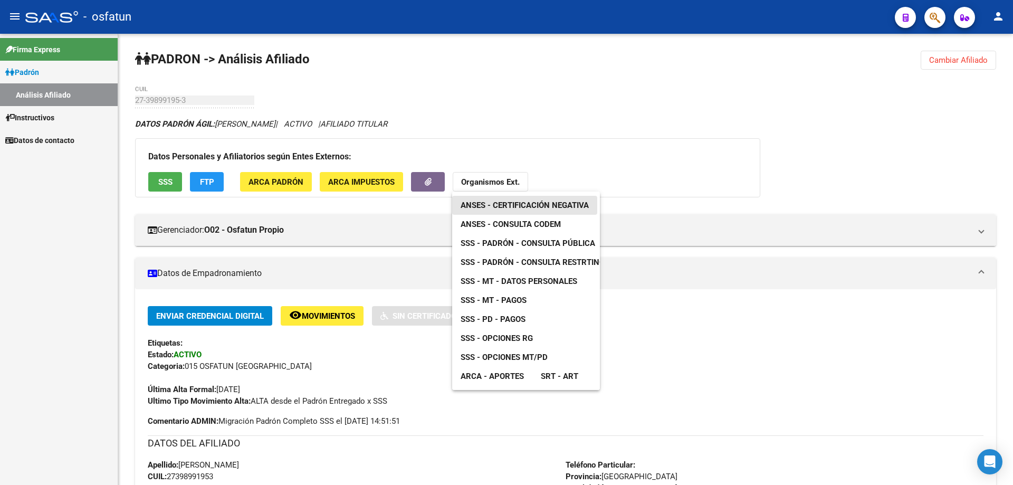
click at [521, 206] on span "ANSES - Certificación Negativa" at bounding box center [524, 204] width 128 height 9
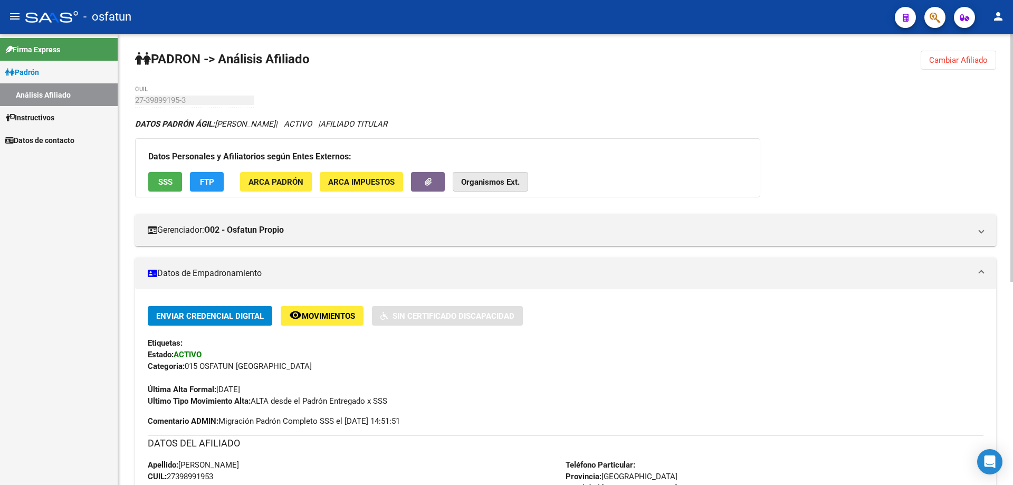
click at [475, 180] on strong "Organismos Ext." at bounding box center [490, 181] width 59 height 9
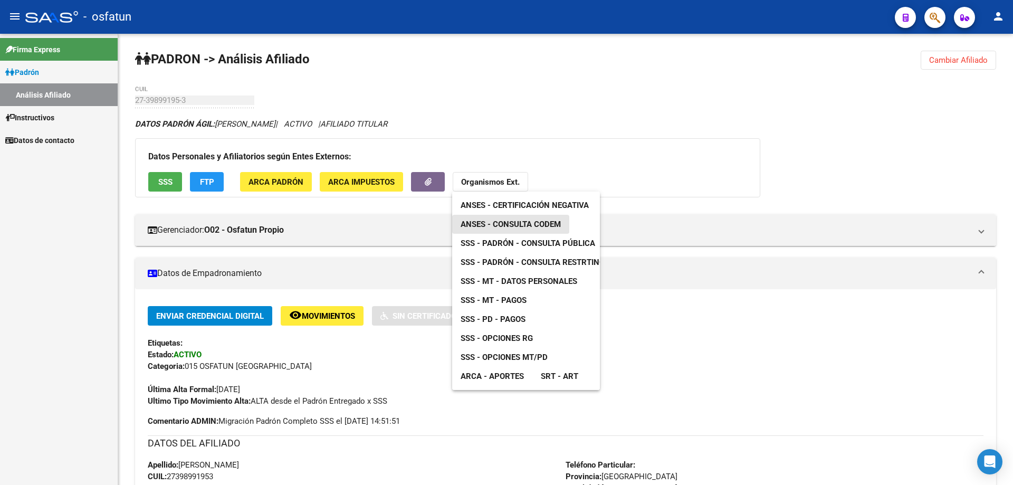
click at [492, 223] on span "ANSES - Consulta CODEM" at bounding box center [510, 223] width 100 height 9
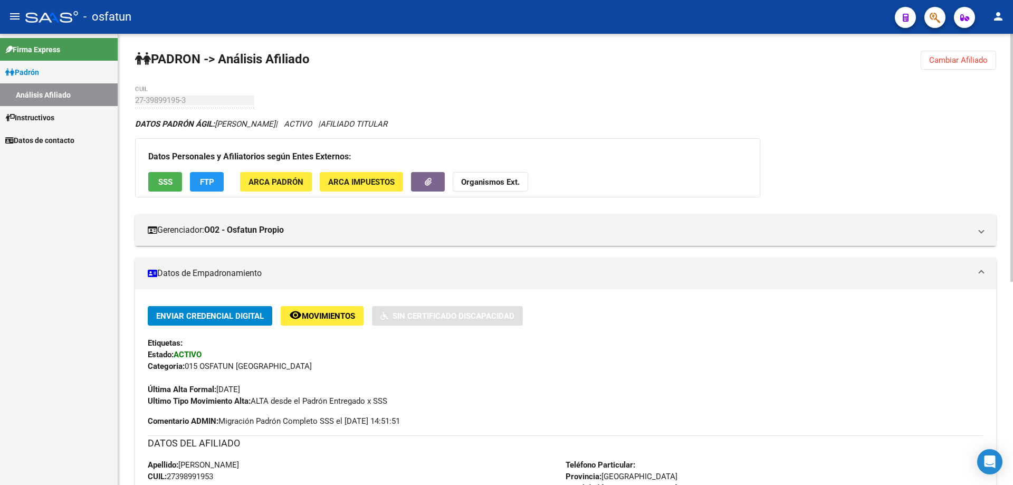
click at [486, 190] on button "Organismos Ext." at bounding box center [490, 182] width 75 height 20
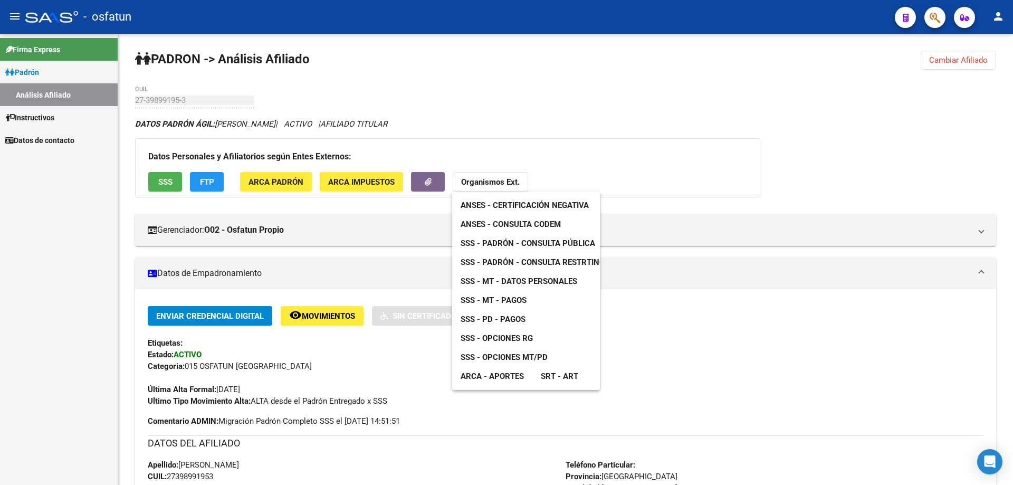
click at [494, 243] on span "SSS - Padrón - Consulta Pública" at bounding box center [527, 242] width 135 height 9
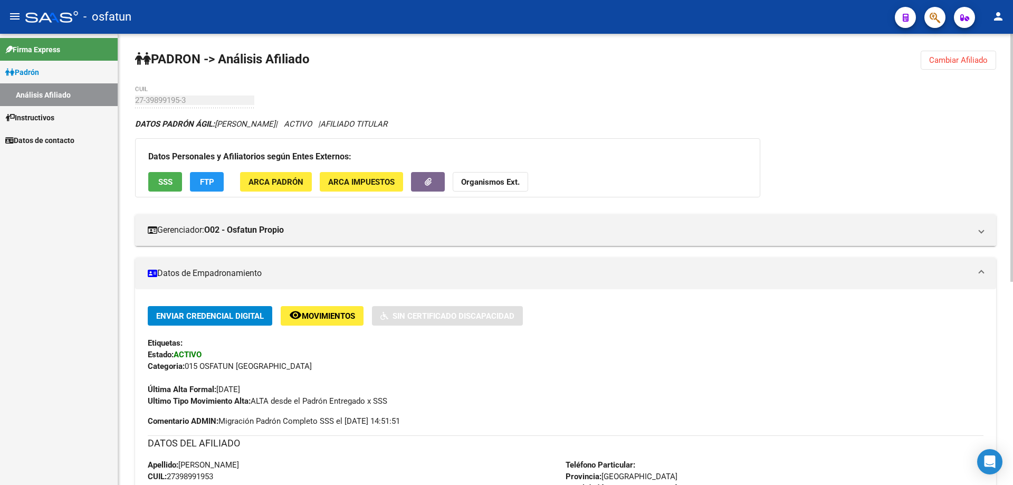
click at [500, 180] on strong "Organismos Ext." at bounding box center [490, 181] width 59 height 9
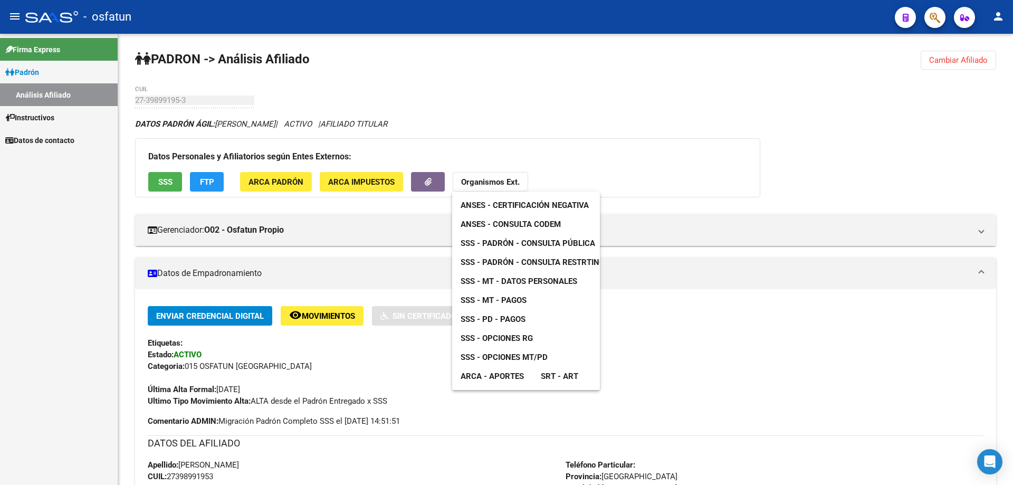
click at [518, 240] on span "SSS - Padrón - Consulta Pública" at bounding box center [527, 242] width 135 height 9
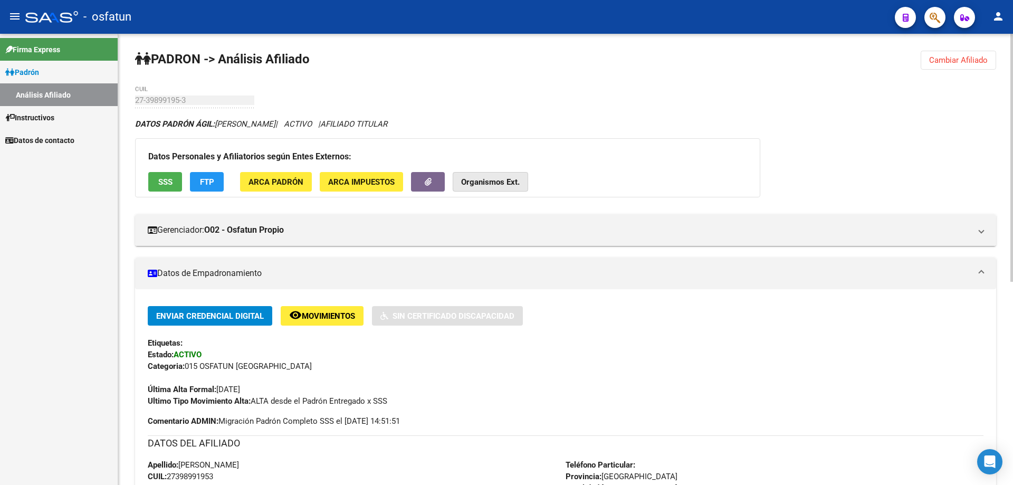
click at [516, 178] on strong "Organismos Ext." at bounding box center [490, 181] width 59 height 9
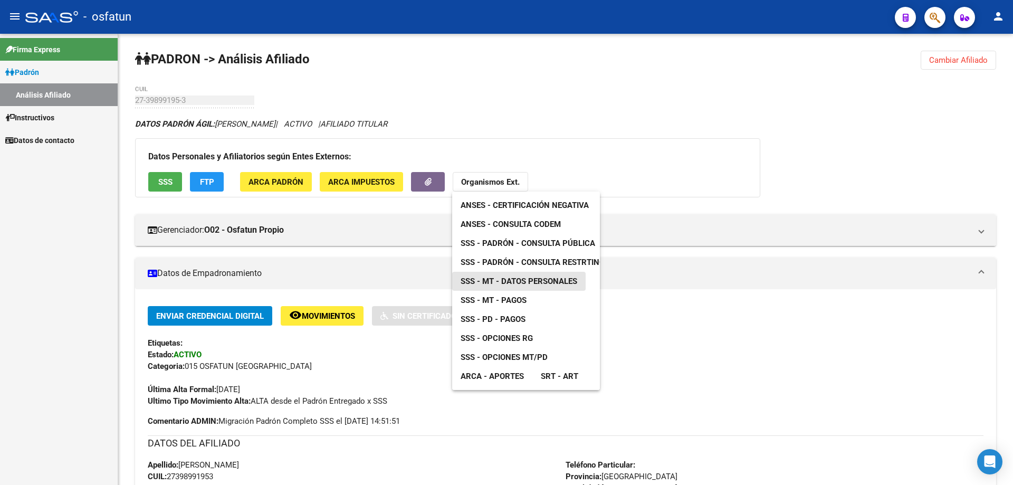
click at [533, 278] on span "SSS - MT - Datos Personales" at bounding box center [518, 280] width 117 height 9
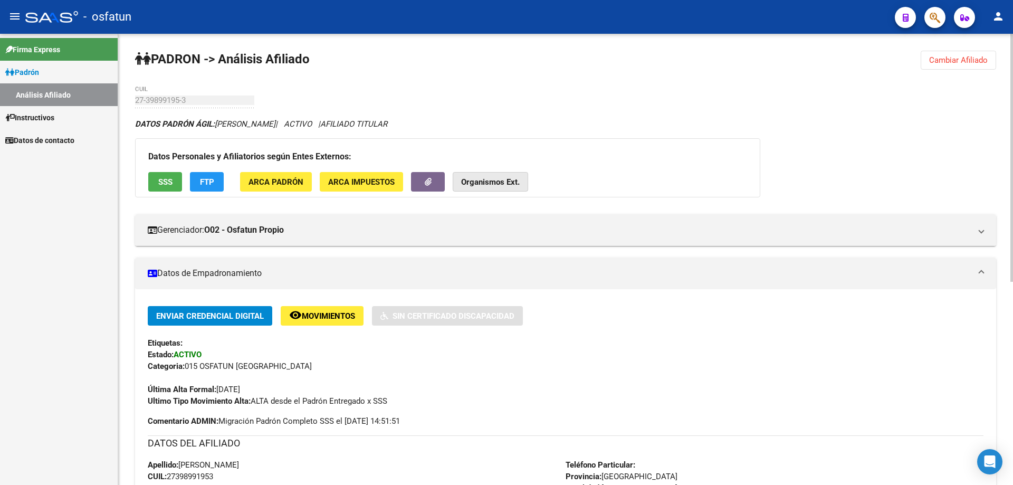
click at [485, 186] on strong "Organismos Ext." at bounding box center [490, 181] width 59 height 9
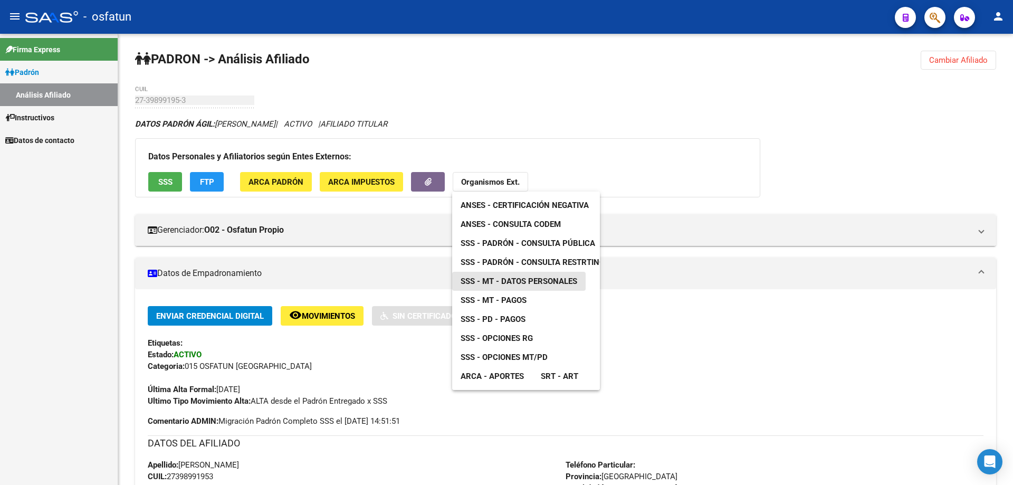
click at [503, 277] on span "SSS - MT - Datos Personales" at bounding box center [518, 280] width 117 height 9
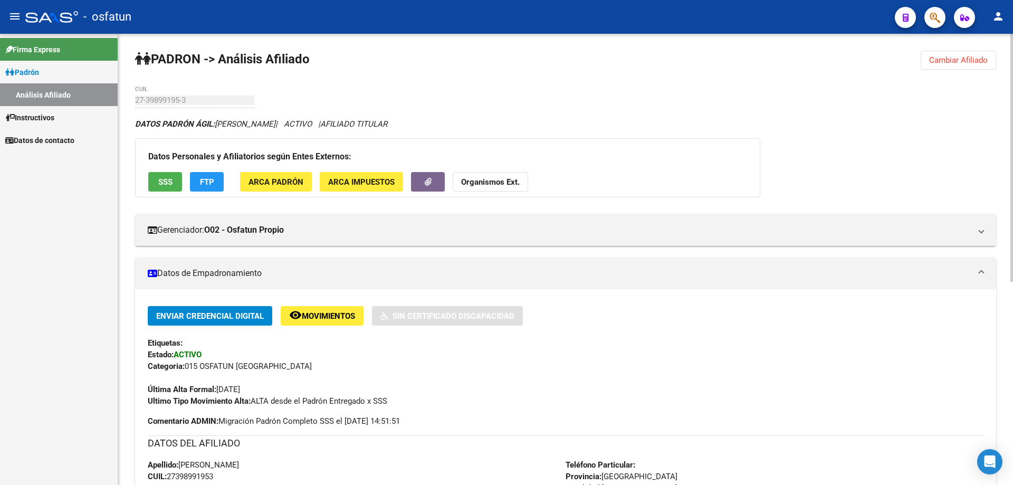
click at [511, 183] on strong "Organismos Ext." at bounding box center [490, 181] width 59 height 9
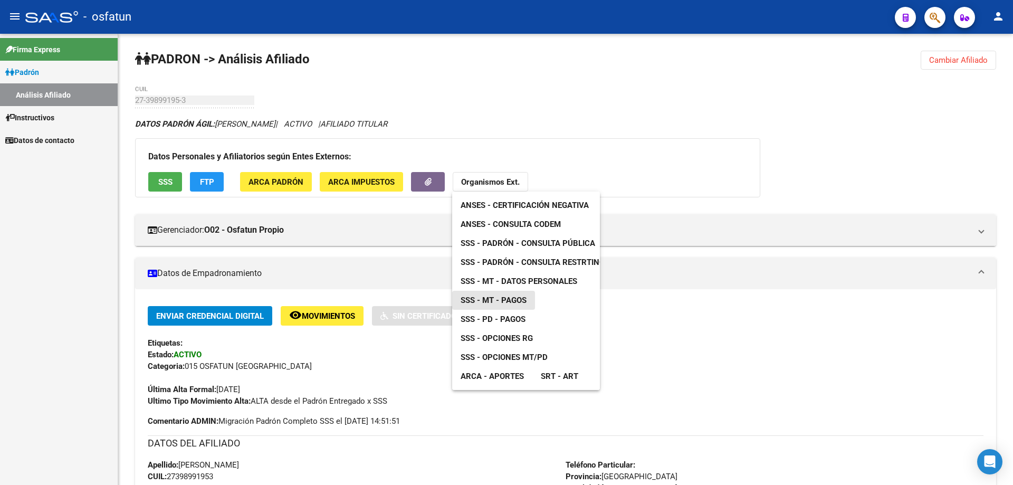
click at [526, 295] on link "SSS - MT - Pagos" at bounding box center [493, 300] width 83 height 19
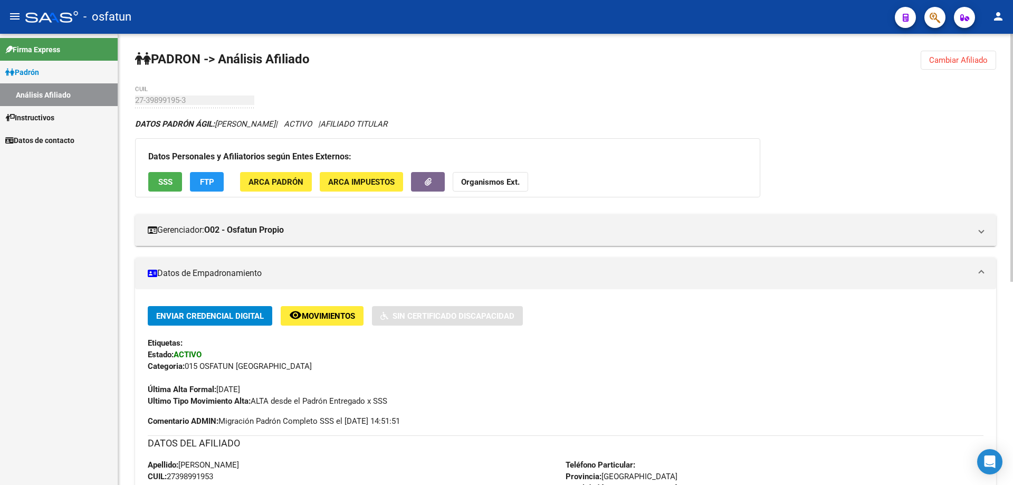
click at [464, 178] on strong "Organismos Ext." at bounding box center [490, 181] width 59 height 9
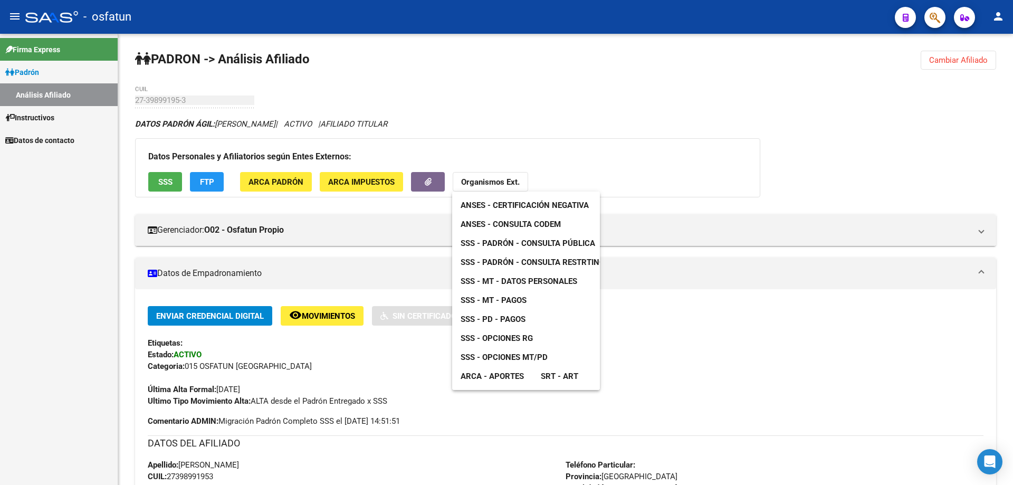
click at [504, 362] on link "SSS - Opciones MT/PD" at bounding box center [504, 357] width 104 height 19
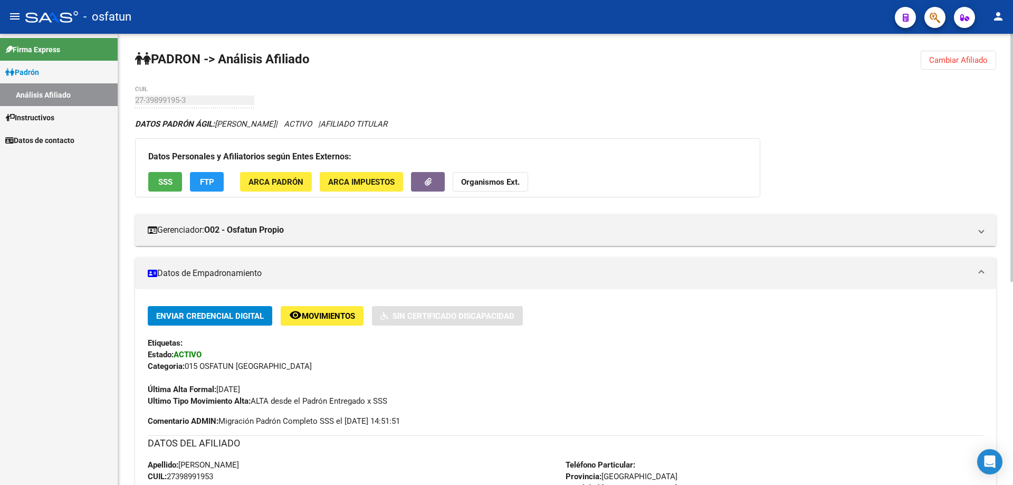
click at [945, 61] on span "Cambiar Afiliado" at bounding box center [958, 59] width 59 height 9
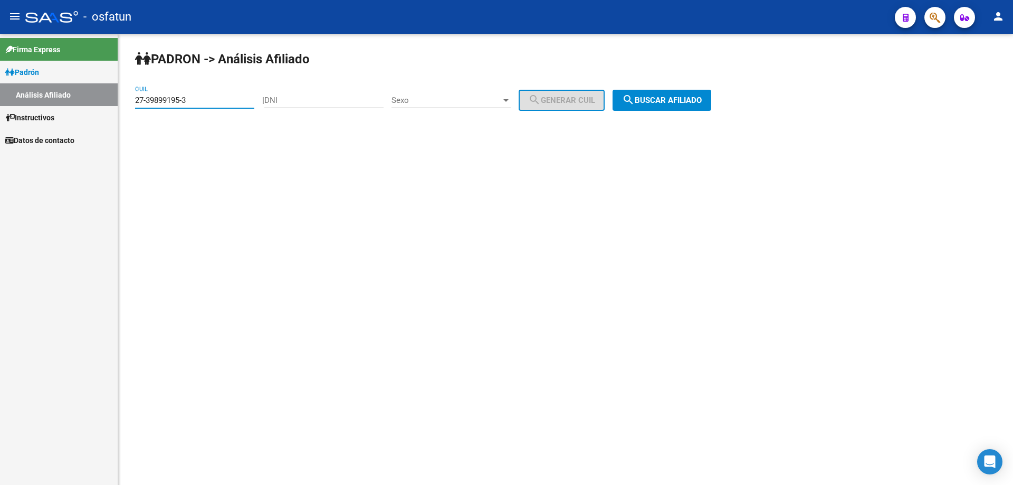
click at [194, 100] on input "27-39899195-3" at bounding box center [194, 99] width 119 height 9
click at [212, 107] on div "27-39899195-3 CUIL" at bounding box center [194, 96] width 119 height 23
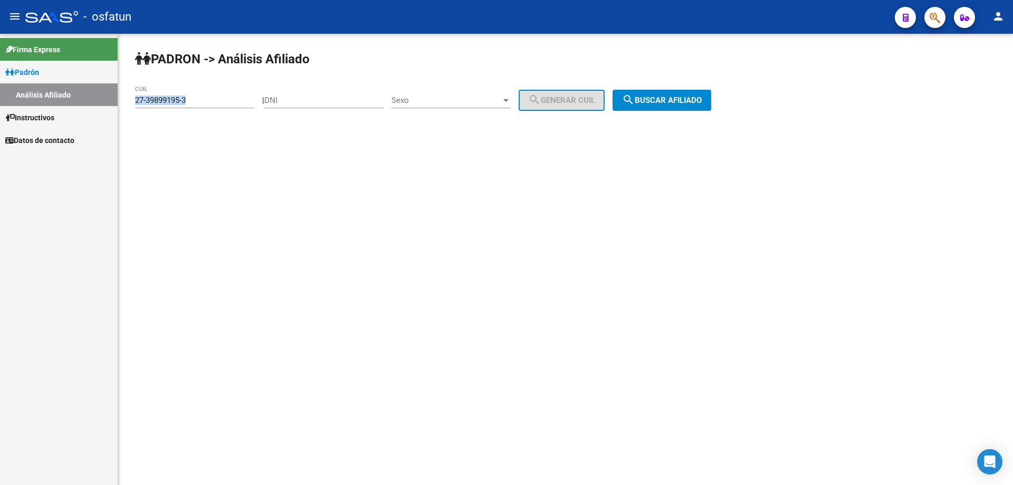
click at [212, 107] on div "27-39899195-3 CUIL" at bounding box center [194, 96] width 119 height 23
click at [214, 103] on input "27-39899195-3" at bounding box center [194, 99] width 119 height 9
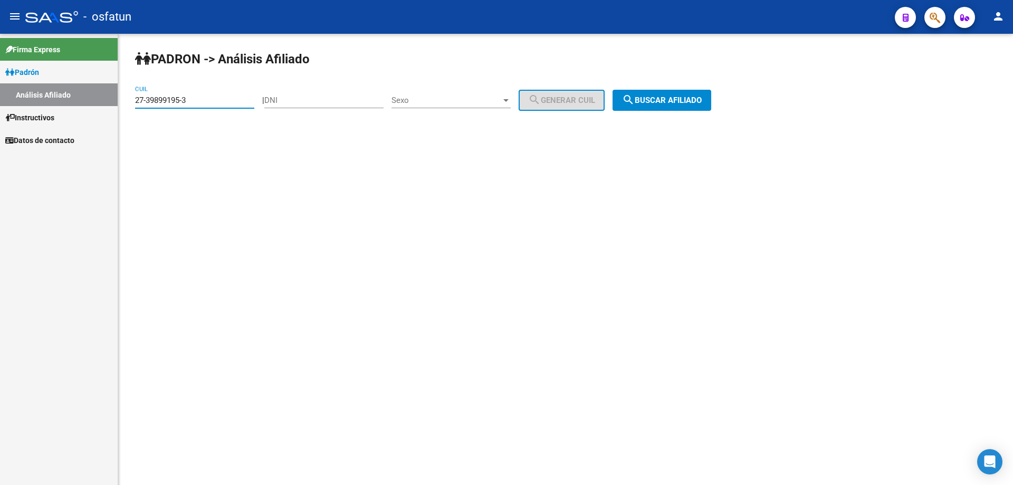
click at [214, 103] on input "27-39899195-3" at bounding box center [194, 99] width 119 height 9
type input "27-39899288-7"
click at [662, 97] on span "search Buscar afiliado" at bounding box center [662, 99] width 80 height 9
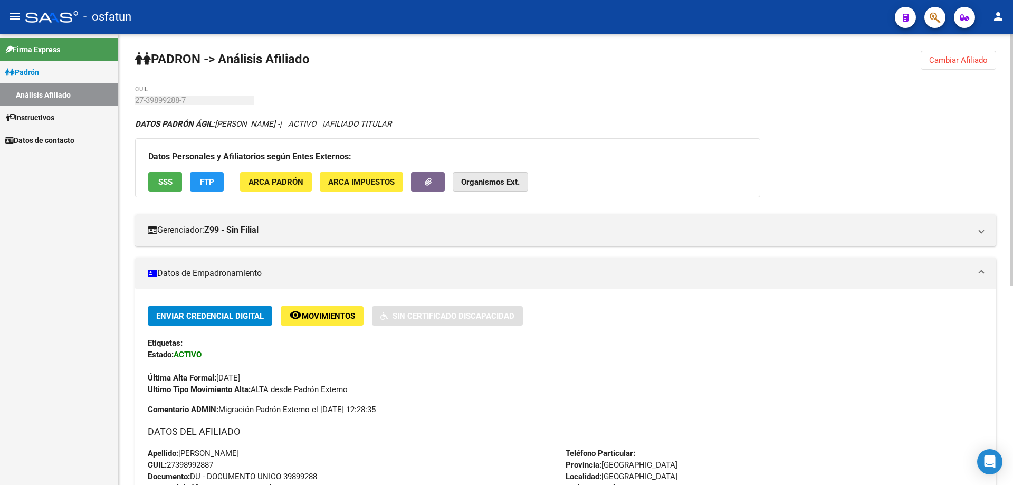
click at [501, 182] on strong "Organismos Ext." at bounding box center [490, 181] width 59 height 9
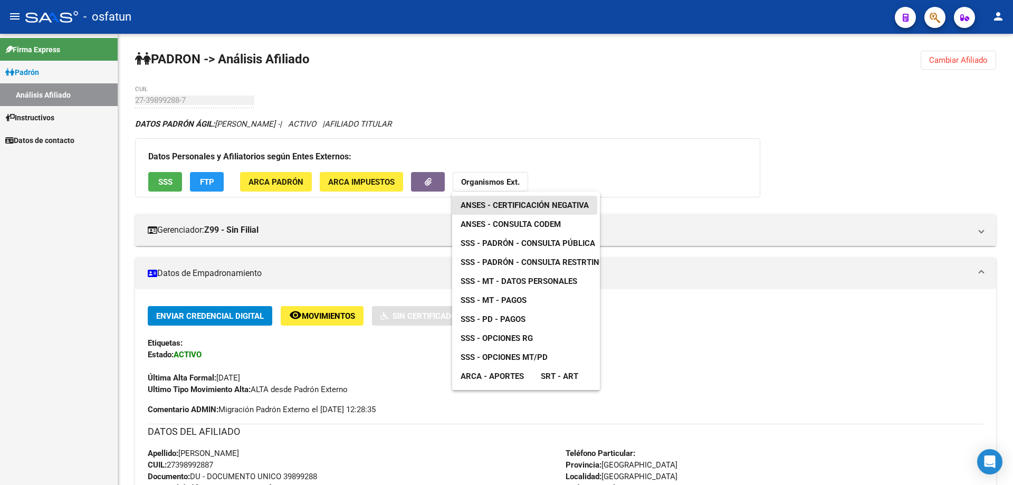
click at [542, 205] on span "ANSES - Certificación Negativa" at bounding box center [524, 204] width 128 height 9
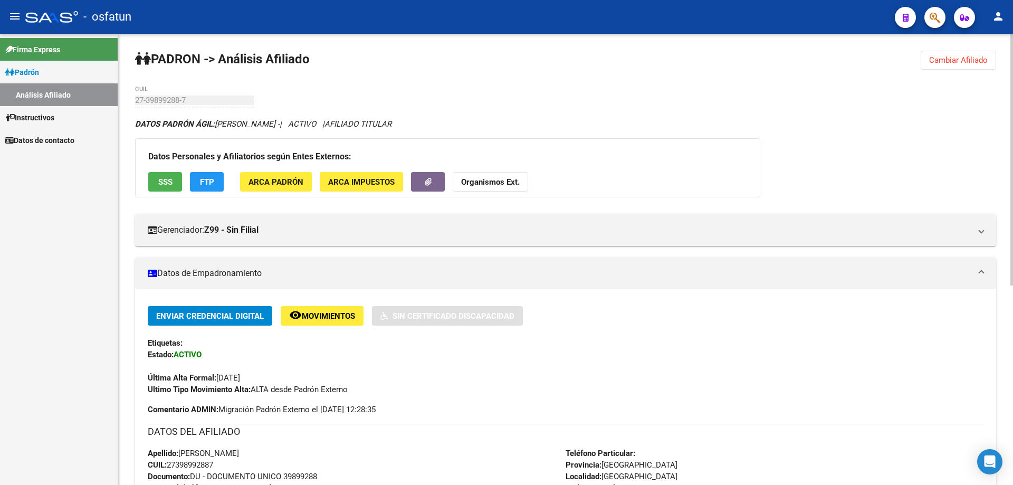
click at [491, 180] on strong "Organismos Ext." at bounding box center [490, 181] width 59 height 9
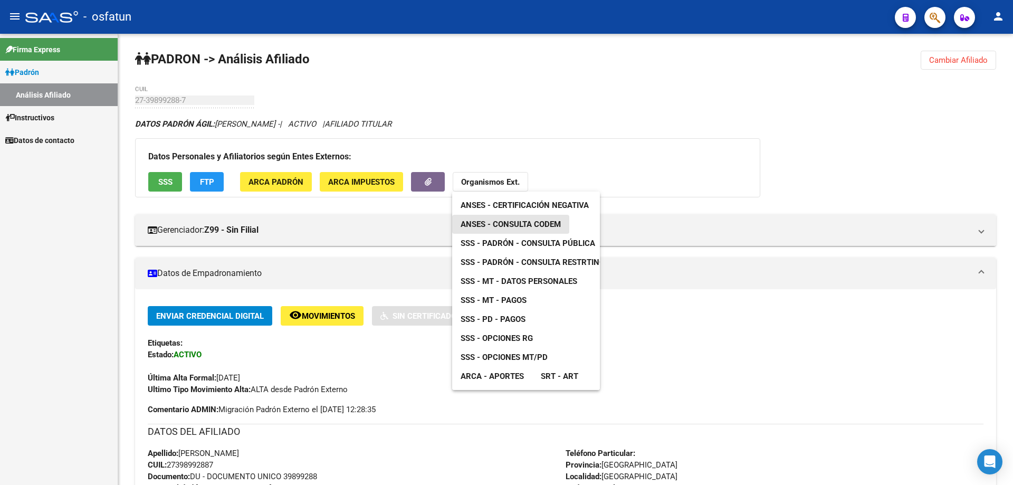
click at [505, 227] on span "ANSES - Consulta CODEM" at bounding box center [510, 223] width 100 height 9
